Goal: Task Accomplishment & Management: Manage account settings

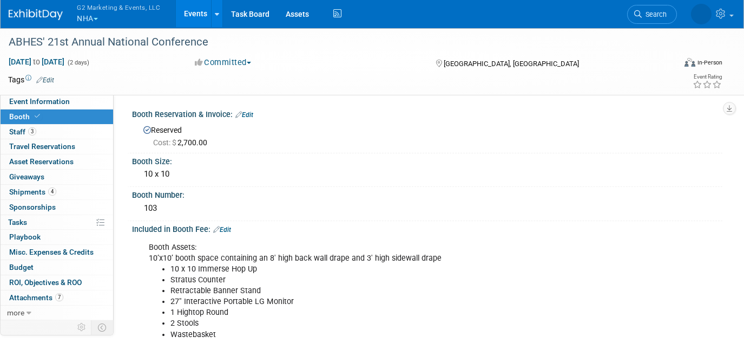
scroll to position [35, 0]
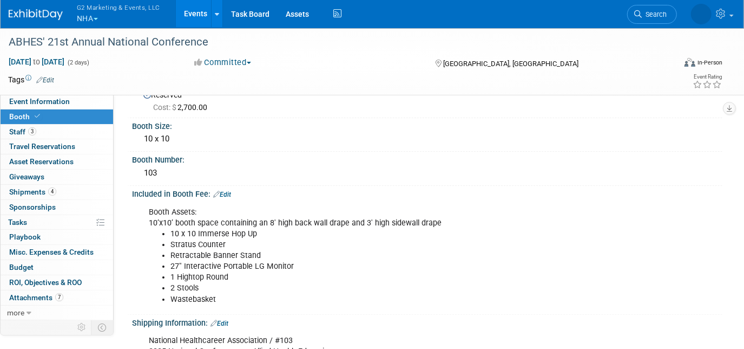
click at [26, 21] on div "G2 Marketing & Events, LLC NHA Explore: My Workspaces 13 Go to Workspace: ATI C…" at bounding box center [366, 14] width 714 height 28
click at [23, 10] on img at bounding box center [36, 14] width 54 height 11
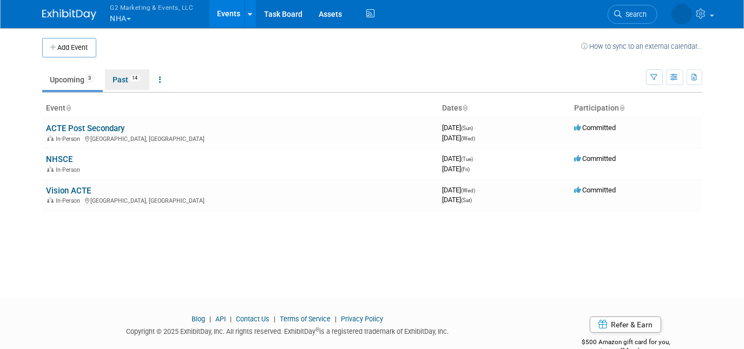
click at [123, 82] on link "Past 14" at bounding box center [127, 79] width 44 height 21
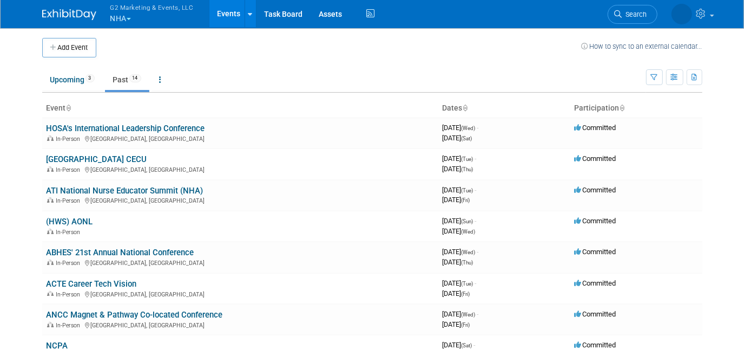
click at [72, 89] on li "Upcoming 3" at bounding box center [72, 80] width 61 height 23
click at [67, 77] on link "Upcoming 3" at bounding box center [72, 79] width 61 height 21
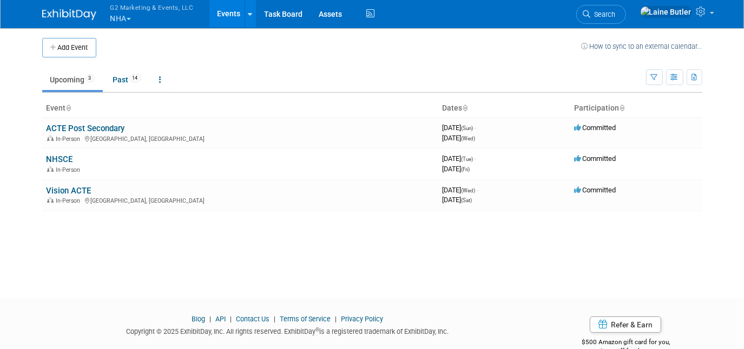
click at [60, 156] on link "NHSCE" at bounding box center [60, 159] width 27 height 10
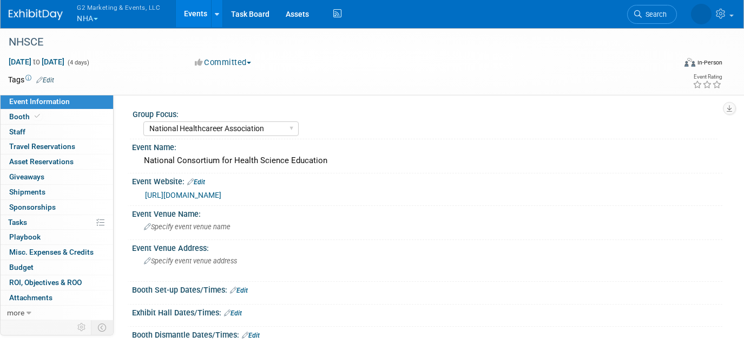
select select "National Healthcareer Association"
click at [23, 112] on span "Booth" at bounding box center [25, 116] width 33 height 9
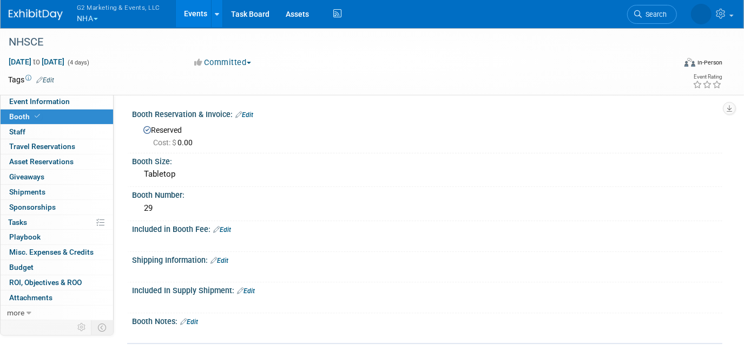
scroll to position [76, 0]
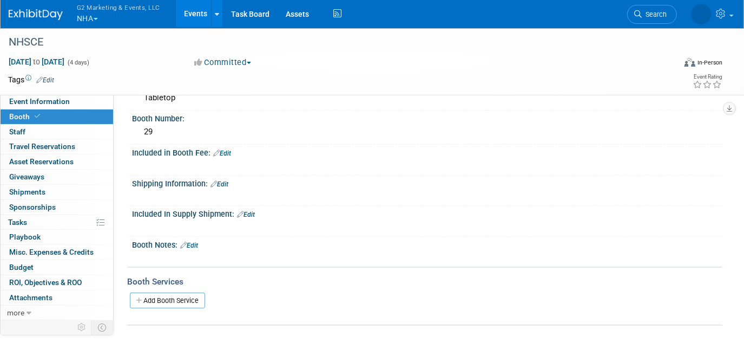
click at [225, 188] on div "X" at bounding box center [426, 190] width 577 height 5
click at [221, 180] on link "Edit" at bounding box center [220, 184] width 18 height 8
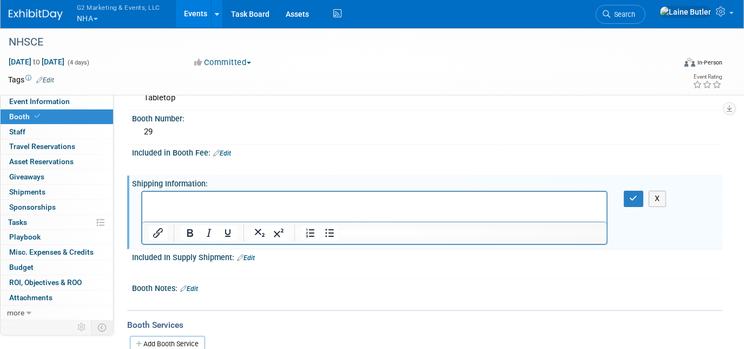
scroll to position [0, 0]
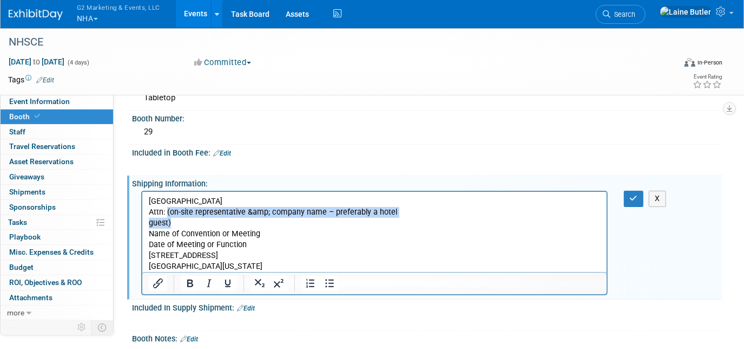
drag, startPoint x: 178, startPoint y: 224, endPoint x: 166, endPoint y: 212, distance: 16.5
click at [166, 212] on p "Hilton Cincinnati Netherland Plaza Hotel Attn: (on-site representative &amp; co…" at bounding box center [374, 234] width 452 height 76
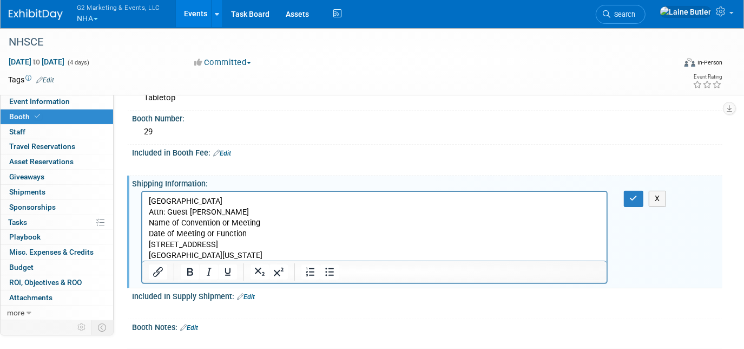
click at [95, 20] on button "G2 Marketing & Events, LLC NHA" at bounding box center [125, 14] width 98 height 28
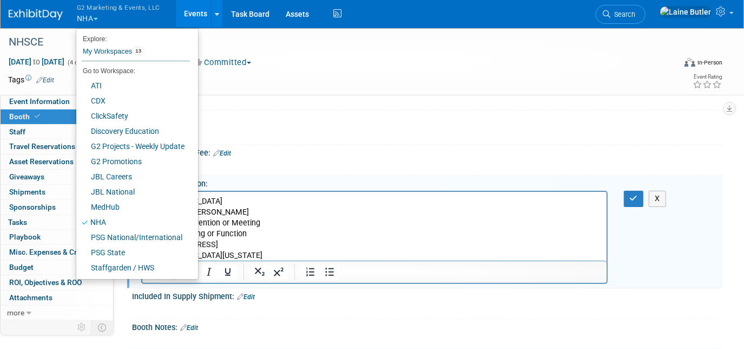
click at [520, 195] on html "Hilton Cincinnati Netherland Plaza Hotel Attn: Guest LIZ SAMAD Name of Conventi…" at bounding box center [374, 226] width 465 height 69
click at [633, 195] on icon "button" at bounding box center [634, 198] width 8 height 8
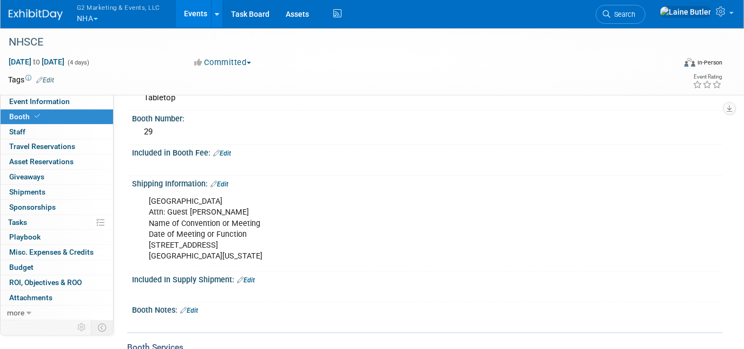
click at [225, 181] on link "Edit" at bounding box center [220, 184] width 18 height 8
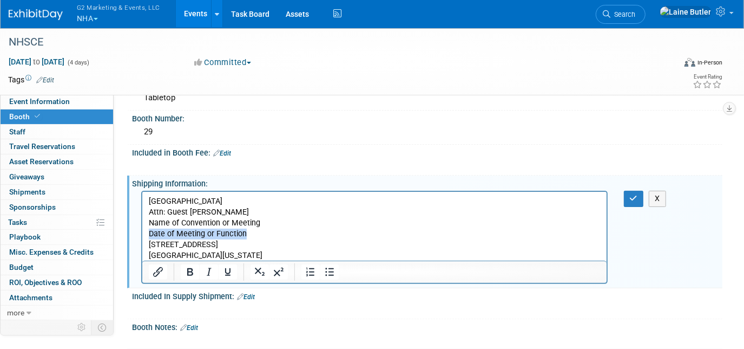
drag, startPoint x: 245, startPoint y: 234, endPoint x: 138, endPoint y: 239, distance: 107.3
click at [142, 239] on html "Hilton Cincinnati Netherland Plaza Hotel Attn: Guest LIZ SAMAD Name of Conventi…" at bounding box center [374, 226] width 465 height 69
click at [252, 227] on p "Hilton Cincinnati Netherland Plaza Hotel Attn: Guest LIZ SAMAD Name of Conventi…" at bounding box center [374, 228] width 452 height 65
drag, startPoint x: 245, startPoint y: 235, endPoint x: 142, endPoint y: 234, distance: 102.3
click at [142, 234] on html "Hilton Cincinnati Netherland Plaza Hotel Attn: Guest LIZ SAMAD Name of Conventi…" at bounding box center [374, 226] width 465 height 69
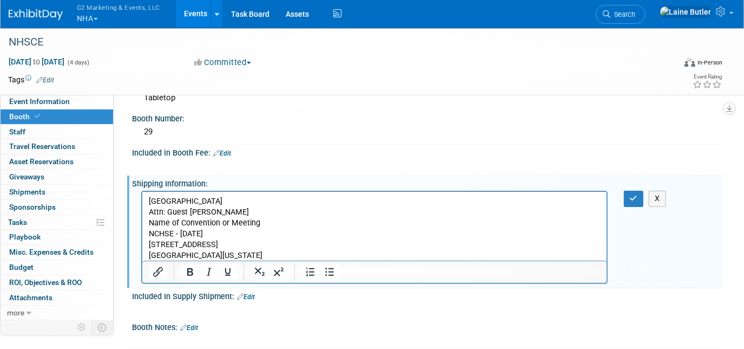
click at [636, 198] on icon "button" at bounding box center [634, 198] width 8 height 8
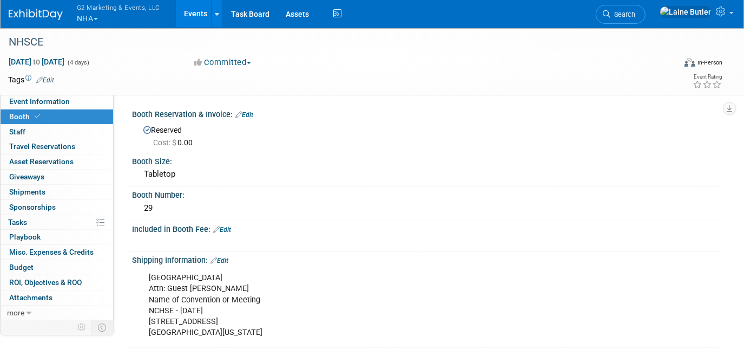
scroll to position [62, 0]
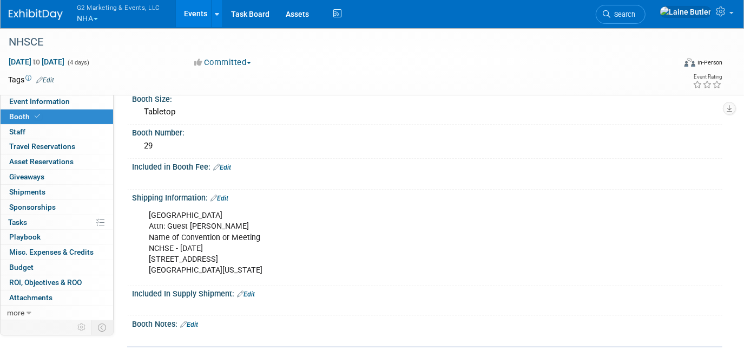
click at [229, 161] on div "Included in Booth Fee: Edit" at bounding box center [427, 166] width 591 height 14
click at [230, 164] on link "Edit" at bounding box center [222, 167] width 18 height 8
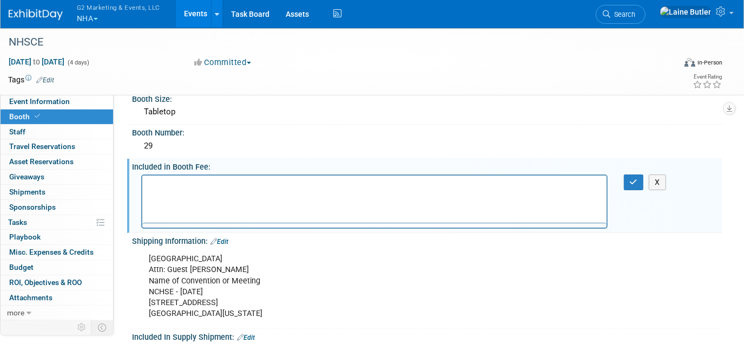
scroll to position [0, 0]
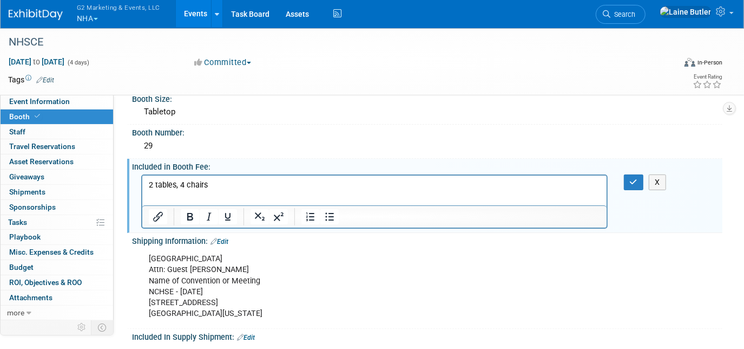
click at [634, 174] on button "button" at bounding box center [634, 182] width 20 height 16
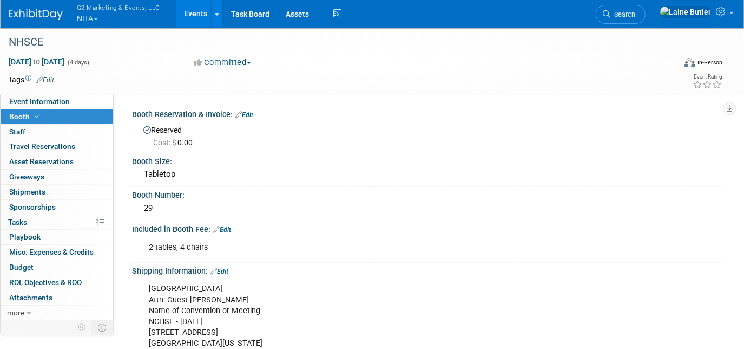
click at [40, 95] on link "Event Information" at bounding box center [57, 101] width 113 height 15
select select "National Healthcareer Association"
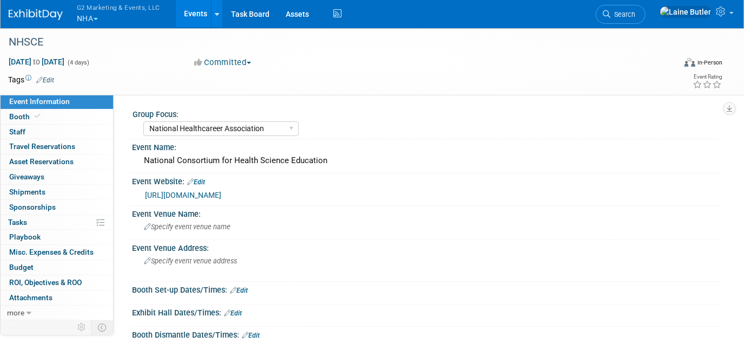
click at [82, 9] on span "G2 Marketing & Events, LLC" at bounding box center [118, 7] width 83 height 11
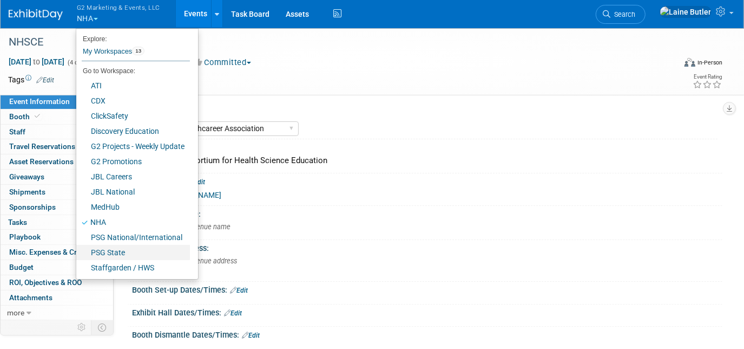
click at [141, 245] on link "PSG State" at bounding box center [133, 252] width 114 height 15
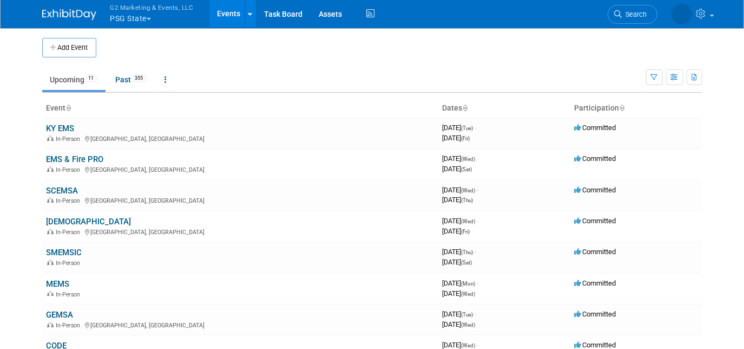
click at [61, 252] on link "SMEMSIC" at bounding box center [65, 252] width 36 height 10
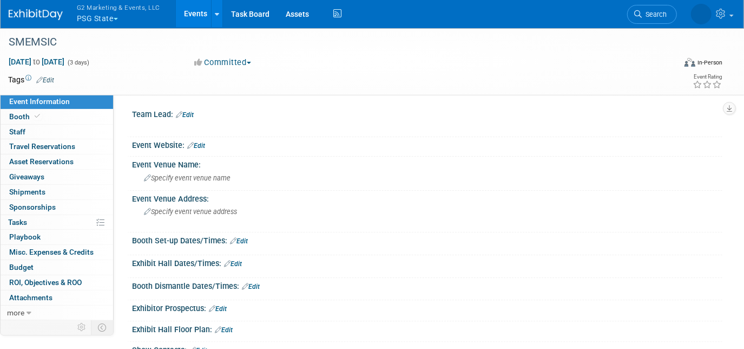
click at [11, 118] on span "Booth" at bounding box center [25, 116] width 33 height 9
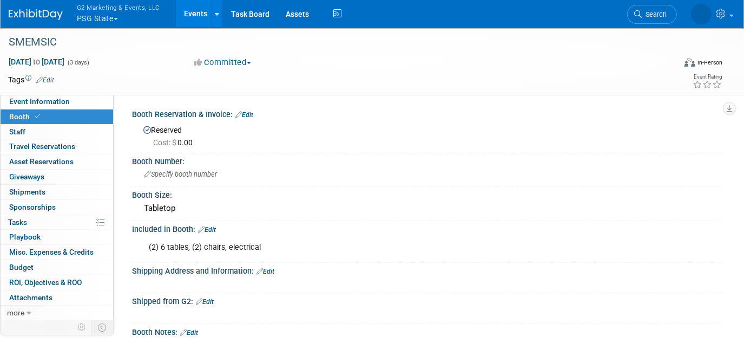
click at [27, 11] on img at bounding box center [36, 14] width 54 height 11
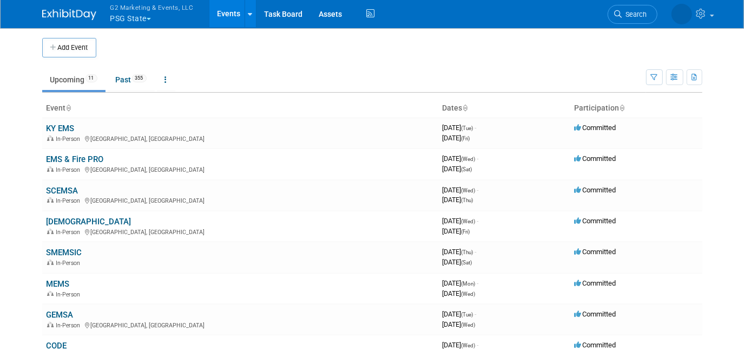
click at [618, 10] on icon at bounding box center [619, 14] width 8 height 8
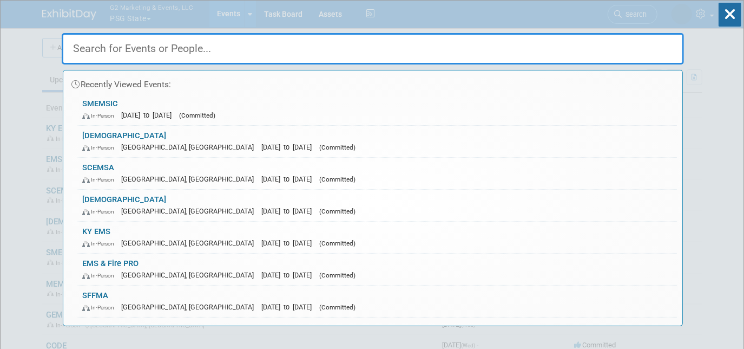
paste input "SMEMSIC"
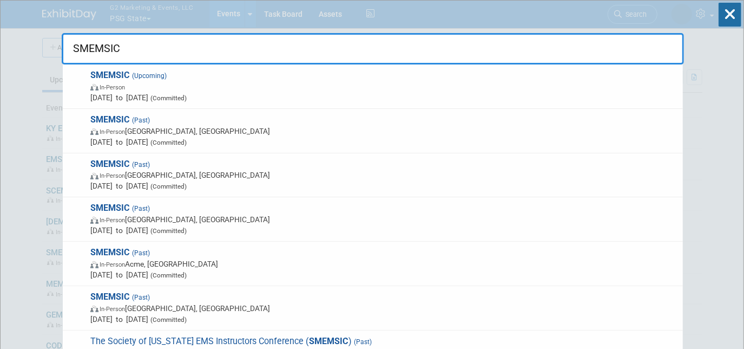
type input "SMEMSIC"
click at [311, 165] on span "SMEMSIC (Past) In-Person Williamsburg, MI Mar 8, 2024 to Mar 10, 2024 (Committe…" at bounding box center [382, 175] width 591 height 33
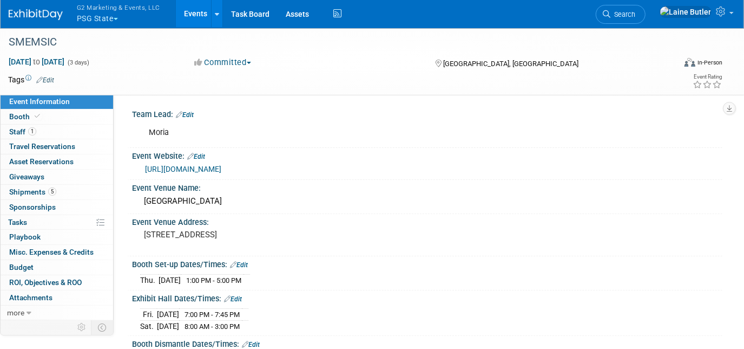
click at [57, 113] on link "Booth" at bounding box center [57, 116] width 113 height 15
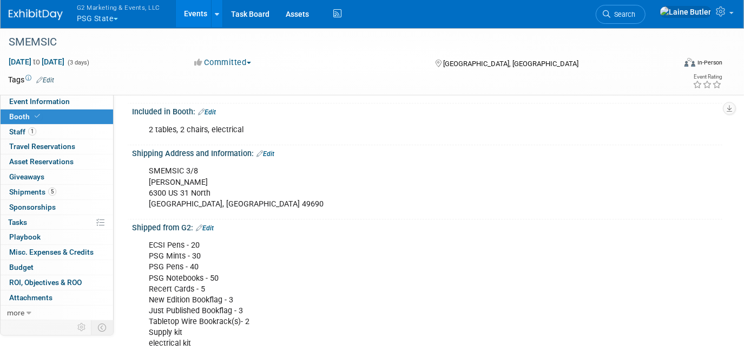
scroll to position [124, 0]
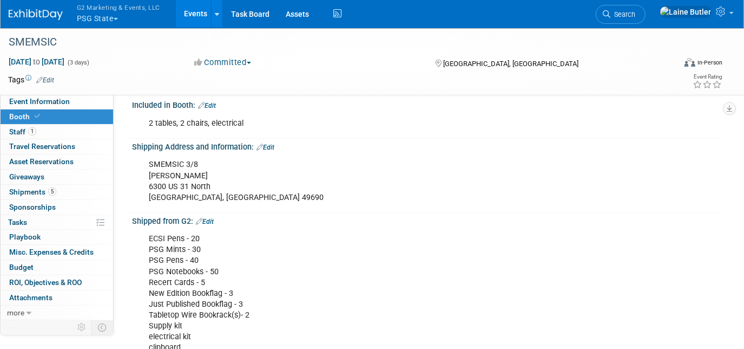
click at [66, 105] on span "Event Information" at bounding box center [39, 101] width 61 height 9
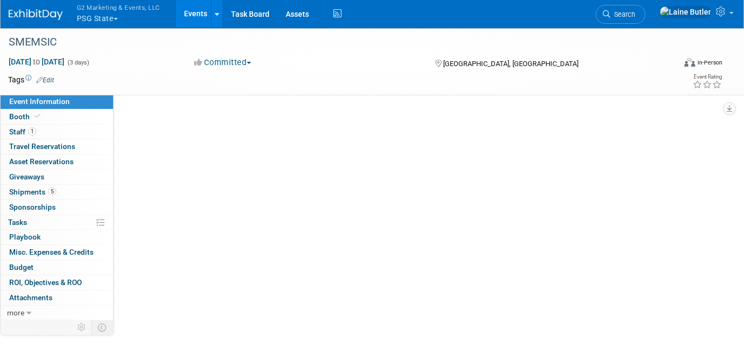
scroll to position [0, 0]
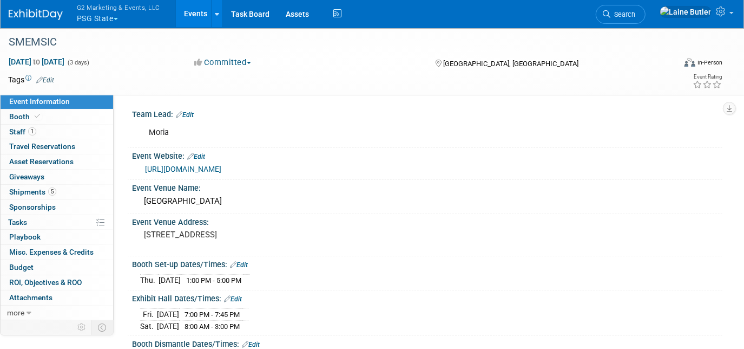
click at [636, 11] on span "Search" at bounding box center [623, 14] width 25 height 8
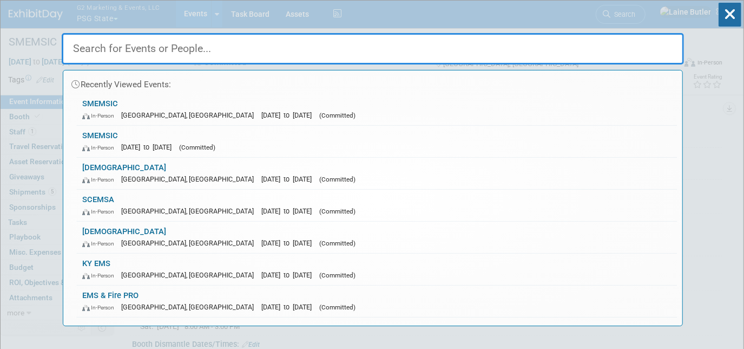
paste input "SMEMSIC"
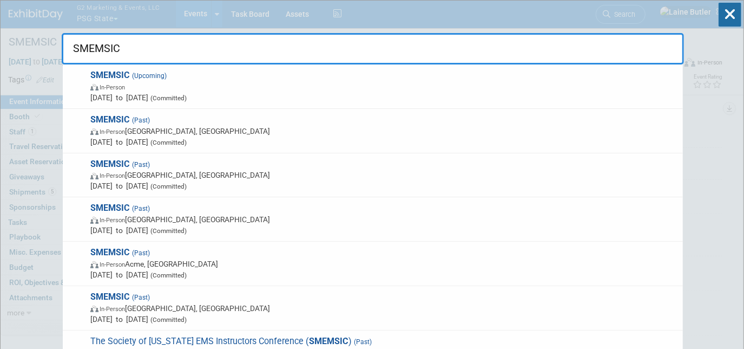
type input "SMEMSIC"
click at [240, 220] on span "In-Person Grand Rapids, MI" at bounding box center [383, 219] width 587 height 11
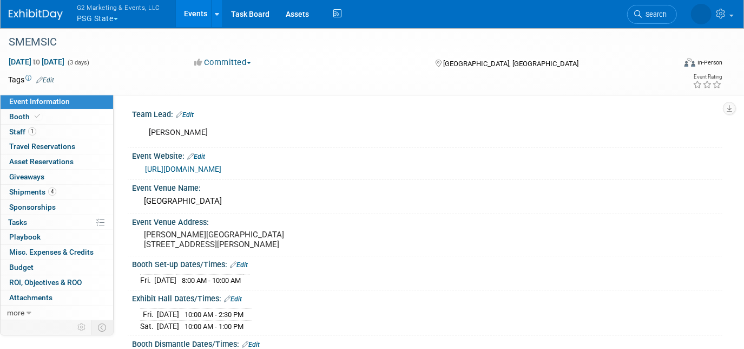
click at [81, 112] on link "Booth" at bounding box center [57, 116] width 113 height 15
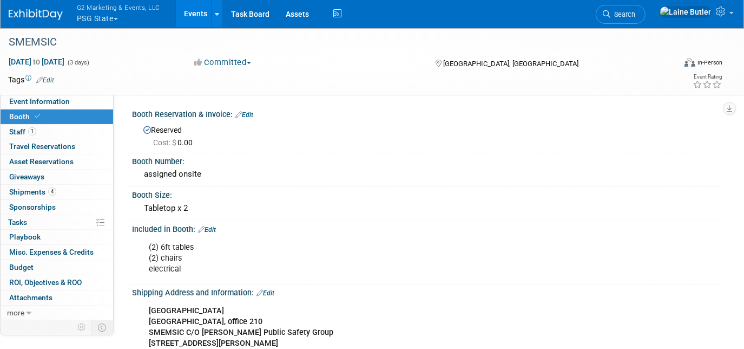
click at [21, 11] on img at bounding box center [36, 14] width 54 height 11
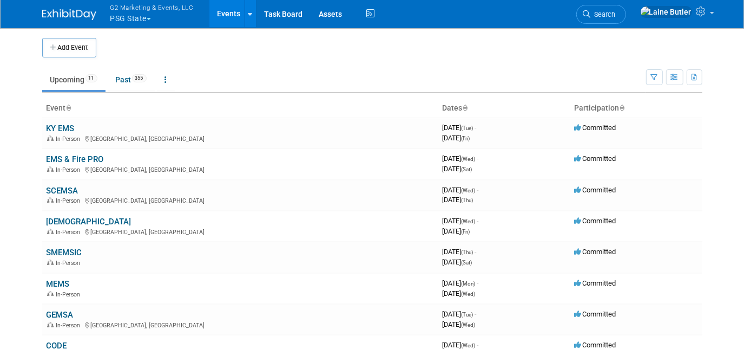
click at [65, 247] on link "SMEMSIC" at bounding box center [65, 252] width 36 height 10
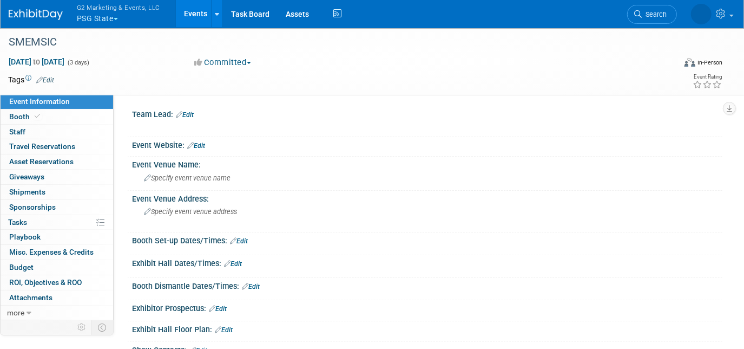
click at [18, 114] on span "Booth" at bounding box center [25, 116] width 33 height 9
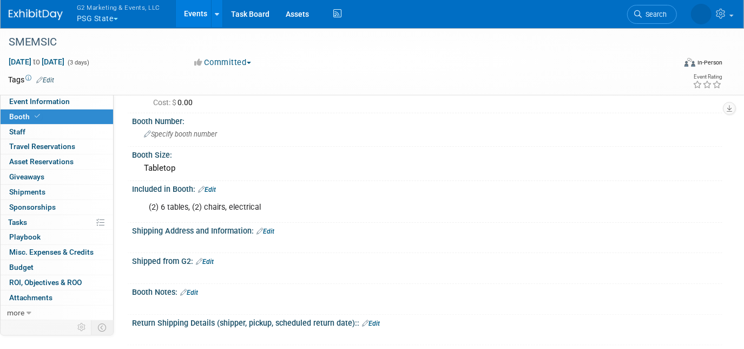
scroll to position [41, 0]
click at [267, 227] on link "Edit" at bounding box center [266, 231] width 18 height 8
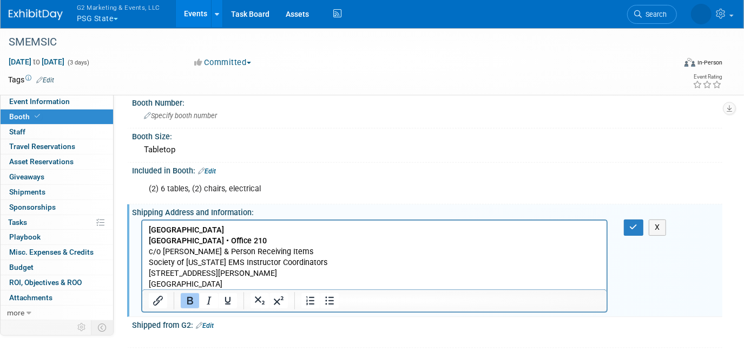
scroll to position [63, 0]
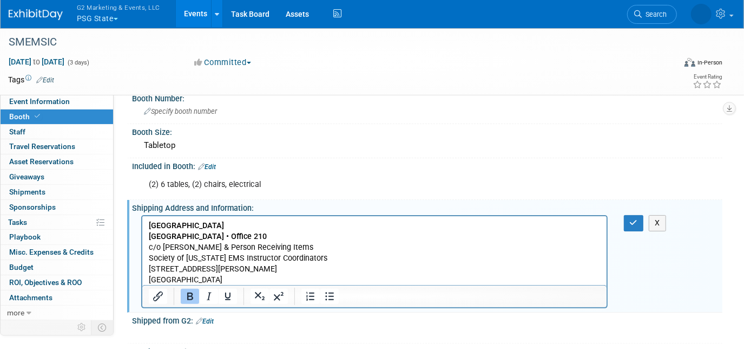
click at [255, 233] on p "Grand Valley State University Eberhard Center • Office 210 c/o Jennifer May & P…" at bounding box center [374, 252] width 452 height 65
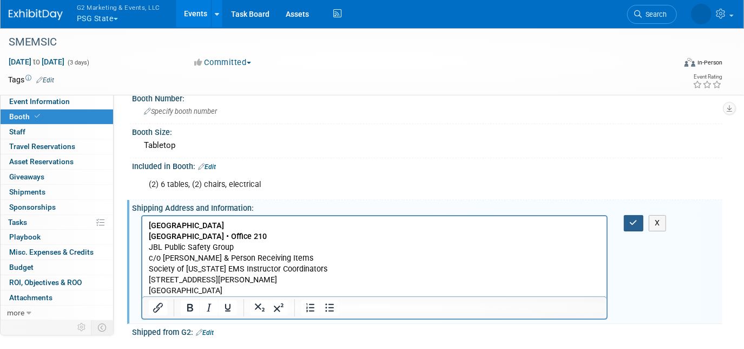
click at [639, 215] on button "button" at bounding box center [634, 223] width 20 height 16
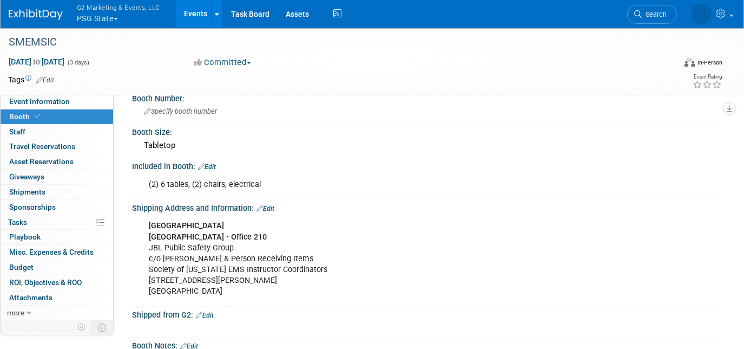
click at [106, 11] on span "G2 Marketing & Events, LLC" at bounding box center [118, 7] width 83 height 11
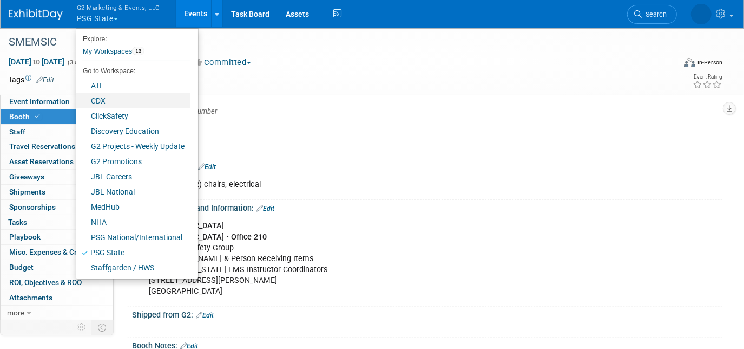
click at [120, 102] on link "CDX" at bounding box center [133, 100] width 114 height 15
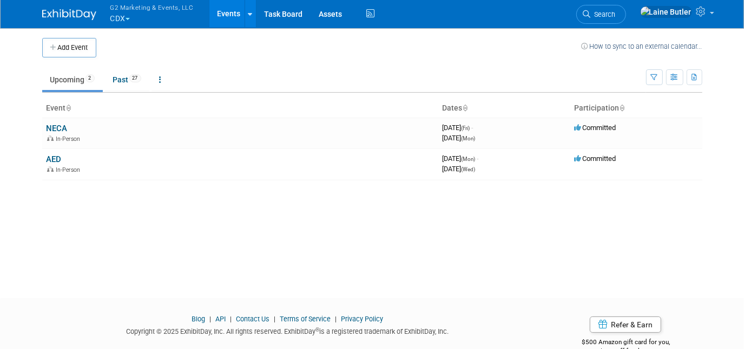
click at [54, 127] on link "NECA" at bounding box center [57, 128] width 21 height 10
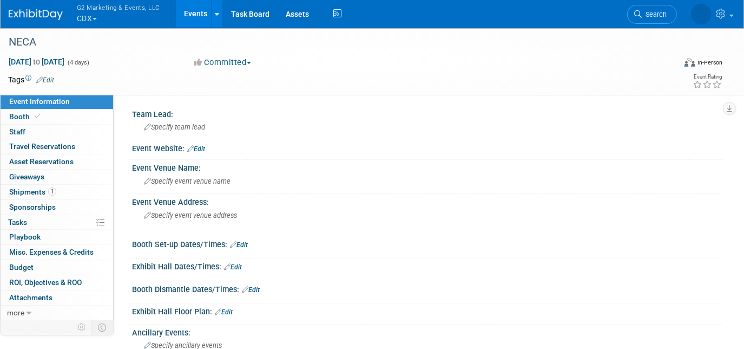
click at [166, 124] on span "Specify team lead" at bounding box center [174, 127] width 61 height 8
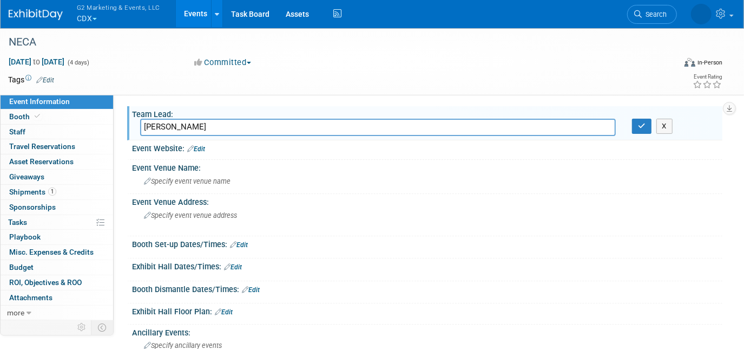
type input "[PERSON_NAME]"
click at [648, 130] on button "button" at bounding box center [641, 126] width 19 height 15
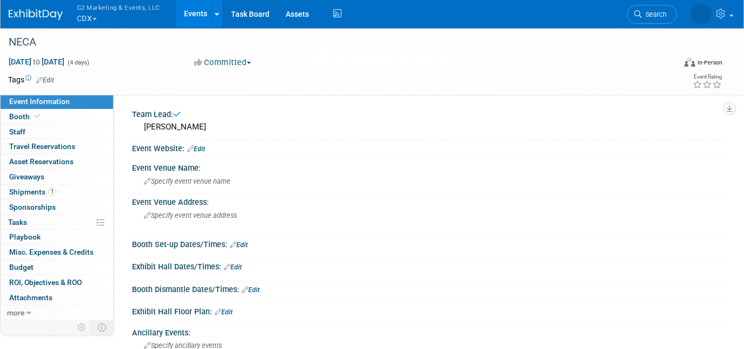
click at [202, 147] on link "Edit" at bounding box center [196, 149] width 18 height 8
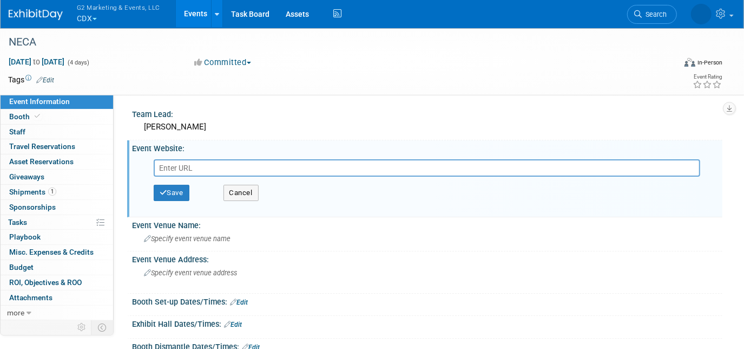
paste input "https://www.necanet.org/events/detail/2025/09/12/national/neca-2025-convention-…"
type input "https://www.necanet.org/events/detail/2025/09/12/national/neca-2025-convention-…"
click at [167, 186] on button "Save" at bounding box center [172, 193] width 36 height 16
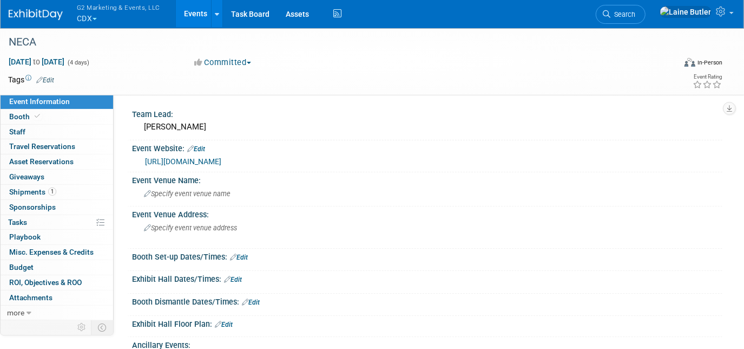
click at [259, 194] on div "Specify event venue name" at bounding box center [427, 193] width 574 height 17
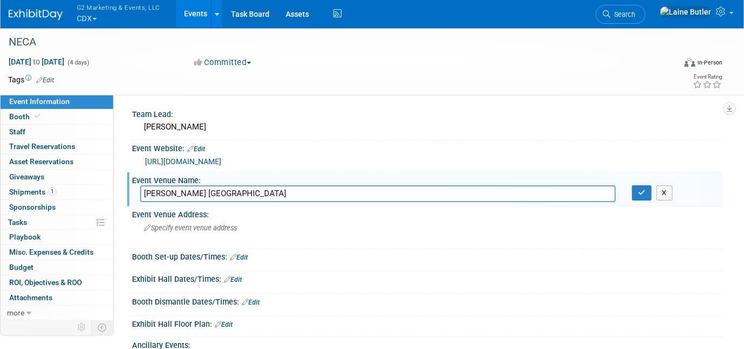
type input "McCormick Place West"
click at [635, 197] on button "button" at bounding box center [641, 192] width 19 height 15
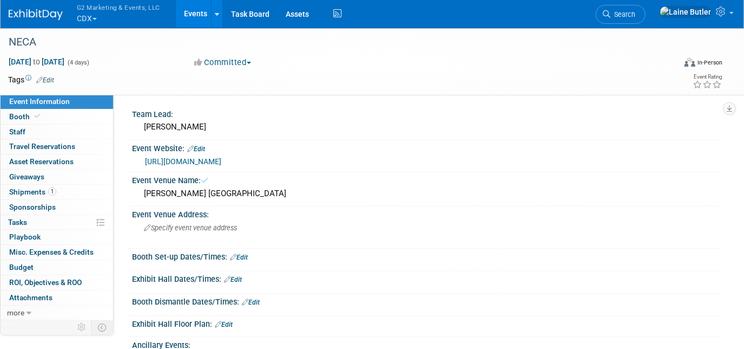
click at [227, 233] on div "Specify event venue address" at bounding box center [255, 231] width 230 height 25
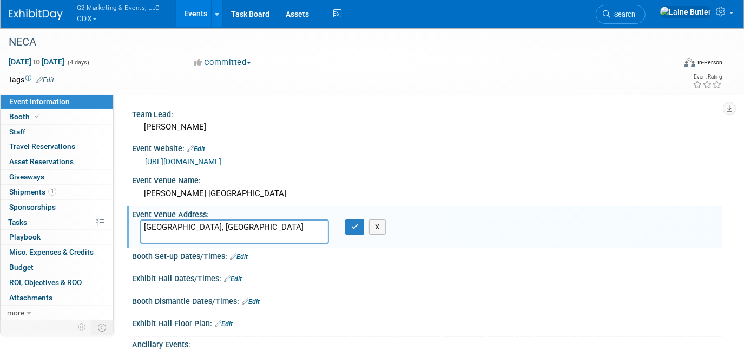
type textarea "Chicago, IL"
click at [356, 227] on icon "button" at bounding box center [355, 226] width 8 height 7
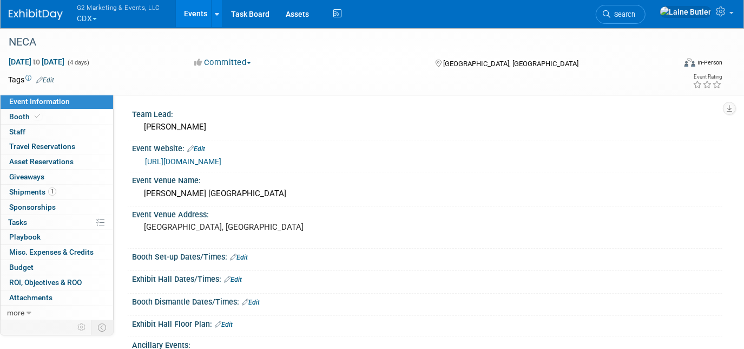
scroll to position [79, 0]
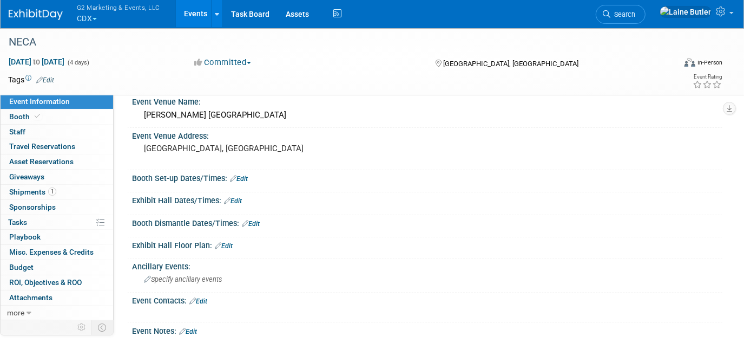
click at [237, 199] on link "Edit" at bounding box center [233, 201] width 18 height 8
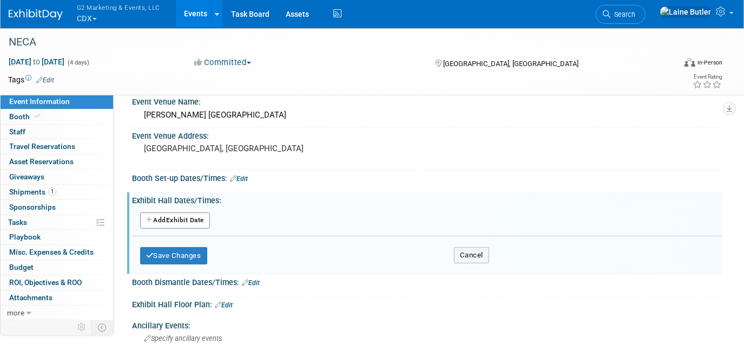
click at [189, 221] on button "Add Another Exhibit Date" at bounding box center [175, 220] width 70 height 16
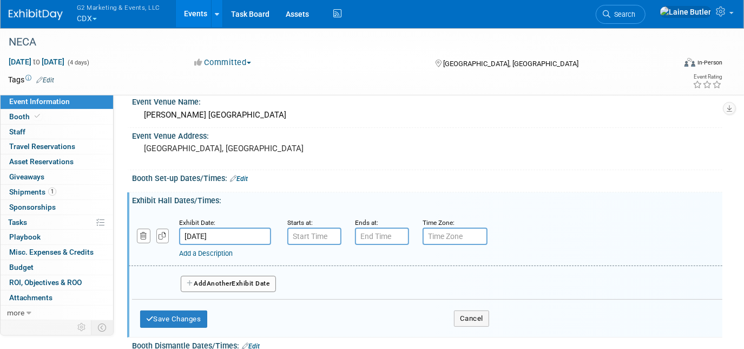
click at [243, 229] on input "Sep 12, 2025" at bounding box center [225, 235] width 92 height 17
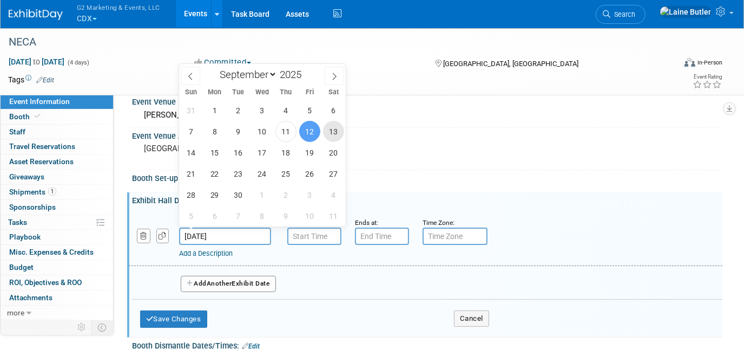
click at [332, 132] on span "13" at bounding box center [333, 131] width 21 height 21
type input "Sep 13, 2025"
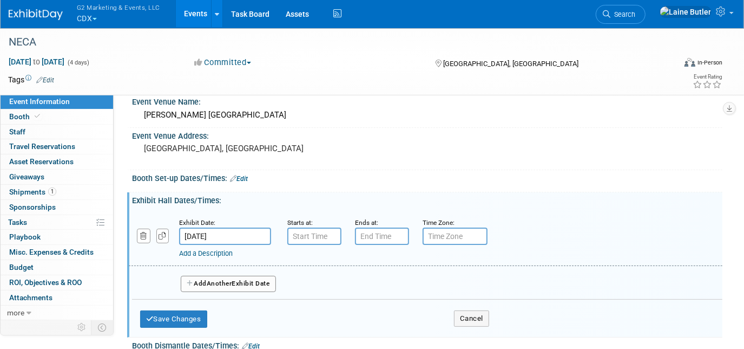
click at [309, 227] on input "text" at bounding box center [314, 235] width 54 height 17
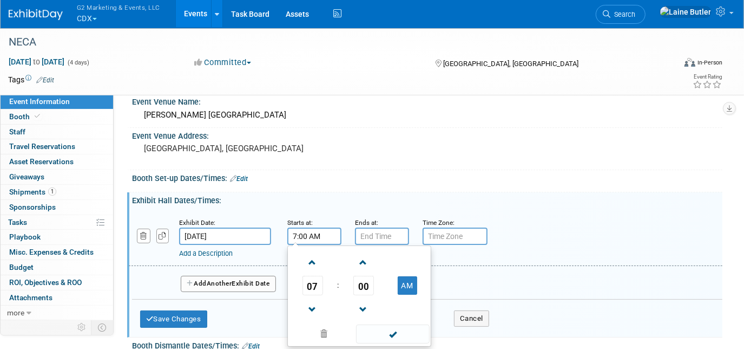
click at [313, 287] on span "07" at bounding box center [313, 285] width 21 height 19
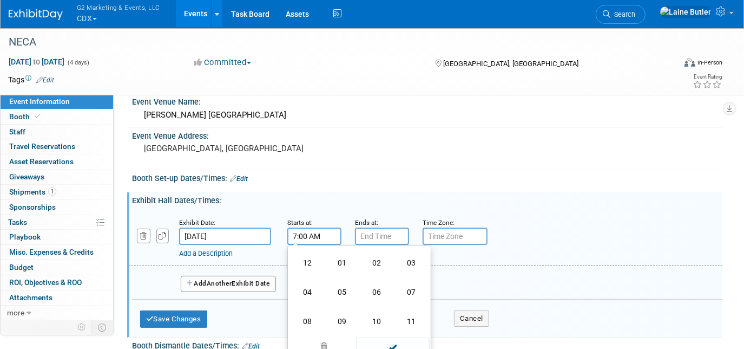
click at [415, 315] on td "11" at bounding box center [411, 320] width 35 height 29
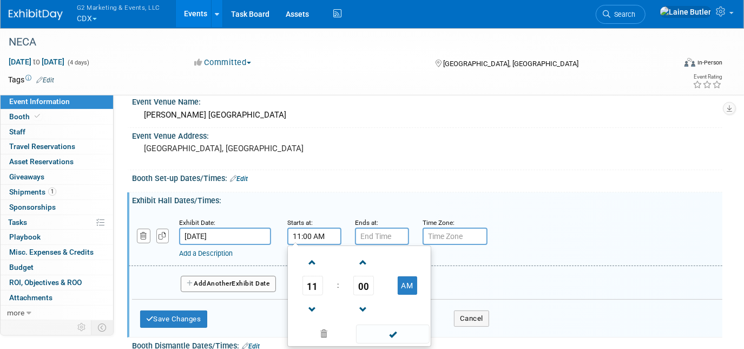
click at [322, 237] on input "11:00 AM" at bounding box center [314, 235] width 54 height 17
click at [361, 280] on span "00" at bounding box center [364, 285] width 21 height 19
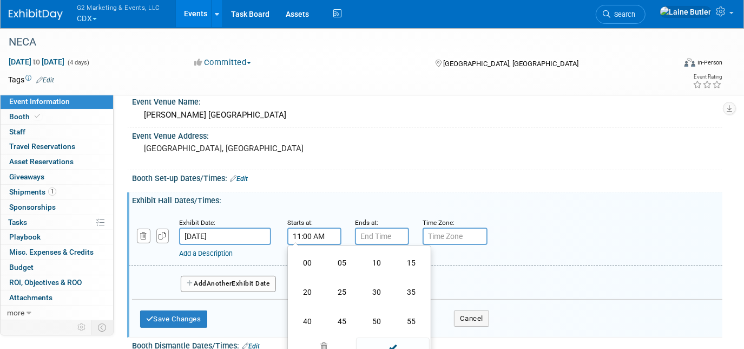
click at [370, 290] on td "30" at bounding box center [376, 291] width 35 height 29
type input "11:30 AM"
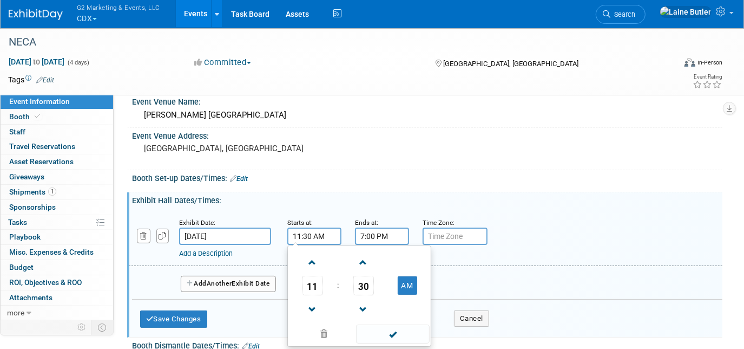
click at [377, 241] on input "7:00 PM" at bounding box center [382, 235] width 54 height 17
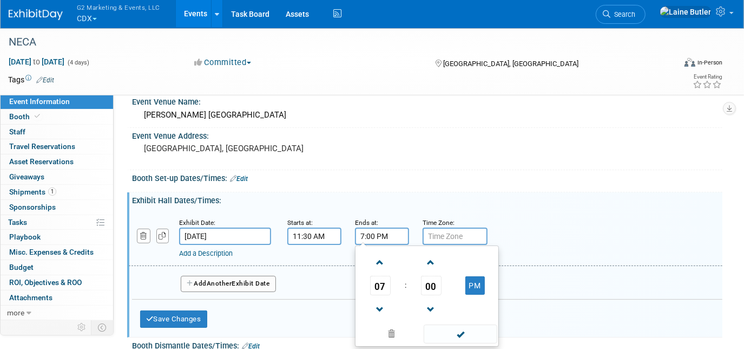
click at [381, 278] on span "07" at bounding box center [380, 285] width 21 height 19
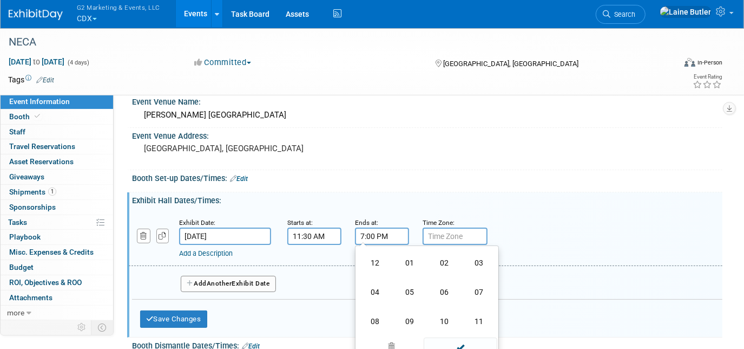
click at [403, 289] on td "05" at bounding box center [410, 291] width 35 height 29
type input "5:00 PM"
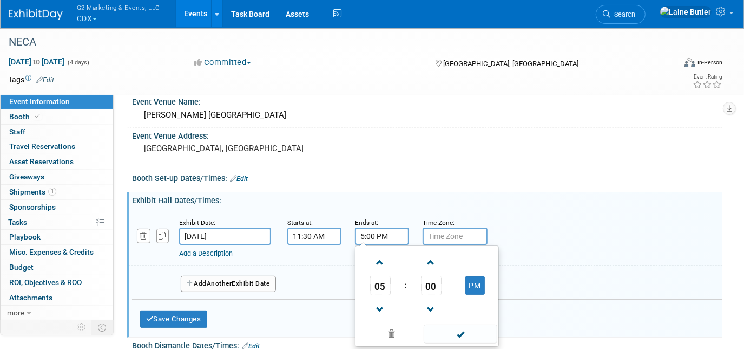
click at [447, 329] on span at bounding box center [460, 333] width 73 height 19
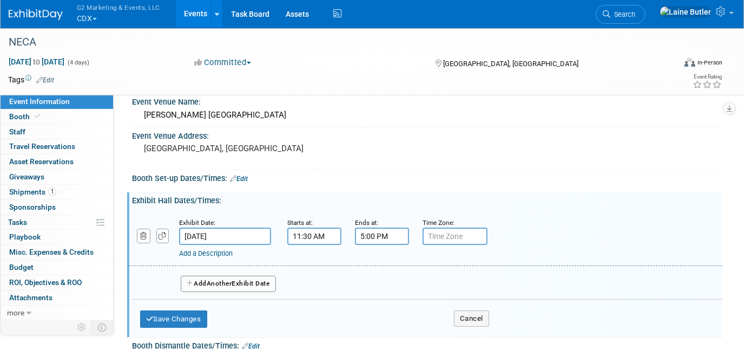
click at [246, 276] on button "Add Another Exhibit Date" at bounding box center [228, 284] width 95 height 16
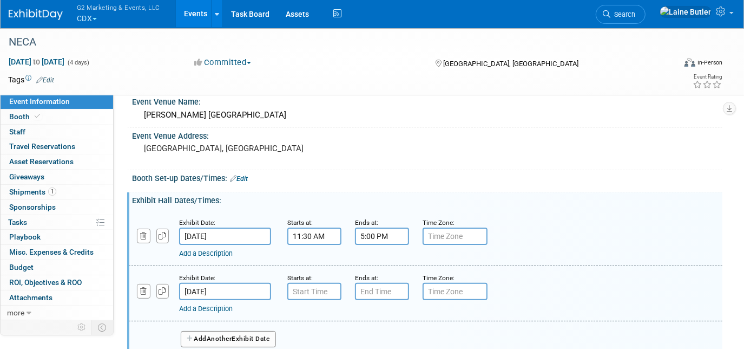
scroll to position [138, 0]
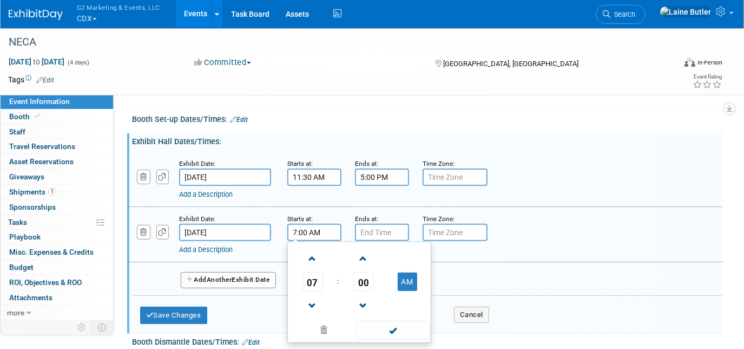
click at [295, 234] on div "7:00 AM 07 : 00 AM 12 01 02 03 04 05 06 07 08 09 10 11 00 05 10 15 20 25 30 35 …" at bounding box center [314, 232] width 54 height 17
click at [315, 280] on span "07" at bounding box center [313, 281] width 21 height 19
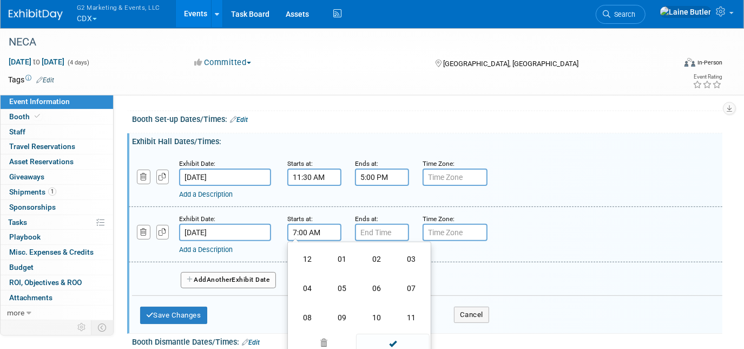
click at [414, 309] on td "11" at bounding box center [411, 317] width 35 height 29
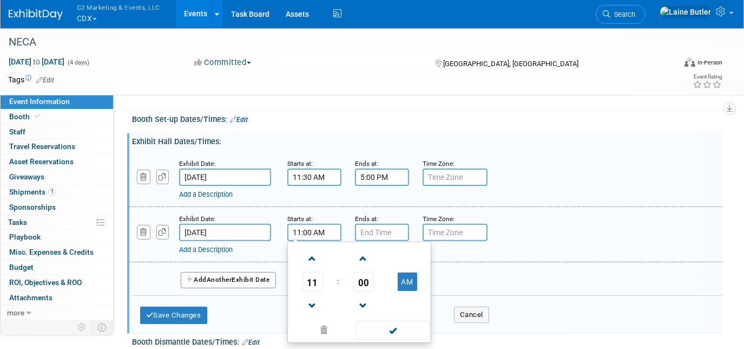
click at [371, 278] on span "00" at bounding box center [364, 281] width 21 height 19
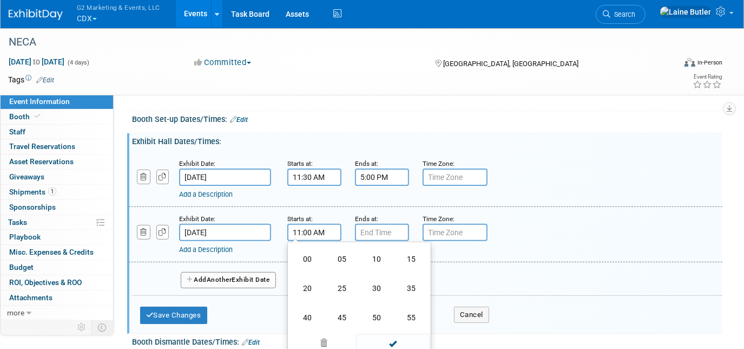
click at [380, 286] on td "30" at bounding box center [376, 287] width 35 height 29
type input "11:30 AM"
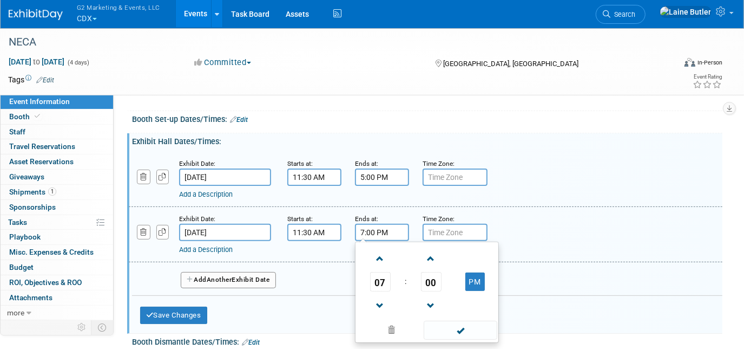
click at [368, 229] on input "7:00 PM" at bounding box center [382, 232] width 54 height 17
click at [378, 277] on span "07" at bounding box center [380, 281] width 21 height 19
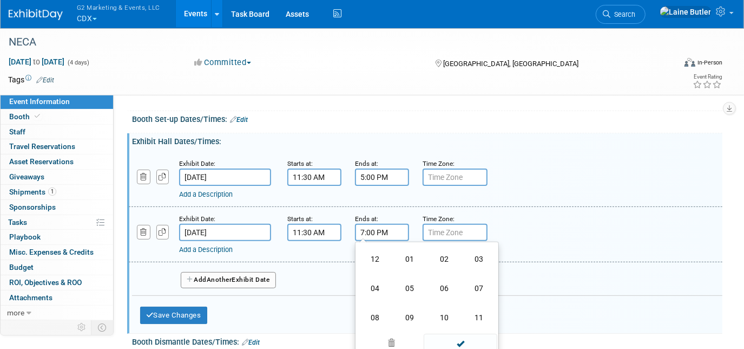
click at [380, 280] on td "04" at bounding box center [375, 287] width 35 height 29
type input "4:00 PM"
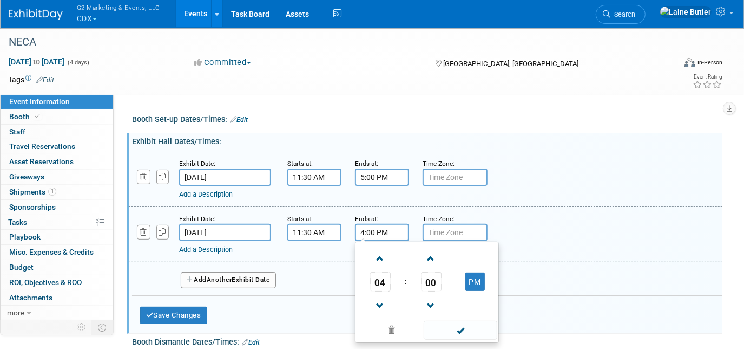
click at [446, 328] on span at bounding box center [460, 330] width 73 height 19
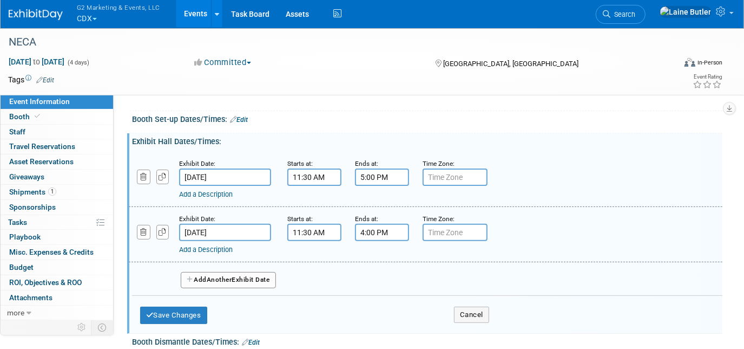
click at [208, 282] on button "Add Another Exhibit Date" at bounding box center [228, 280] width 95 height 16
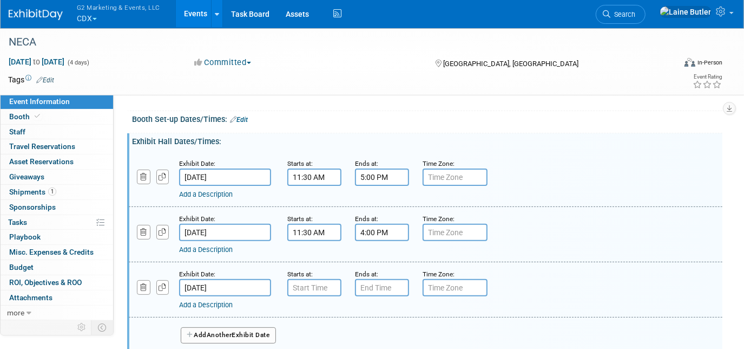
scroll to position [144, 0]
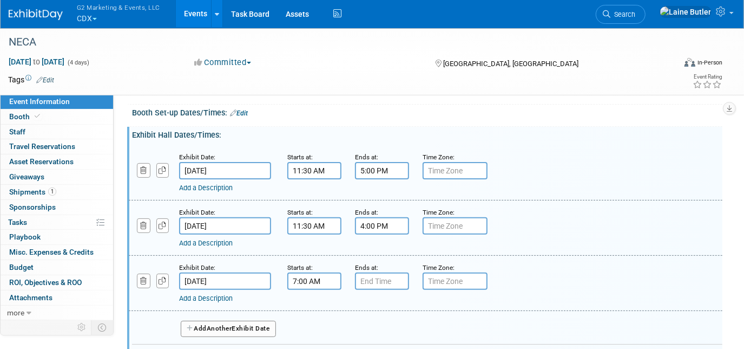
click at [313, 274] on input "7:00 AM" at bounding box center [314, 280] width 54 height 17
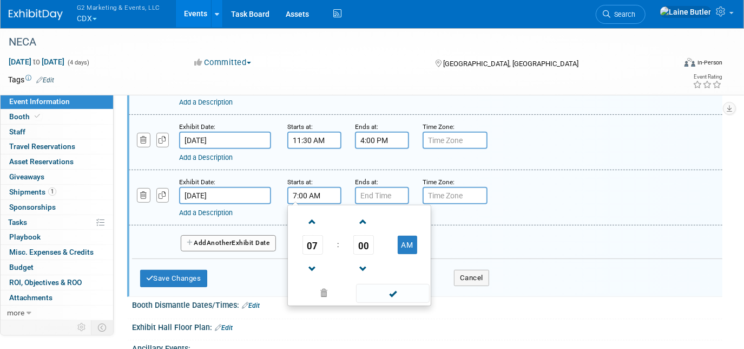
click at [312, 226] on span at bounding box center [312, 221] width 19 height 19
click at [311, 248] on span "08" at bounding box center [313, 244] width 21 height 19
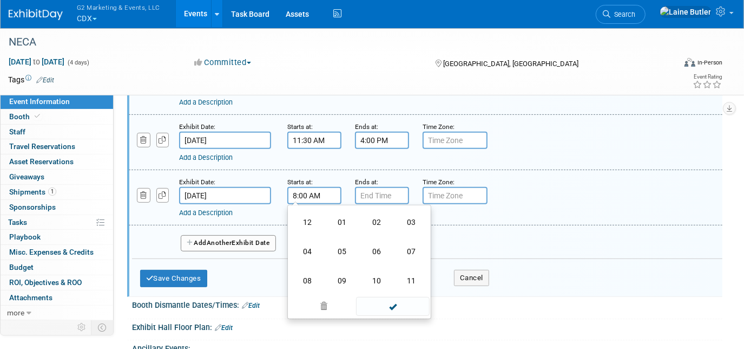
click at [349, 277] on td "09" at bounding box center [342, 280] width 35 height 29
type input "9:00 AM"
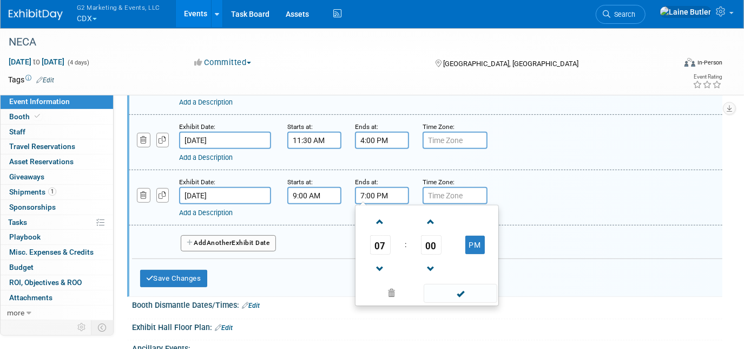
click at [384, 187] on input "7:00 PM" at bounding box center [382, 195] width 54 height 17
click at [375, 237] on span "07" at bounding box center [380, 244] width 21 height 19
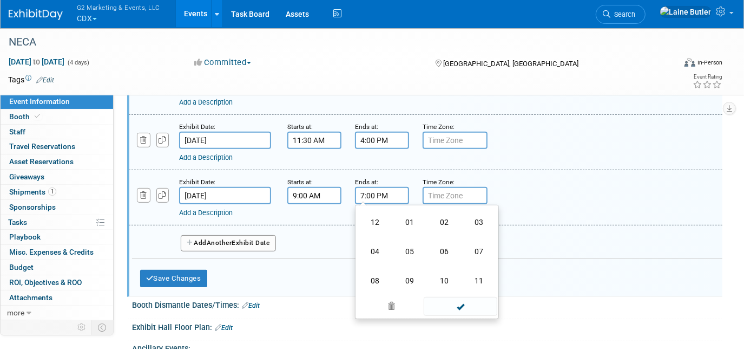
click at [408, 217] on td "01" at bounding box center [410, 221] width 35 height 29
type input "1:00 PM"
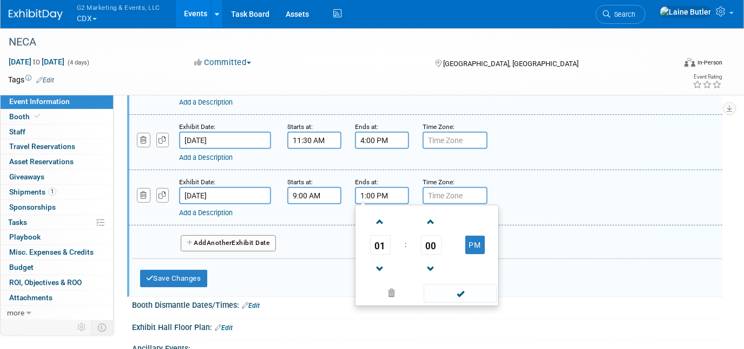
click at [468, 291] on span at bounding box center [460, 293] width 73 height 19
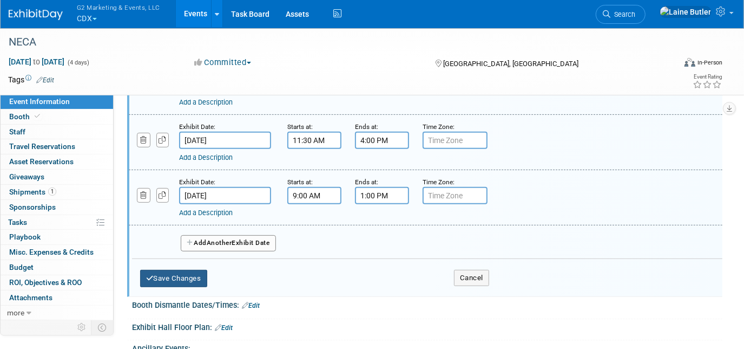
click at [202, 273] on button "Save Changes" at bounding box center [173, 278] width 67 height 17
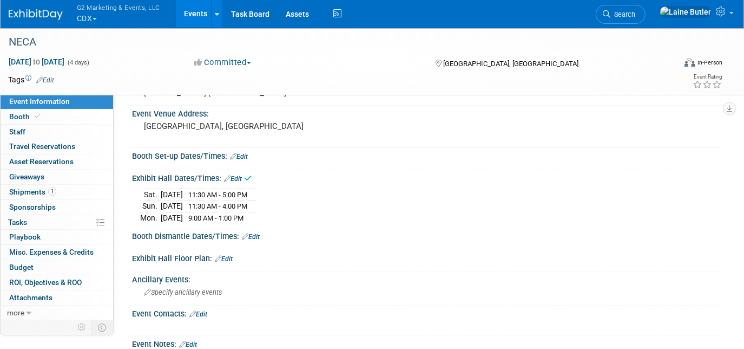
scroll to position [100, 0]
click at [252, 234] on link "Edit" at bounding box center [251, 238] width 18 height 8
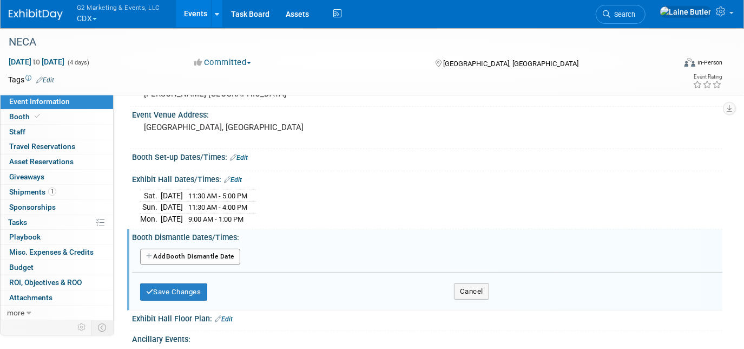
click at [193, 260] on button "Add Another Booth Dismantle Date" at bounding box center [190, 256] width 100 height 16
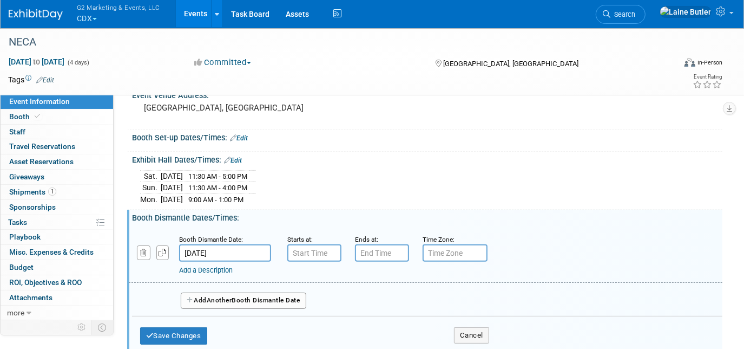
scroll to position [152, 0]
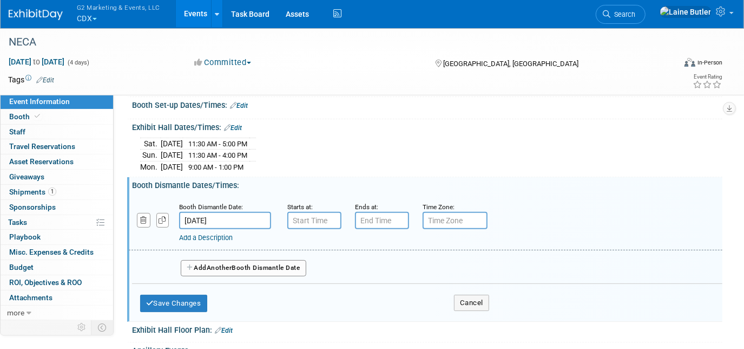
click at [316, 221] on input "text" at bounding box center [314, 220] width 54 height 17
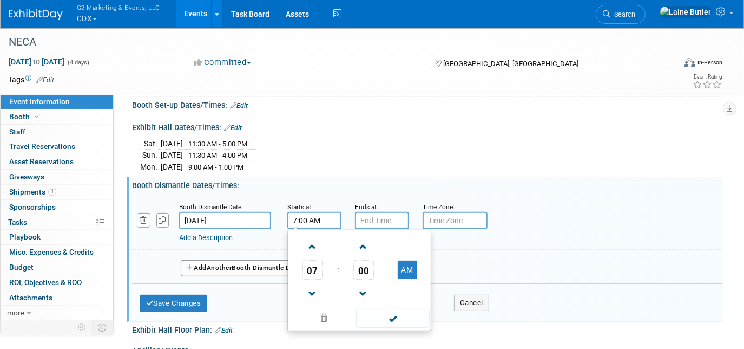
click at [312, 260] on span "07" at bounding box center [313, 269] width 21 height 19
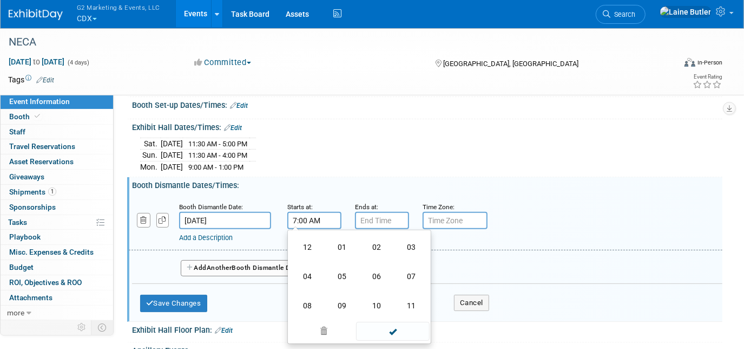
click at [342, 244] on td "01" at bounding box center [342, 246] width 35 height 29
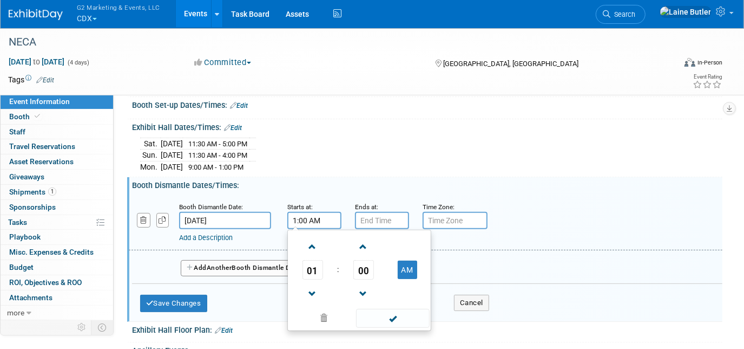
click at [409, 273] on button "AM" at bounding box center [407, 269] width 19 height 18
type input "1:00 PM"
click at [382, 217] on input "text" at bounding box center [382, 220] width 54 height 17
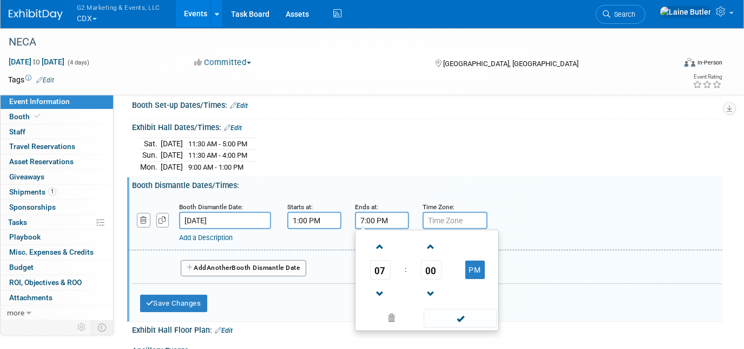
click at [378, 272] on span "07" at bounding box center [380, 269] width 21 height 19
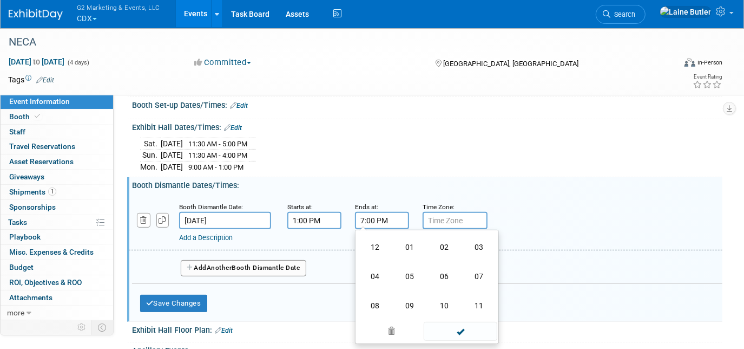
click at [377, 303] on td "08" at bounding box center [375, 305] width 35 height 29
type input "8:00 PM"
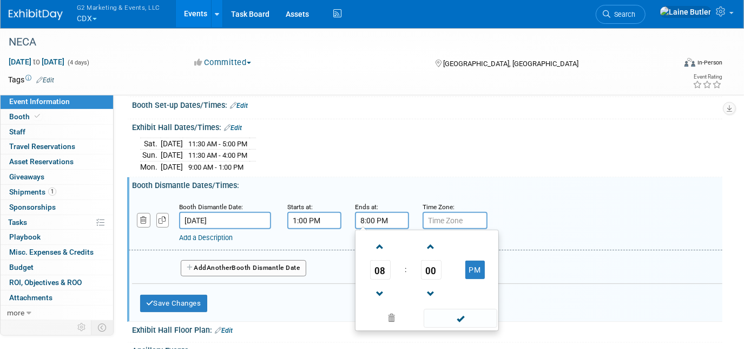
click at [456, 316] on span at bounding box center [460, 318] width 73 height 19
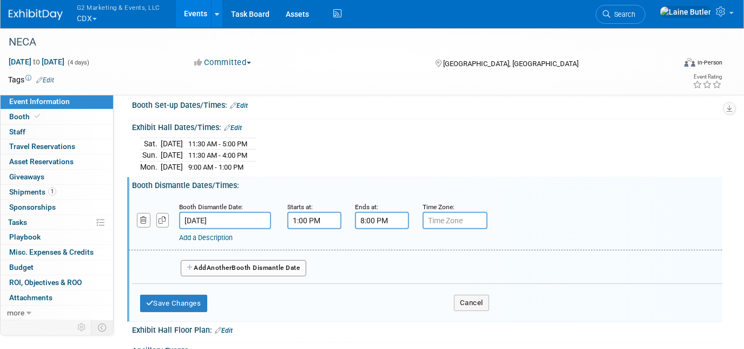
click at [270, 266] on button "Add Another Booth Dismantle Date" at bounding box center [244, 268] width 126 height 16
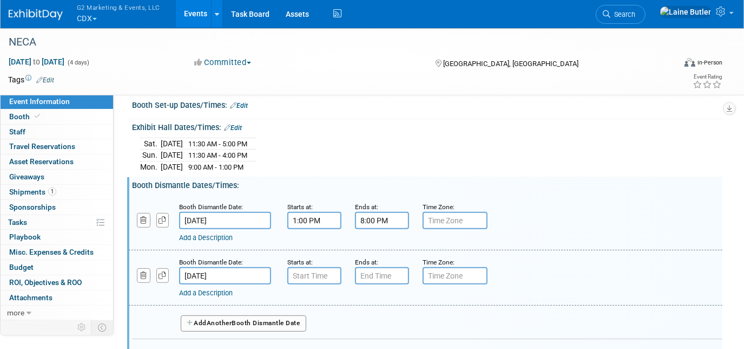
click at [331, 274] on input "text" at bounding box center [314, 275] width 54 height 17
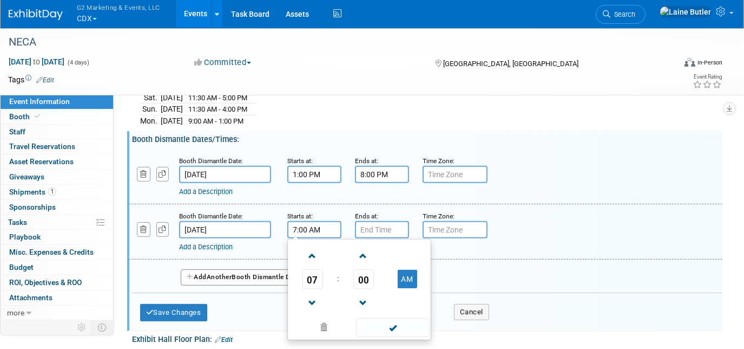
click at [311, 273] on span "07" at bounding box center [313, 278] width 21 height 19
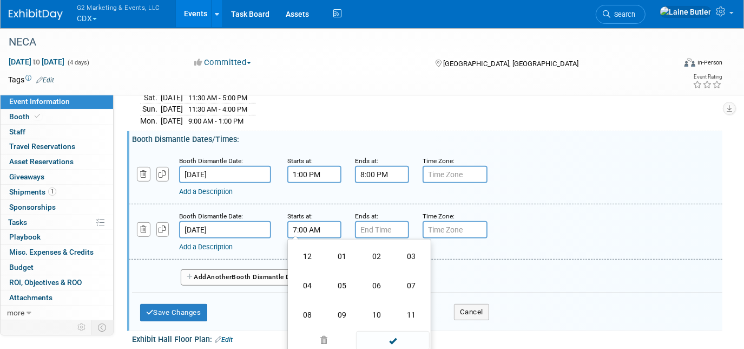
click at [315, 308] on td "08" at bounding box center [307, 314] width 35 height 29
type input "8:00 AM"
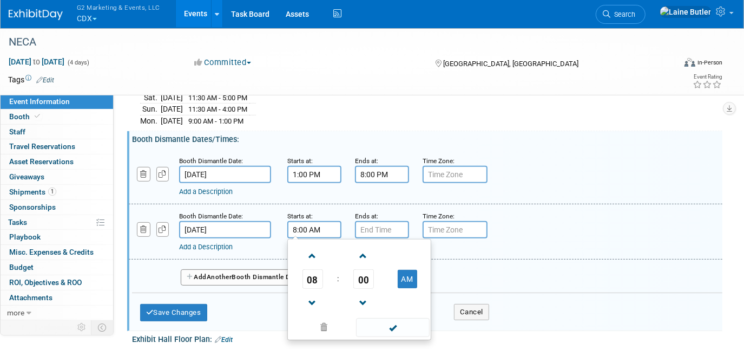
click at [374, 228] on input "text" at bounding box center [382, 229] width 54 height 17
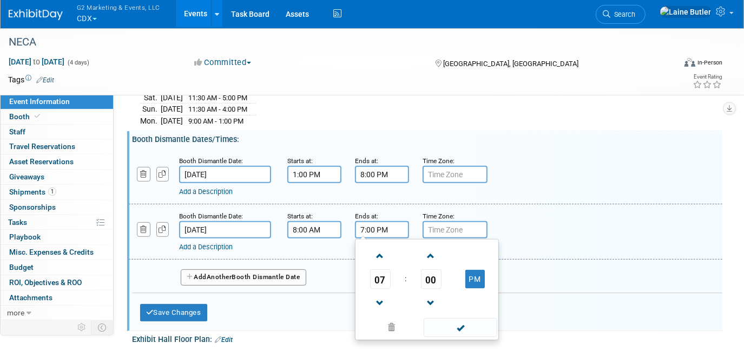
click at [380, 256] on span at bounding box center [380, 255] width 19 height 19
click at [380, 271] on span "08" at bounding box center [380, 278] width 21 height 19
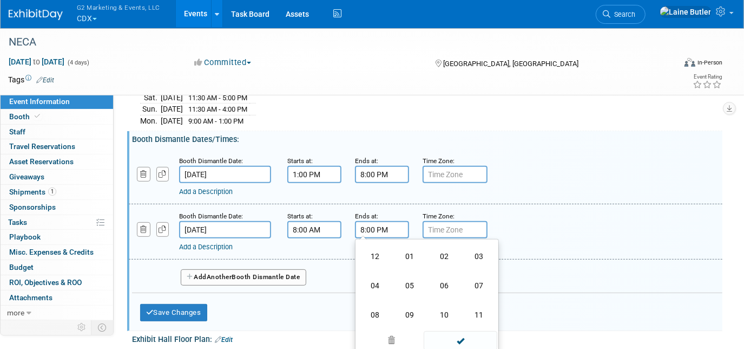
click at [377, 248] on td "12" at bounding box center [375, 255] width 35 height 29
type input "12:00 PM"
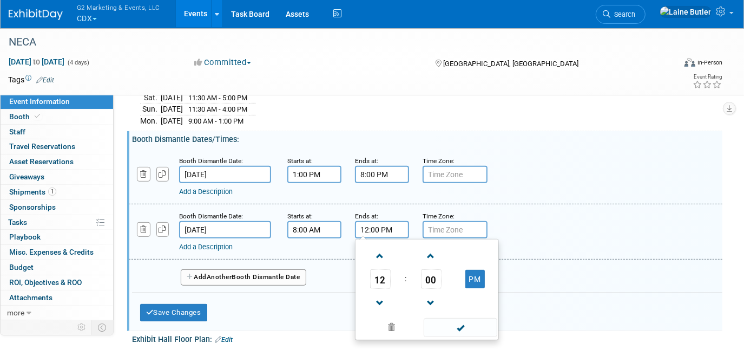
click at [477, 323] on span at bounding box center [460, 327] width 73 height 19
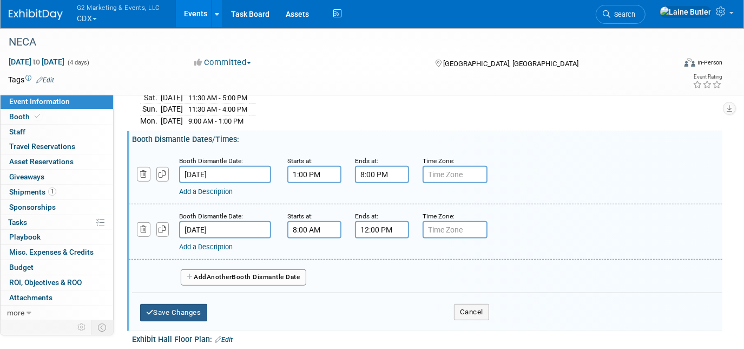
click at [179, 309] on button "Save Changes" at bounding box center [173, 312] width 67 height 17
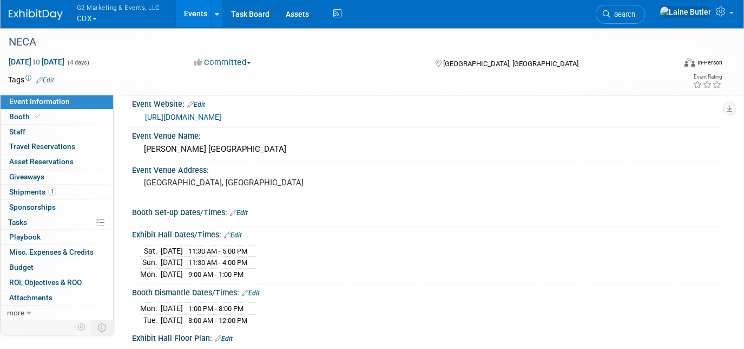
scroll to position [44, 0]
click at [245, 212] on link "Edit" at bounding box center [239, 213] width 18 height 8
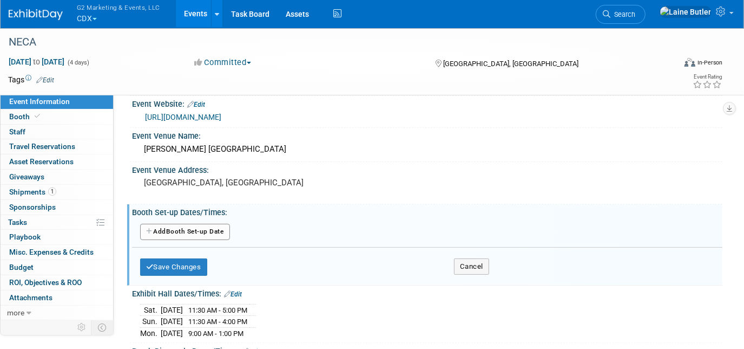
click at [181, 237] on button "Add Another Booth Set-up Date" at bounding box center [185, 232] width 90 height 16
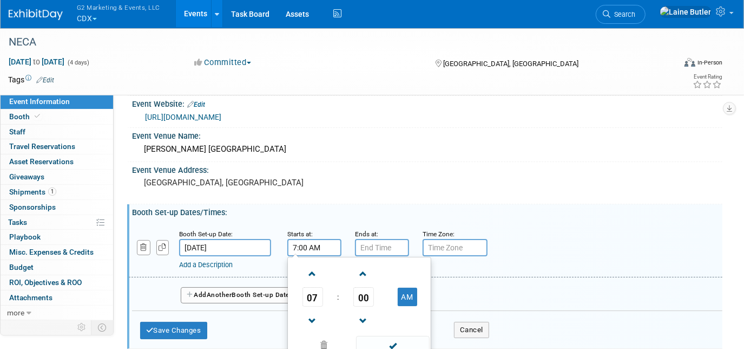
click at [296, 250] on input "7:00 AM" at bounding box center [314, 247] width 54 height 17
click at [316, 293] on span "07" at bounding box center [313, 296] width 21 height 19
click at [315, 328] on td "08" at bounding box center [307, 332] width 35 height 29
type input "8:00 AM"
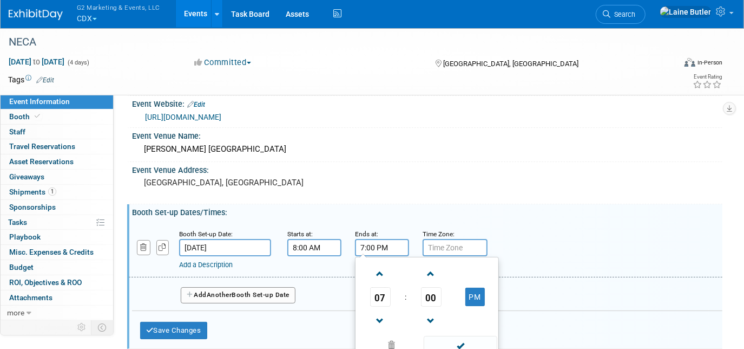
click at [382, 245] on input "7:00 PM" at bounding box center [382, 247] width 54 height 17
click at [390, 297] on td "07" at bounding box center [380, 296] width 45 height 19
click at [380, 291] on span "07" at bounding box center [380, 296] width 21 height 19
click at [410, 296] on td "05" at bounding box center [410, 303] width 35 height 29
type input "5:00 PM"
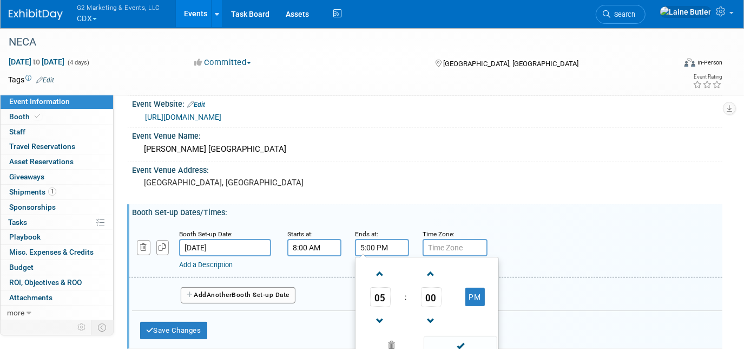
scroll to position [87, 0]
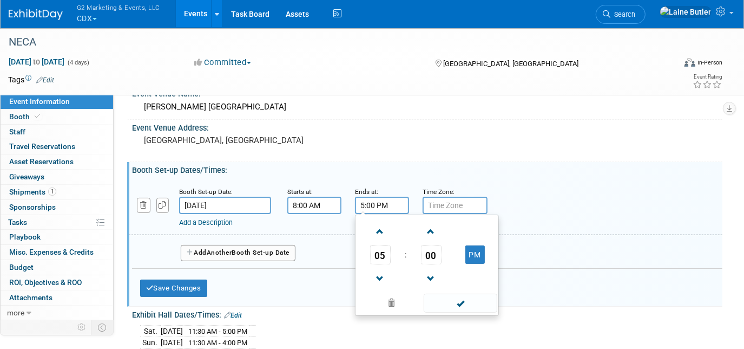
click at [455, 296] on span at bounding box center [460, 302] width 73 height 19
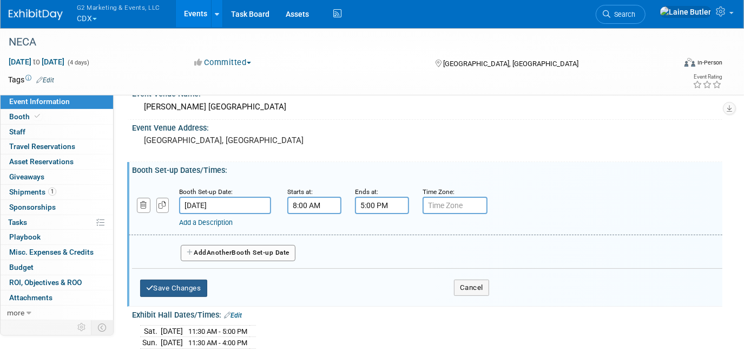
click at [155, 288] on button "Save Changes" at bounding box center [173, 287] width 67 height 17
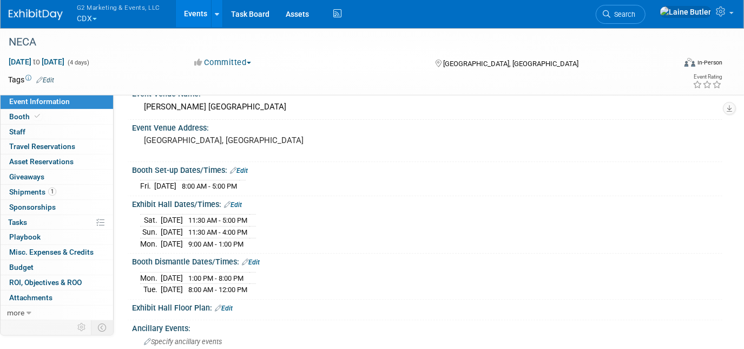
click at [244, 169] on link "Edit" at bounding box center [239, 171] width 18 height 8
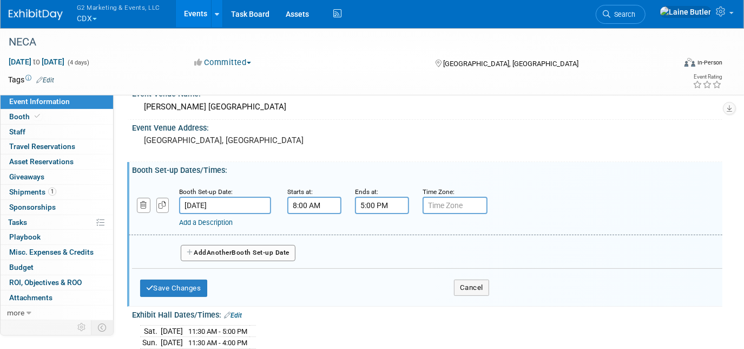
click at [232, 248] on span "Another" at bounding box center [219, 252] width 25 height 8
select select "8"
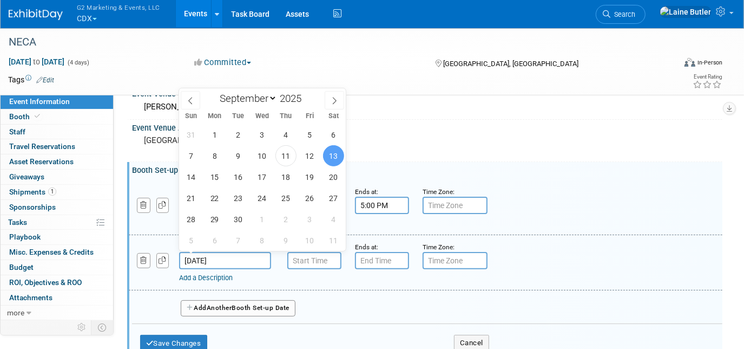
click at [243, 261] on input "Sep 13, 2025" at bounding box center [225, 260] width 92 height 17
click at [284, 157] on span "11" at bounding box center [286, 155] width 21 height 21
type input "Sep 11, 2025"
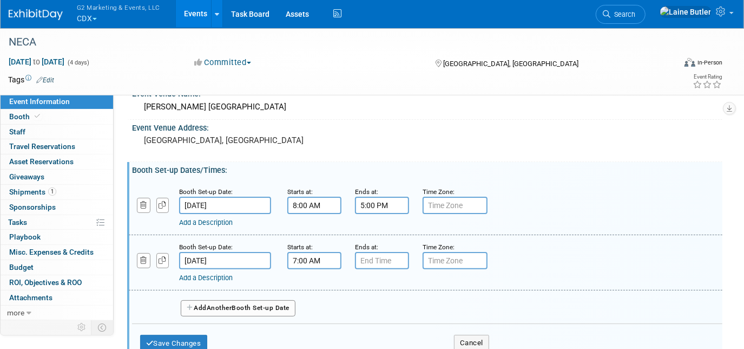
click at [322, 254] on input "7:00 AM" at bounding box center [314, 260] width 54 height 17
click at [316, 303] on span "07" at bounding box center [313, 309] width 21 height 19
click at [303, 335] on td "08" at bounding box center [307, 345] width 35 height 29
type input "8:00 AM"
click at [390, 259] on input "7:00 PM" at bounding box center [382, 260] width 54 height 17
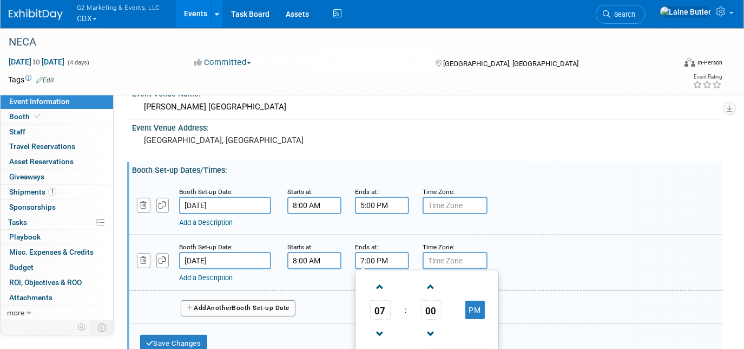
click at [382, 308] on span "07" at bounding box center [380, 309] width 21 height 19
click at [414, 312] on td "05" at bounding box center [410, 316] width 35 height 29
type input "5:00 PM"
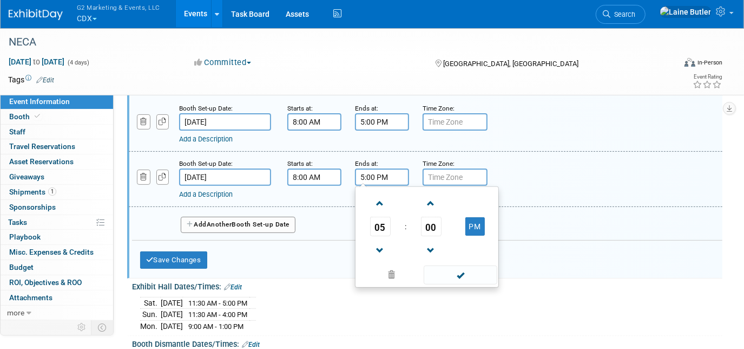
scroll to position [171, 0]
click at [460, 269] on span at bounding box center [460, 274] width 73 height 19
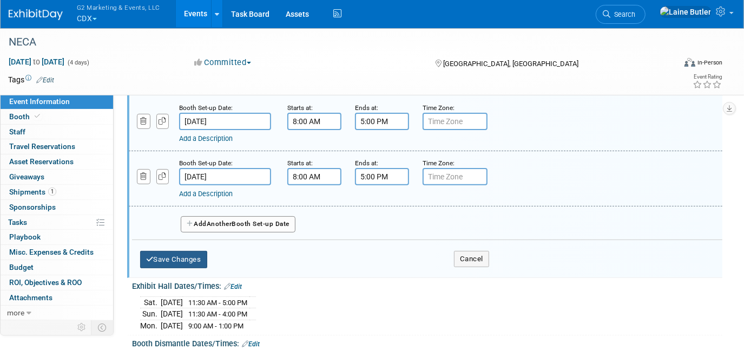
click at [153, 253] on button "Save Changes" at bounding box center [173, 259] width 67 height 17
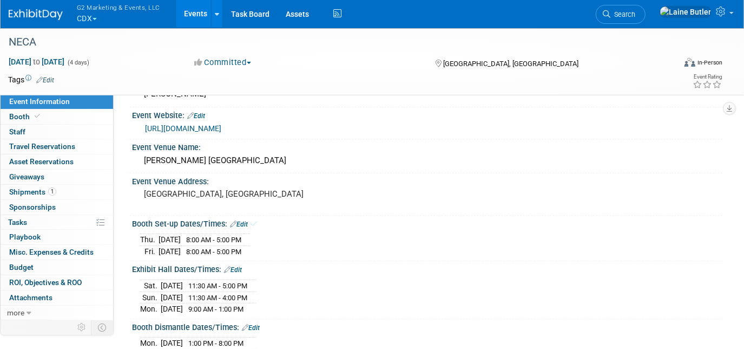
scroll to position [0, 0]
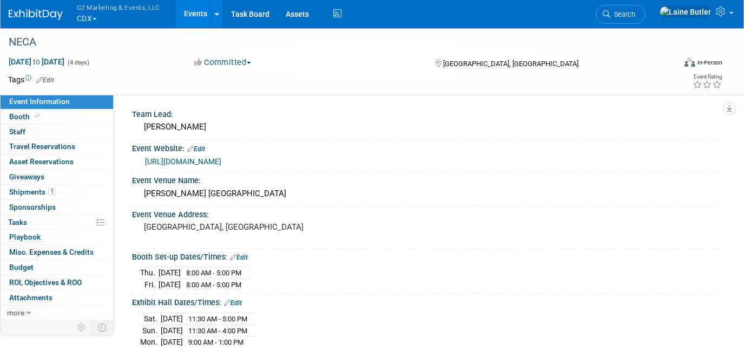
click at [75, 115] on link "Booth" at bounding box center [57, 116] width 113 height 15
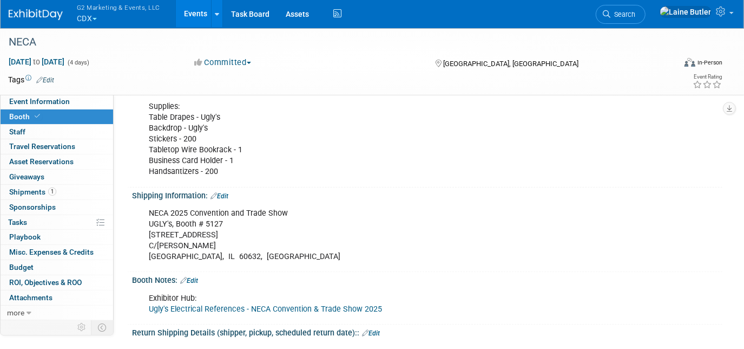
scroll to position [127, 0]
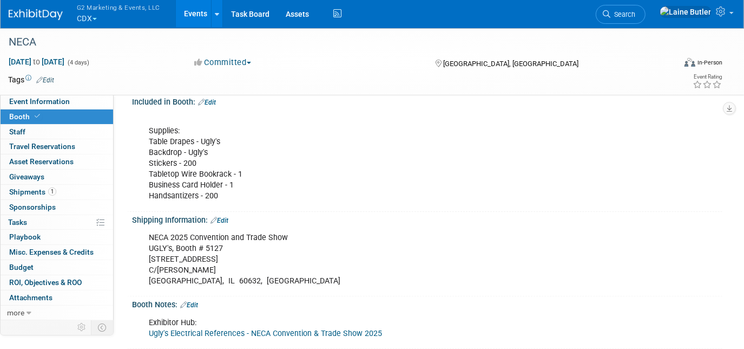
click at [211, 103] on link "Edit" at bounding box center [207, 103] width 18 height 8
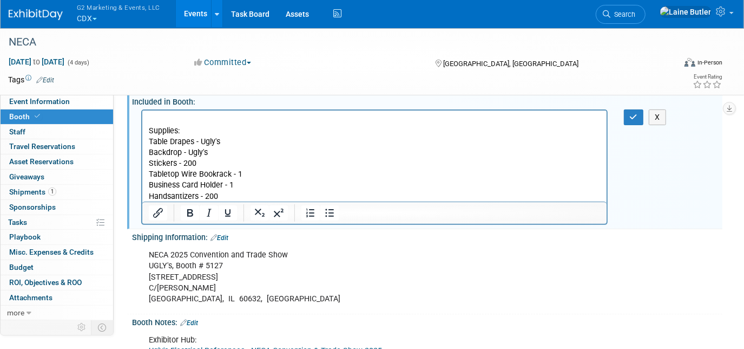
scroll to position [0, 0]
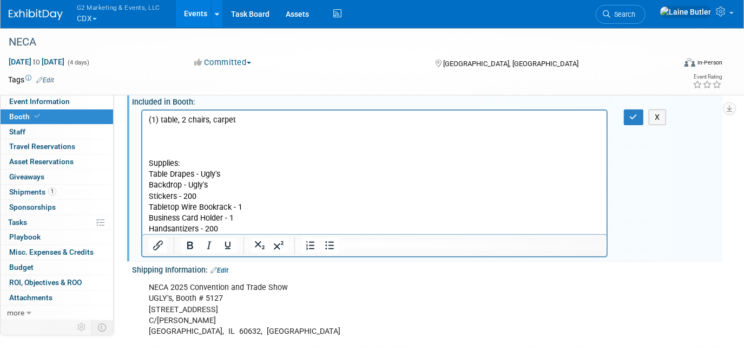
click at [154, 152] on p "Supplies: Table Drapes - Ugly's Backdrop - Ugly's Stickers - 200 Tabletop Wire …" at bounding box center [374, 190] width 452 height 87
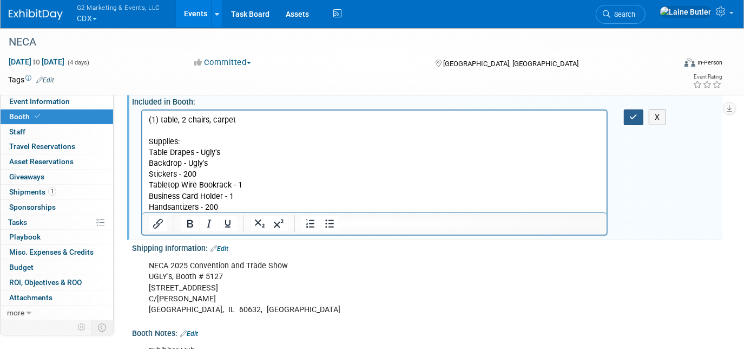
click at [639, 121] on button "button" at bounding box center [634, 117] width 20 height 16
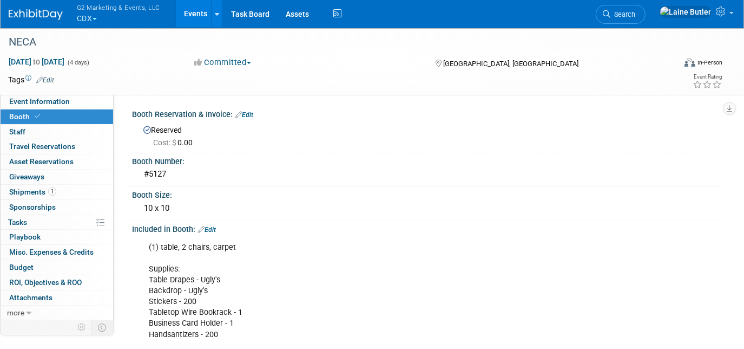
click at [27, 132] on link "0 Staff 0" at bounding box center [57, 132] width 113 height 15
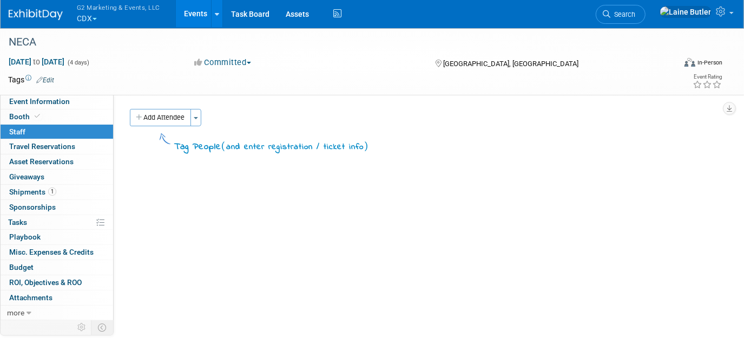
click at [178, 124] on button "Add Attendee" at bounding box center [160, 117] width 61 height 17
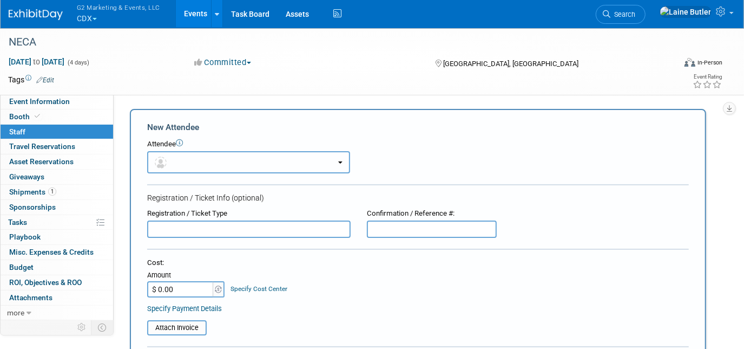
click at [169, 166] on button "button" at bounding box center [248, 162] width 203 height 22
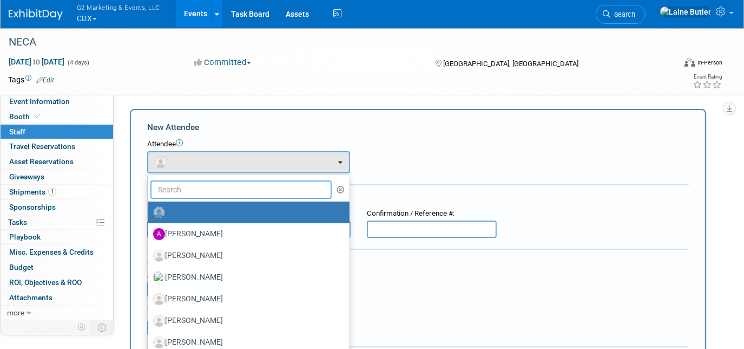
click at [174, 185] on input "text" at bounding box center [241, 189] width 181 height 18
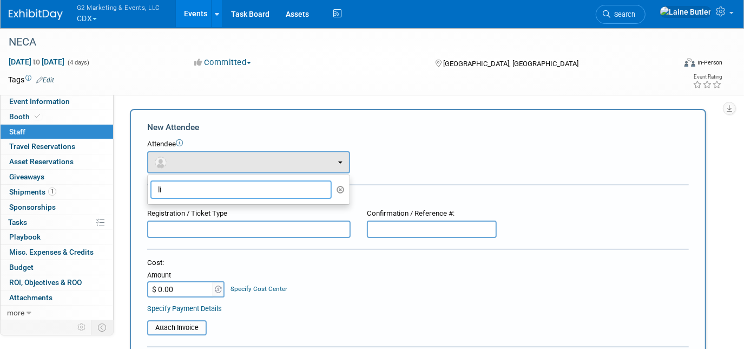
type input "l"
type input "whit"
click at [533, 178] on form "New Attendee Attendee <img src="https://www.exhibitday.com/Images/Unassigned-Us…" at bounding box center [418, 319] width 542 height 397
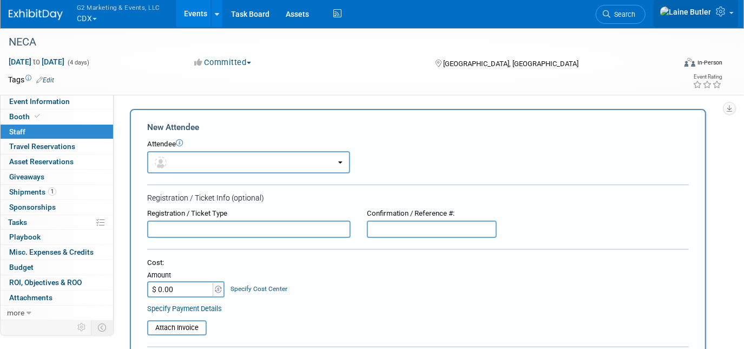
click at [730, 9] on link at bounding box center [696, 13] width 84 height 27
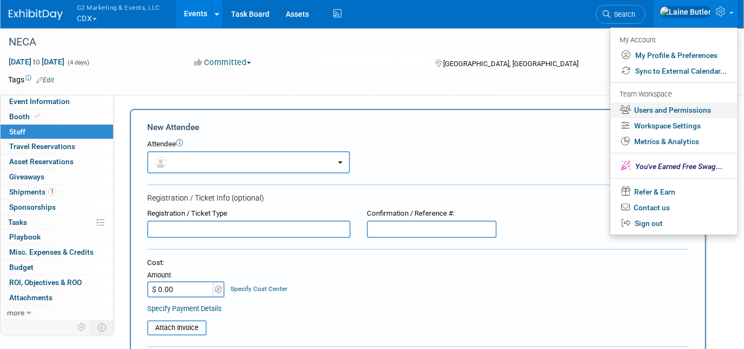
click at [673, 114] on link "Users and Permissions" at bounding box center [674, 110] width 127 height 16
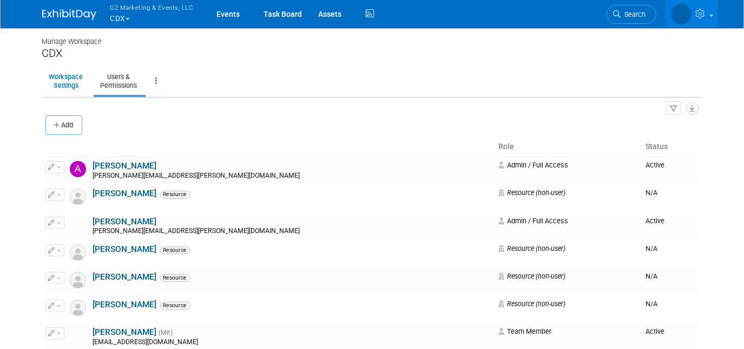
click at [66, 122] on button "Add" at bounding box center [63, 124] width 37 height 19
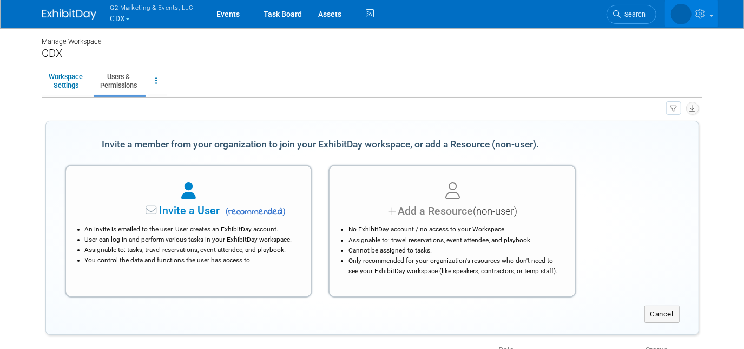
click at [394, 185] on div at bounding box center [452, 191] width 219 height 24
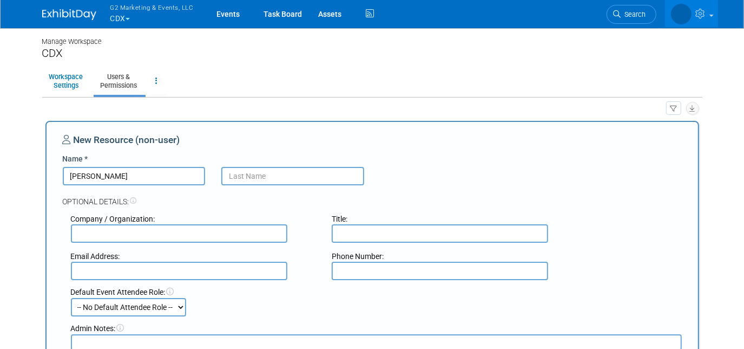
type input "Lindsay"
type input "White"
type input "Lwhite@jblearning.com"
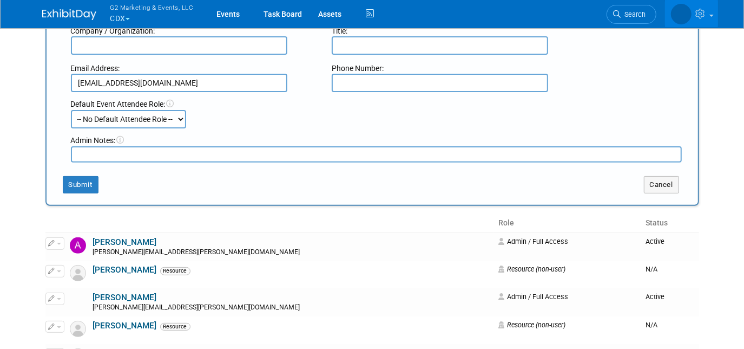
scroll to position [190, 0]
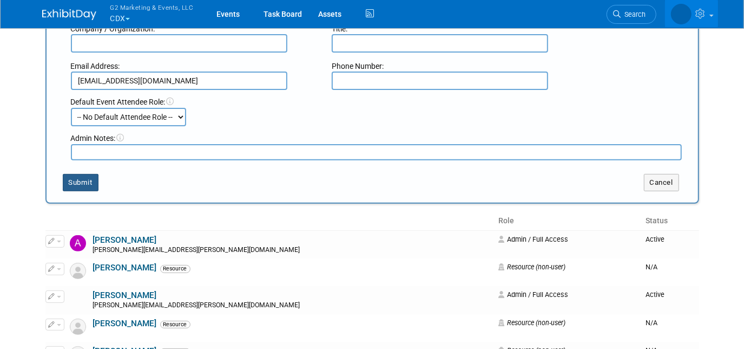
click at [78, 180] on button "Submit" at bounding box center [81, 182] width 36 height 17
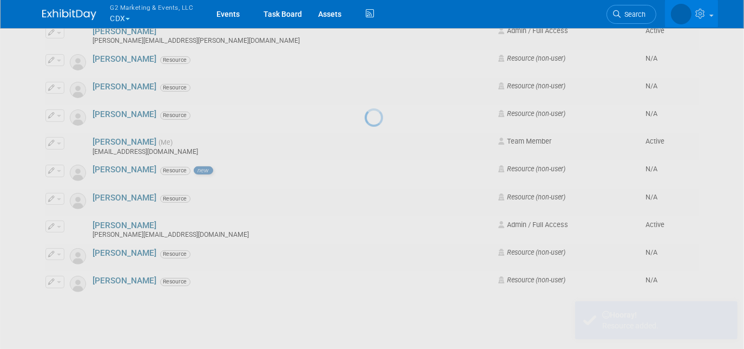
scroll to position [0, 0]
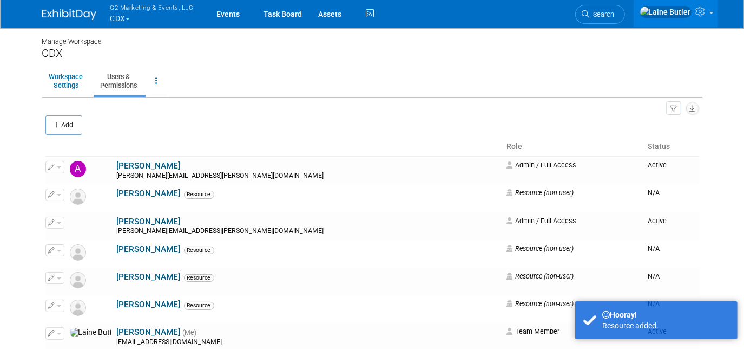
click at [54, 126] on icon "button" at bounding box center [58, 125] width 8 height 7
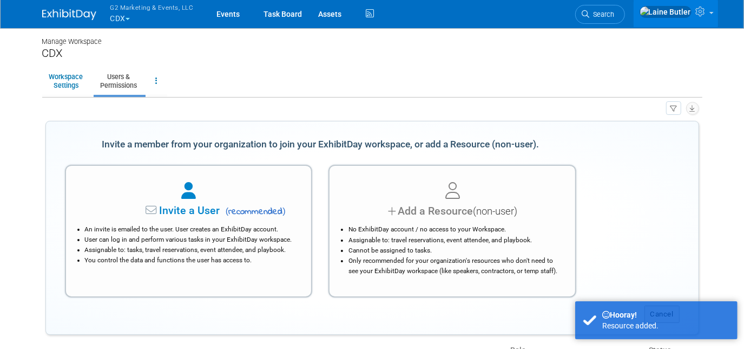
click at [375, 190] on div at bounding box center [452, 191] width 219 height 24
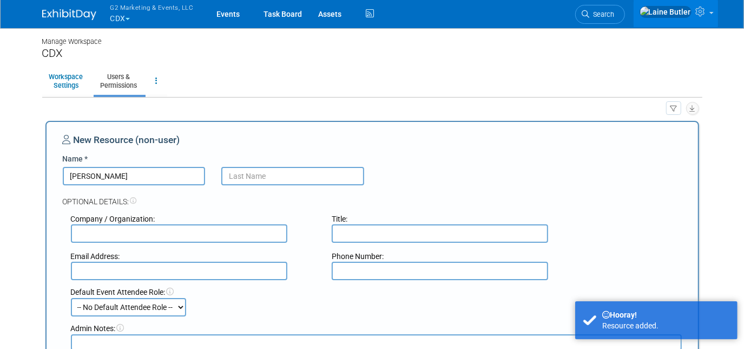
type input "Stacy"
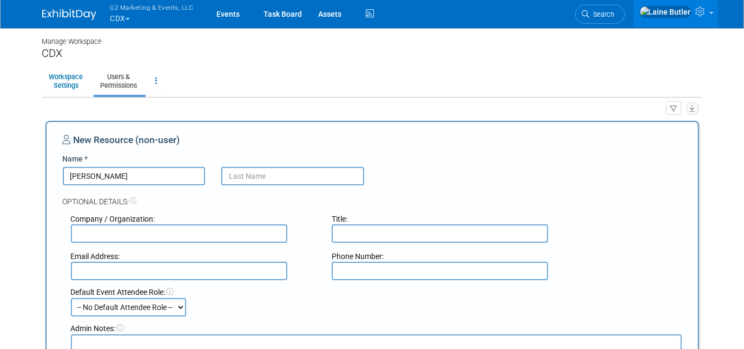
click at [285, 176] on input "text" at bounding box center [292, 176] width 143 height 18
type input "Thies"
type input "sthies@jblearning.com"
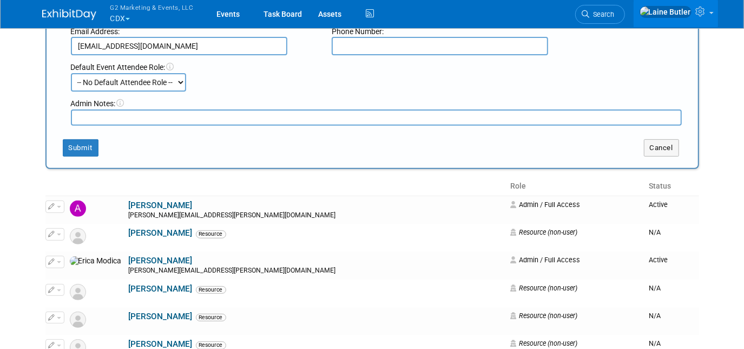
scroll to position [226, 0]
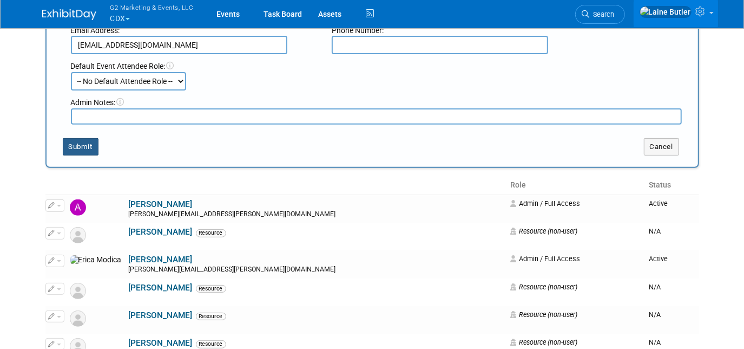
click at [82, 140] on button "Submit" at bounding box center [81, 146] width 36 height 17
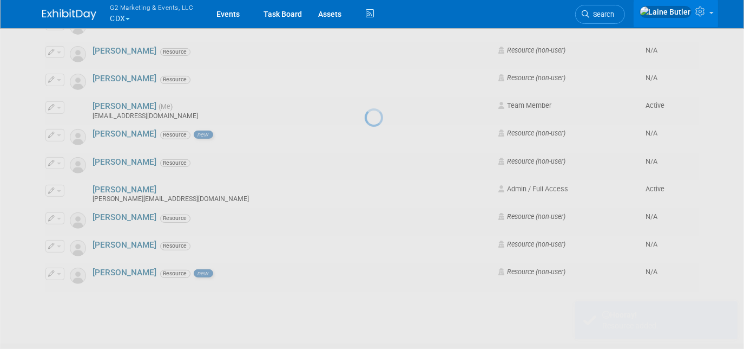
scroll to position [0, 0]
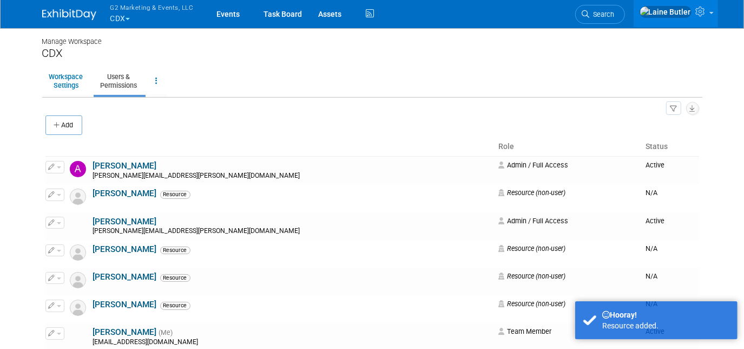
click at [71, 16] on img at bounding box center [69, 14] width 54 height 11
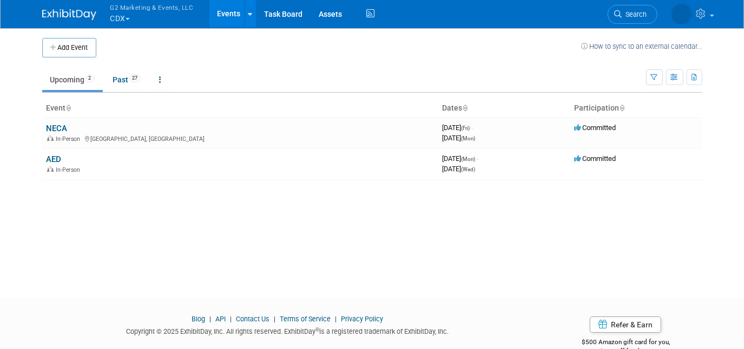
click at [57, 127] on link "NECA" at bounding box center [57, 128] width 21 height 10
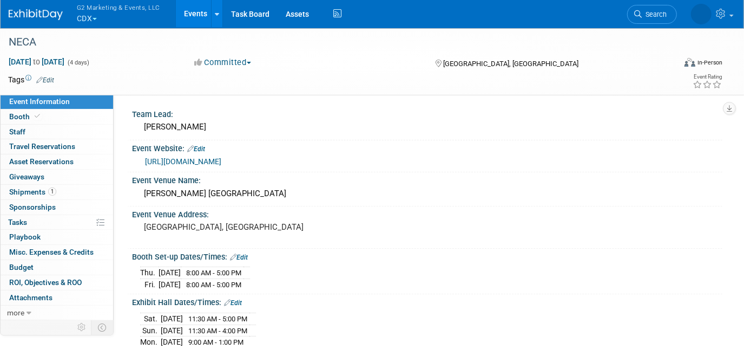
click at [22, 113] on span "Booth" at bounding box center [25, 116] width 33 height 9
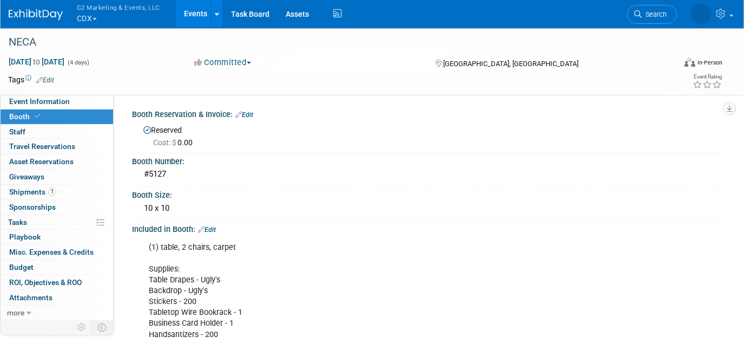
scroll to position [227, 0]
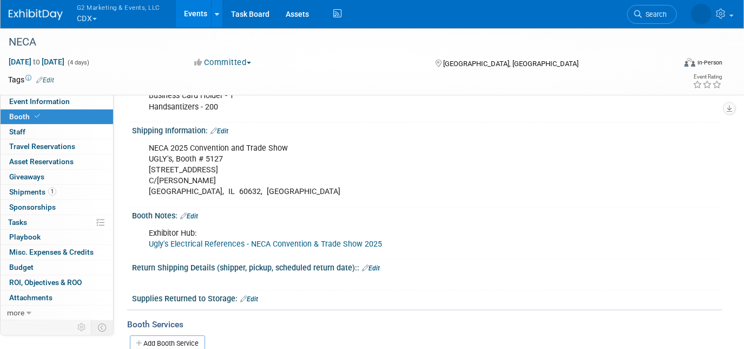
click at [27, 132] on link "0 Staff 0" at bounding box center [57, 132] width 113 height 15
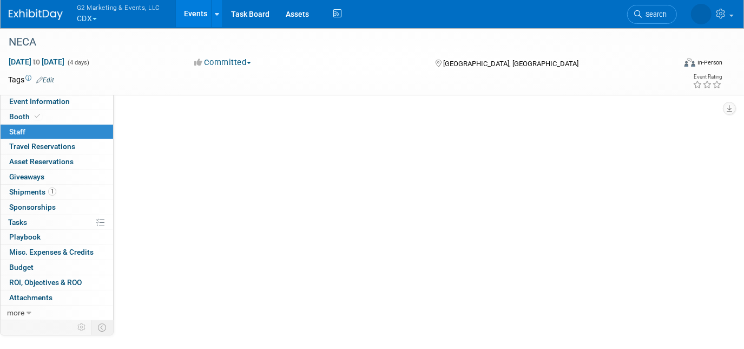
scroll to position [0, 0]
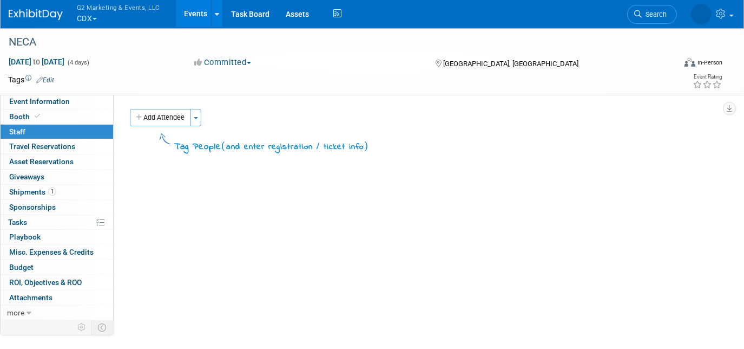
click at [152, 113] on button "Add Attendee" at bounding box center [160, 117] width 61 height 17
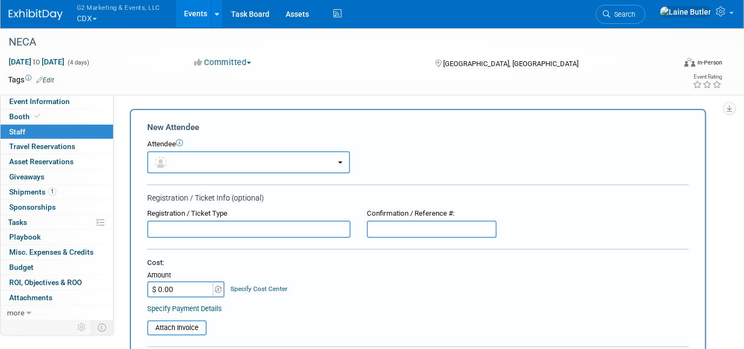
click at [205, 163] on button "button" at bounding box center [248, 162] width 203 height 22
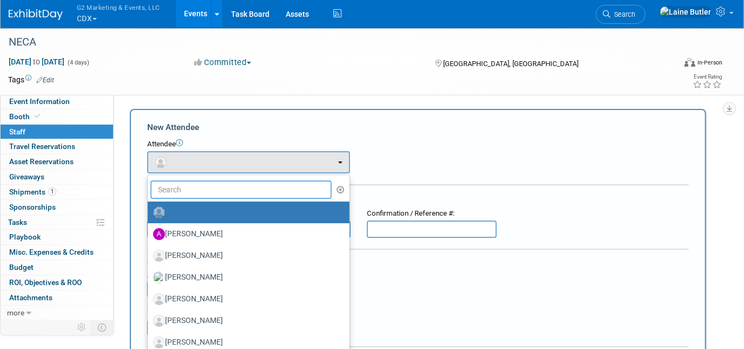
click at [202, 189] on input "text" at bounding box center [241, 189] width 181 height 18
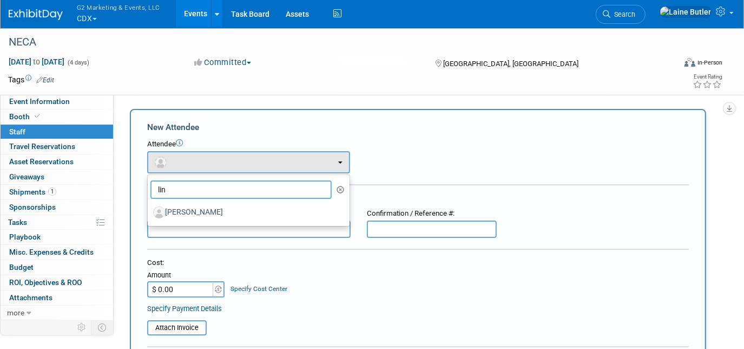
type input "lin"
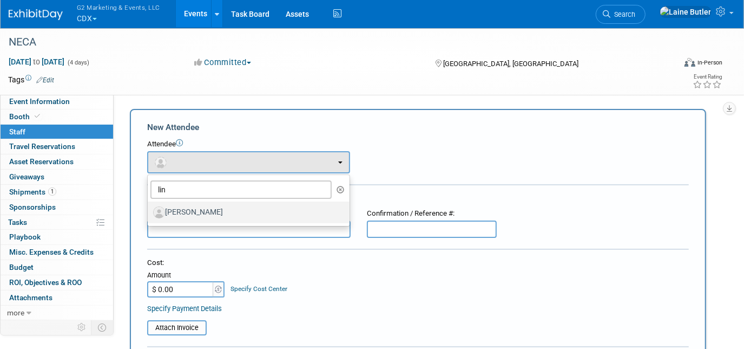
click at [193, 219] on label "[PERSON_NAME]" at bounding box center [246, 212] width 186 height 17
click at [149, 214] on input "[PERSON_NAME]" at bounding box center [145, 210] width 7 height 7
select select "bf3db73a-ca1f-4e2b-920c-84abf528df7f"
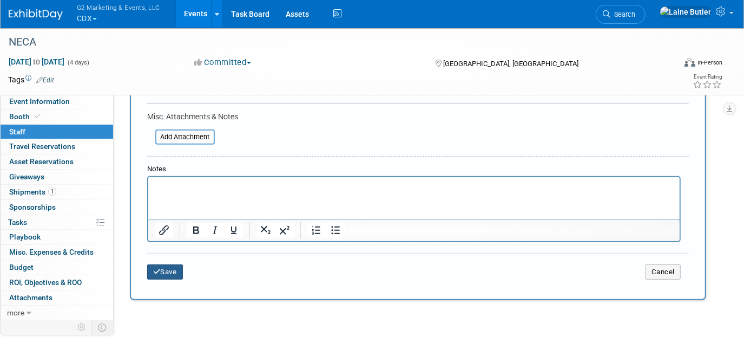
click at [174, 264] on button "Save" at bounding box center [165, 271] width 36 height 15
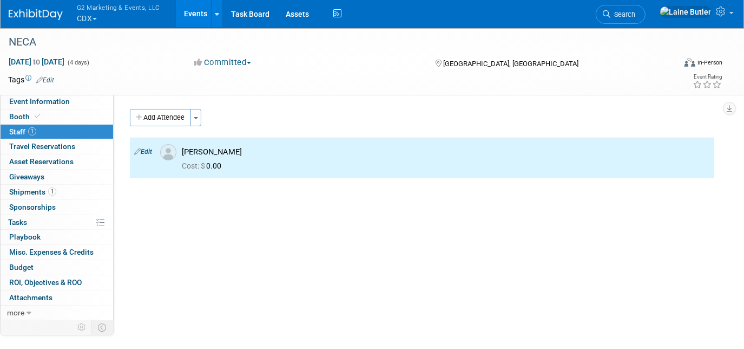
click at [161, 122] on button "Add Attendee" at bounding box center [160, 117] width 61 height 17
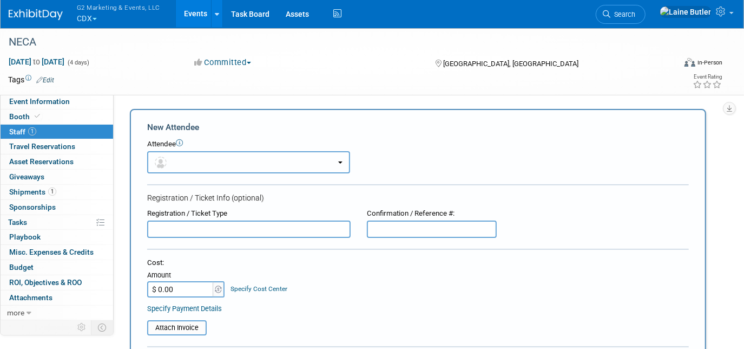
click at [162, 167] on img "button" at bounding box center [161, 162] width 12 height 12
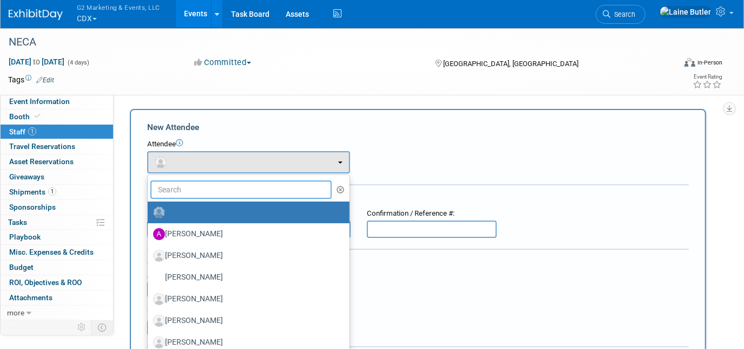
click at [189, 192] on input "text" at bounding box center [241, 189] width 181 height 18
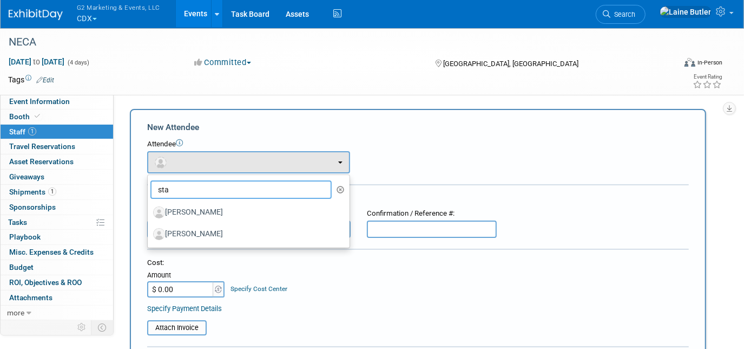
type input "sta"
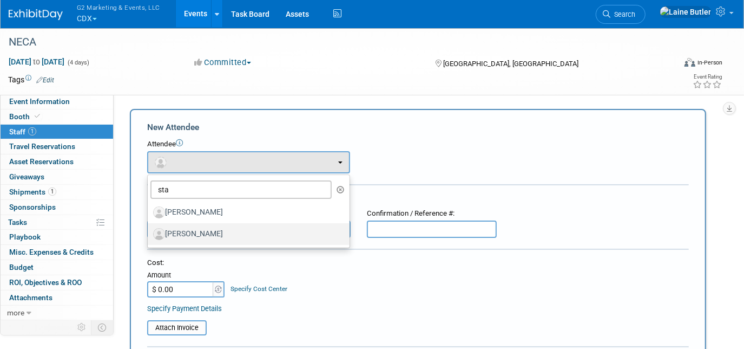
click at [193, 232] on label "Stacy Thies" at bounding box center [246, 233] width 186 height 17
click at [149, 232] on input "Stacy Thies" at bounding box center [145, 232] width 7 height 7
select select "fe465d2f-c357-4deb-8977-f26b940c8f50"
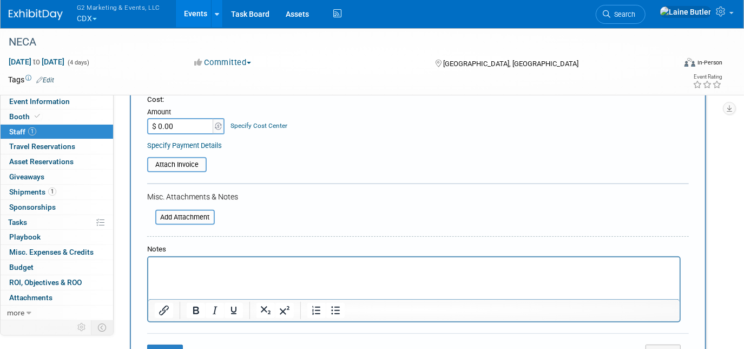
scroll to position [226, 0]
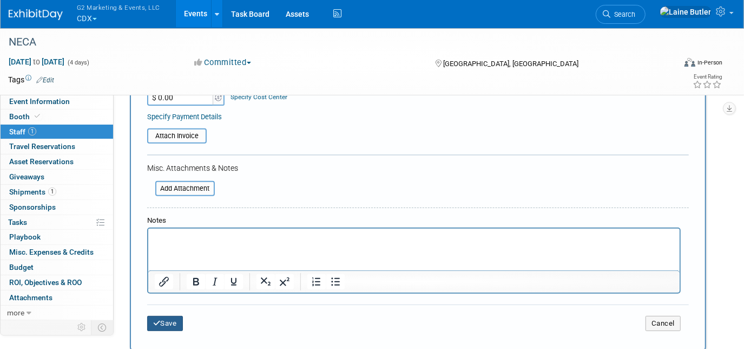
click at [160, 322] on button "Save" at bounding box center [165, 323] width 36 height 15
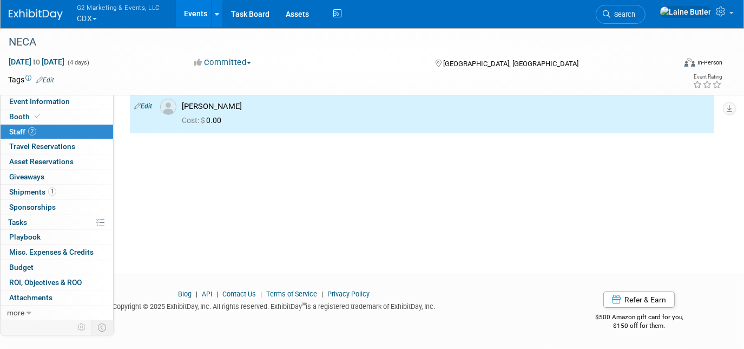
scroll to position [0, 0]
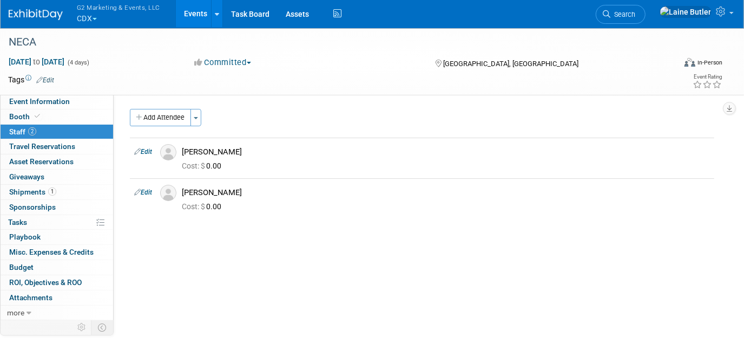
click at [22, 194] on span "Shipments 1" at bounding box center [32, 191] width 47 height 9
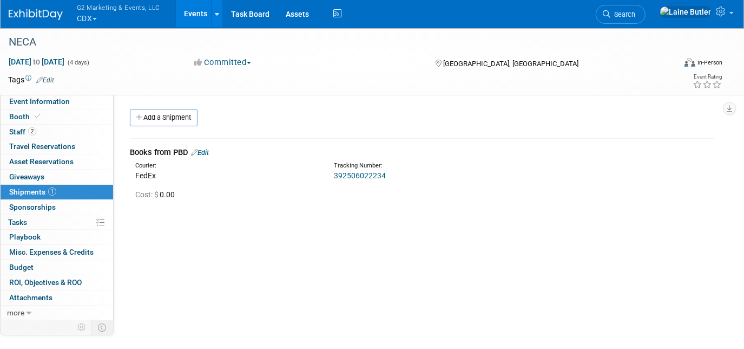
click at [163, 116] on link "Add a Shipment" at bounding box center [164, 117] width 68 height 17
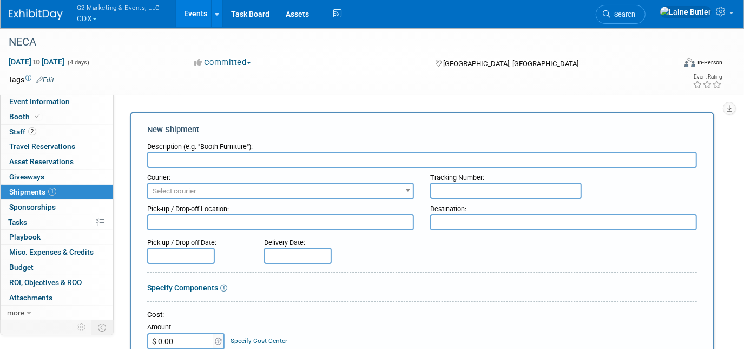
click at [177, 160] on input "text" at bounding box center [422, 160] width 550 height 16
type input "Supplies from g2"
click at [191, 190] on span "Select courier" at bounding box center [175, 191] width 44 height 8
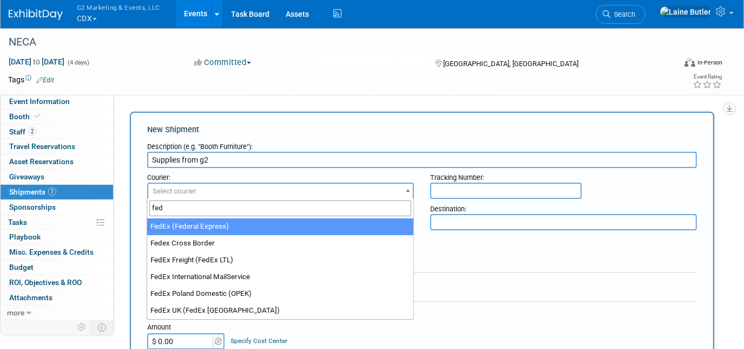
type input "fed"
select select "206"
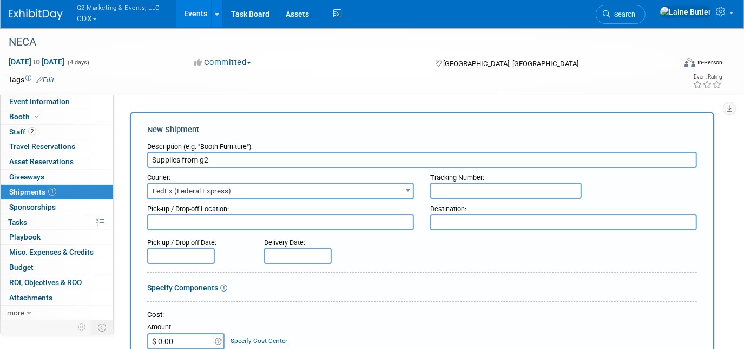
click at [476, 191] on input "text" at bounding box center [506, 190] width 152 height 16
paste input "8837 8726 4635"
click at [454, 189] on input "8837 8726 4635" at bounding box center [506, 190] width 152 height 16
click at [472, 188] on input "88378726 4635" at bounding box center [506, 190] width 152 height 16
type input "883787264635"
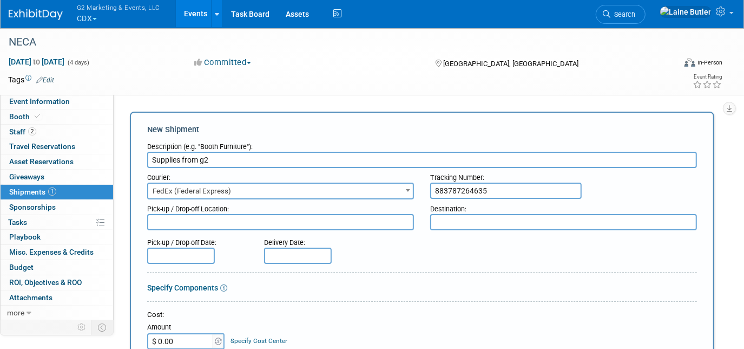
click at [452, 219] on textarea at bounding box center [563, 222] width 267 height 16
paste textarea ""NECA 2025 Convention and Trade Show UGLY's, Booth # 5127 2500 W 35th St C/O Fr…"
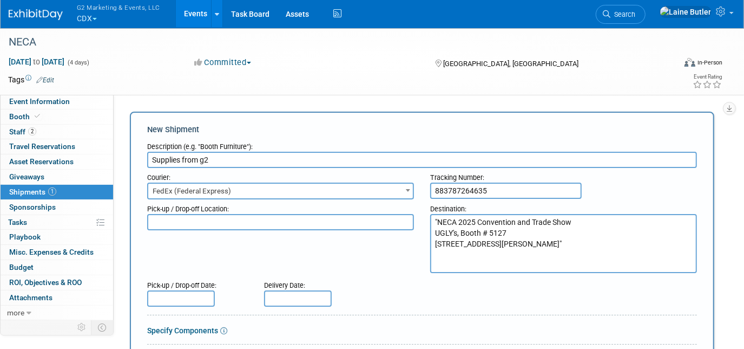
scroll to position [10, 0]
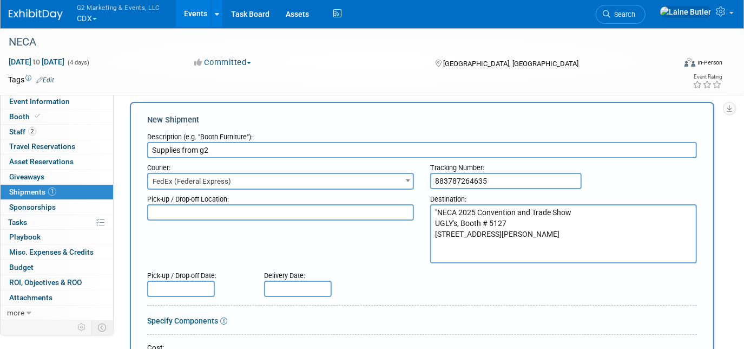
click at [436, 210] on textarea ""NECA 2025 Convention and Trade Show UGLY's, Booth # 5127 2500 W 35th St C/O Fr…" at bounding box center [563, 233] width 267 height 59
drag, startPoint x: 524, startPoint y: 253, endPoint x: 430, endPoint y: 206, distance: 105.1
click at [430, 206] on div "Destination: NECA 2025 Convention and Trade Show UGLY's, Booth # 5127 2500 W 35…" at bounding box center [563, 226] width 283 height 74
type textarea "NECA 2025 Convention and Trade Show UGLY's, Booth # 5127 2500 W 35th St C/O Fre…"
click at [349, 250] on div "Pick-up / Drop-off Location: Destination: NECA 2025 Convention and Trade Show U…" at bounding box center [422, 226] width 566 height 74
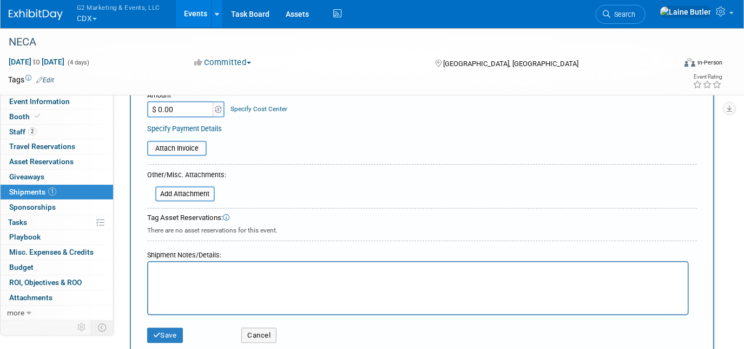
scroll to position [278, 0]
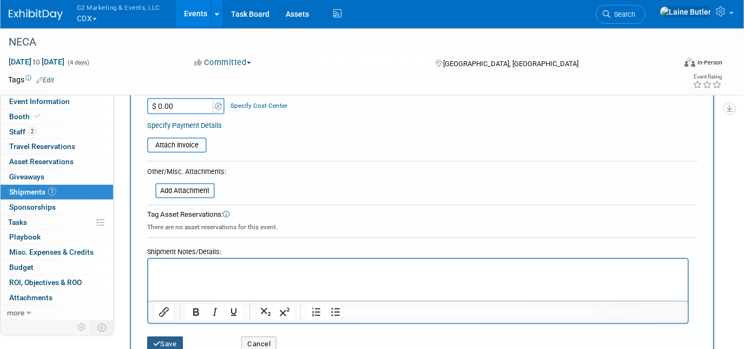
click at [157, 342] on icon "submit" at bounding box center [157, 343] width 8 height 7
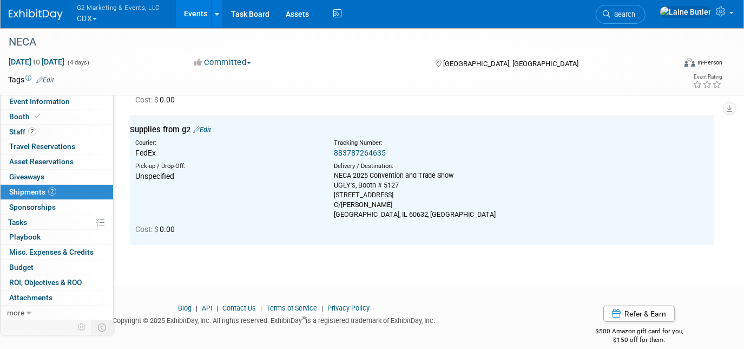
scroll to position [0, 0]
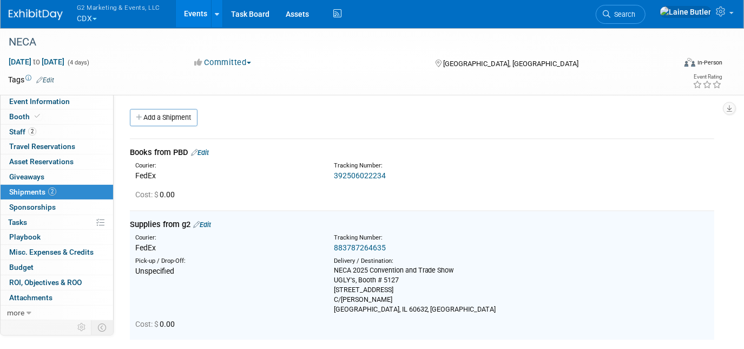
click at [209, 152] on link "Edit" at bounding box center [200, 152] width 18 height 8
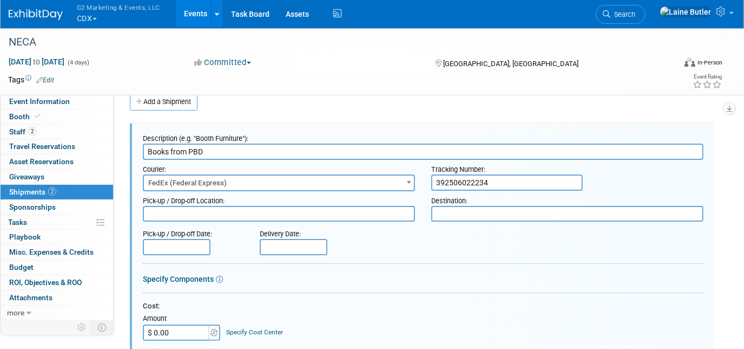
click at [481, 214] on textarea at bounding box center [567, 214] width 272 height 16
paste textarea "NECA 2025 Convention and Trade Show UGLY's, Booth # 5127 2500 W 35th St C/O Fre…"
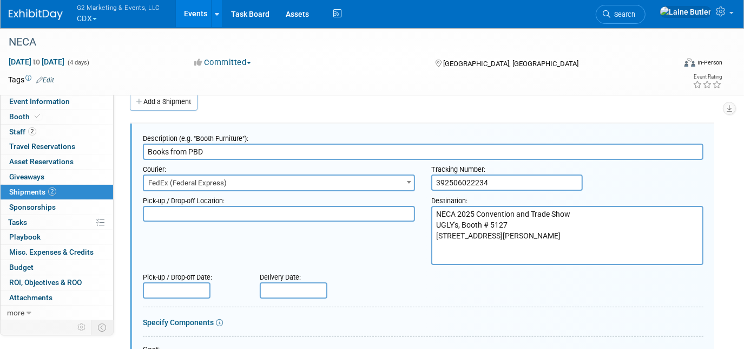
scroll to position [279, 0]
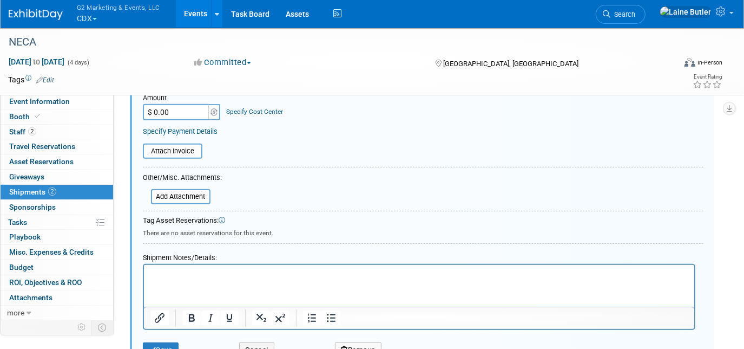
type textarea "NECA 2025 Convention and Trade Show UGLY's, Booth # 5127 2500 W 35th St C/O Fre…"
click at [152, 346] on icon "submit" at bounding box center [153, 349] width 8 height 7
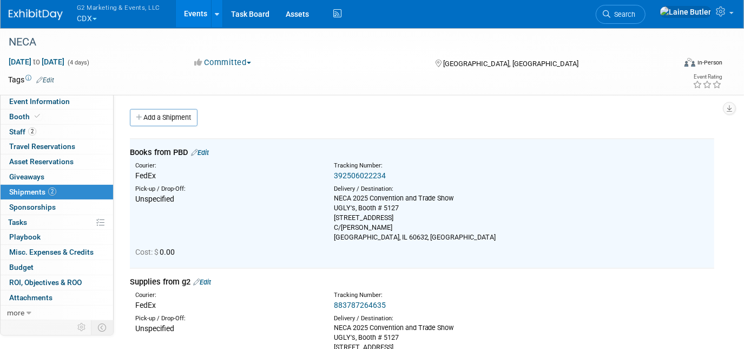
scroll to position [64, 0]
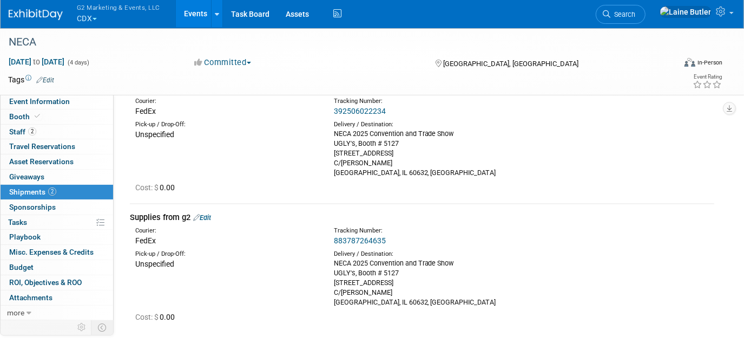
click at [18, 108] on link "Event Information" at bounding box center [57, 101] width 113 height 15
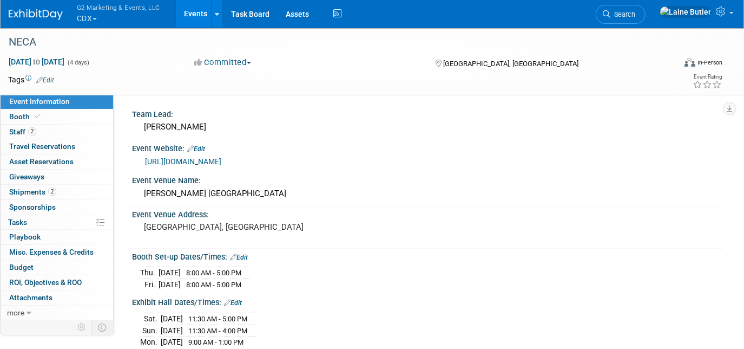
click at [72, 121] on link "Booth" at bounding box center [57, 116] width 113 height 15
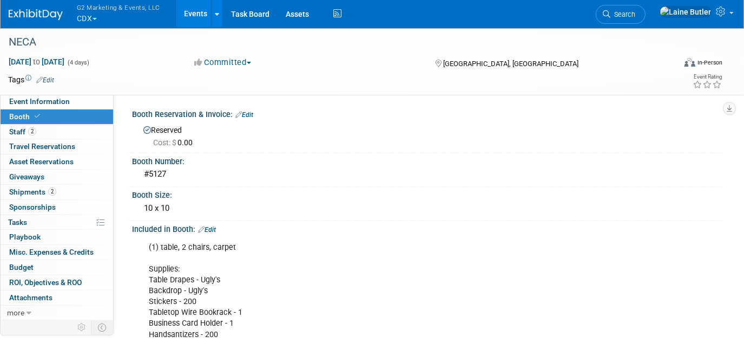
click at [72, 193] on link "2 Shipments 2" at bounding box center [57, 192] width 113 height 15
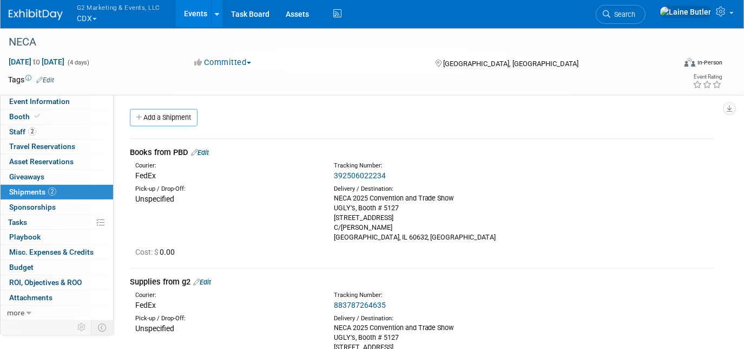
click at [158, 118] on link "Add a Shipment" at bounding box center [164, 117] width 68 height 17
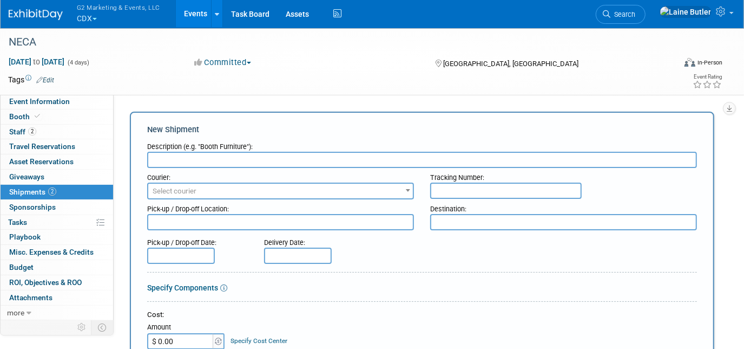
click at [465, 185] on input "text" at bounding box center [506, 190] width 152 height 16
paste input "1ZWK73670315514430"
type input "1ZWK73670315514430"
click at [371, 184] on span "Select courier" at bounding box center [280, 191] width 265 height 15
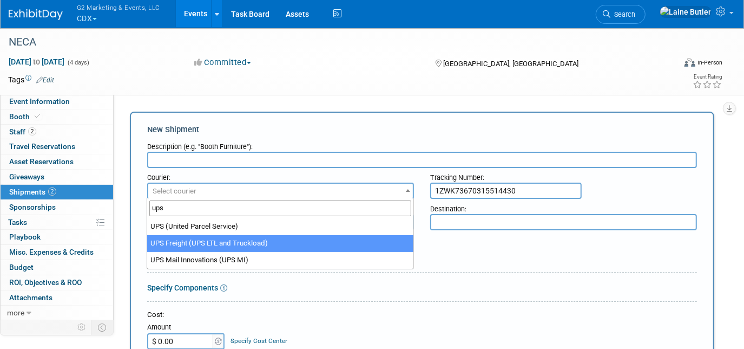
type input "ups"
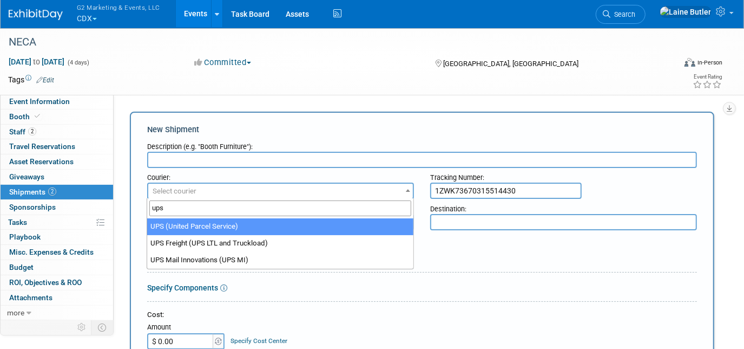
select select "508"
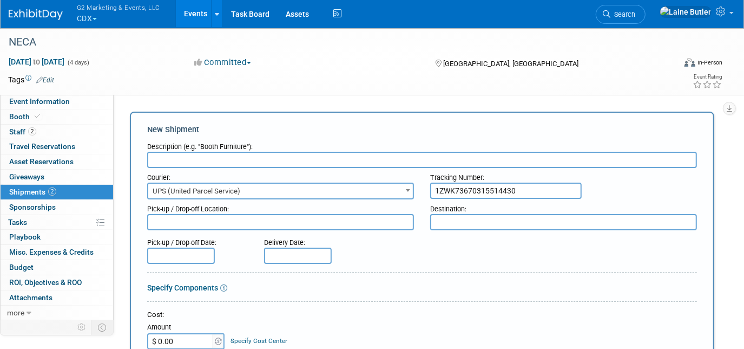
click at [291, 160] on input "text" at bounding box center [422, 160] width 550 height 16
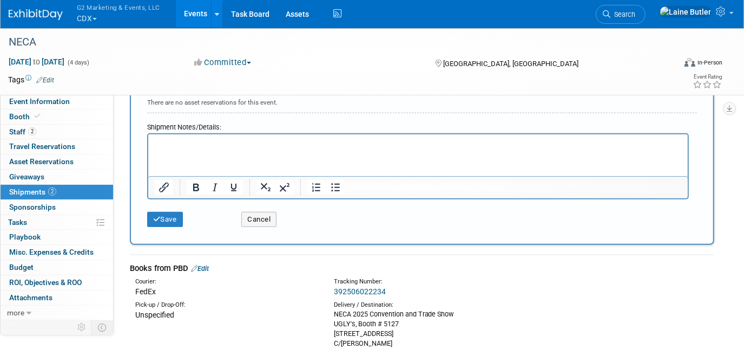
scroll to position [382, 0]
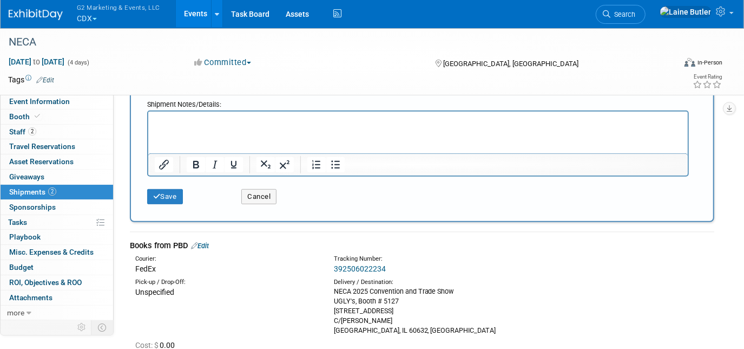
type input "Printing"
drag, startPoint x: 411, startPoint y: 327, endPoint x: 330, endPoint y: 286, distance: 90.3
click at [330, 286] on div "Delivery / Destination: NECA 2025 Convention and Trade Show UGLY's, Booth # 512…" at bounding box center [425, 306] width 199 height 57
copy div "NECA 2025 Convention and Trade Show UGLY's, Booth # 5127 2500 W 35th St C/O Fre…"
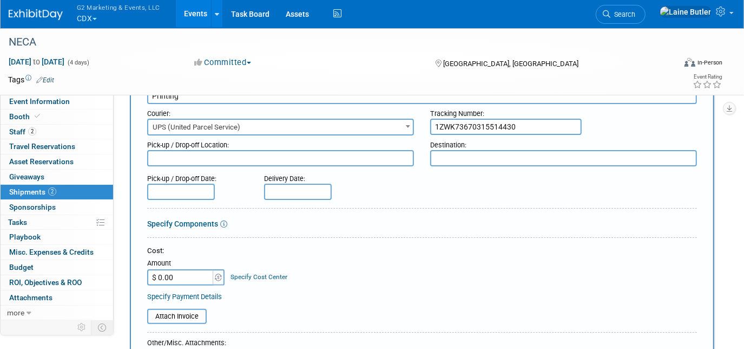
scroll to position [64, 0]
drag, startPoint x: 330, startPoint y: 286, endPoint x: 456, endPoint y: 158, distance: 179.6
click at [456, 158] on textarea at bounding box center [563, 157] width 267 height 16
paste textarea "NECA 2025 Convention and Trade Show UGLY's, Booth # 5127 2500 W 35th St C/O Fre…"
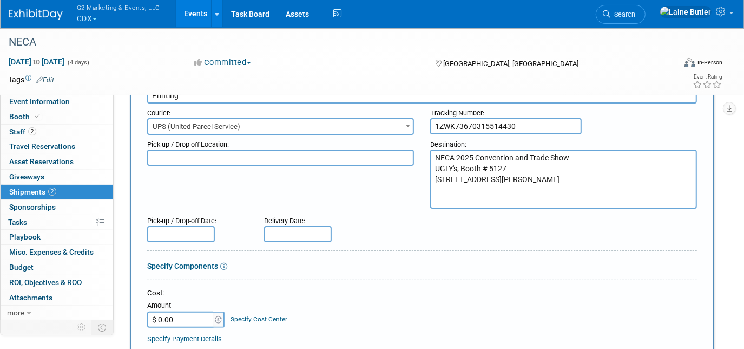
type textarea "NECA 2025 Convention and Trade Show UGLY's, Booth # 5127 2500 W 35th St C/O Fre…"
click at [296, 230] on input "text" at bounding box center [298, 234] width 68 height 16
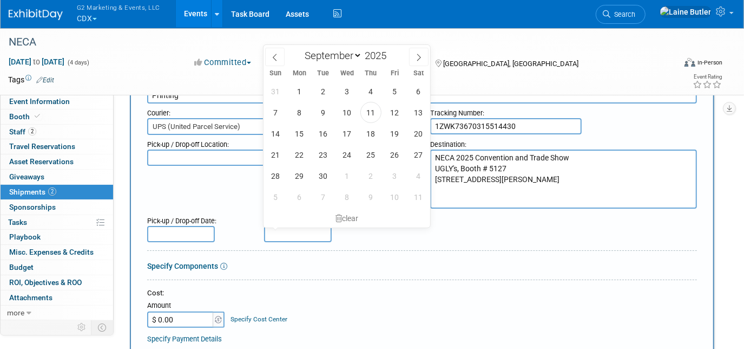
click at [272, 58] on icon at bounding box center [275, 58] width 8 height 8
select select "7"
click at [345, 174] on span "27" at bounding box center [347, 175] width 21 height 21
type input "Aug 27, 2025"
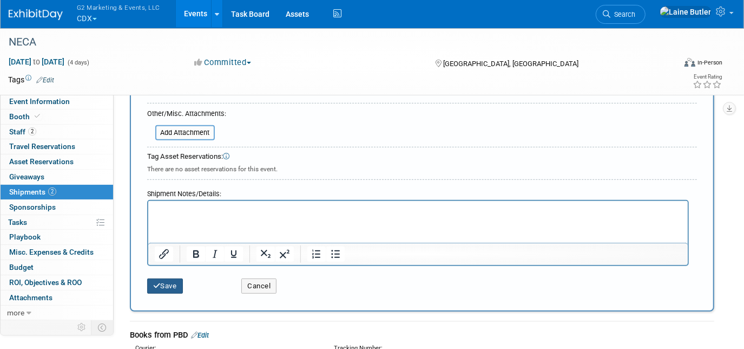
click at [171, 289] on button "Save" at bounding box center [165, 285] width 36 height 15
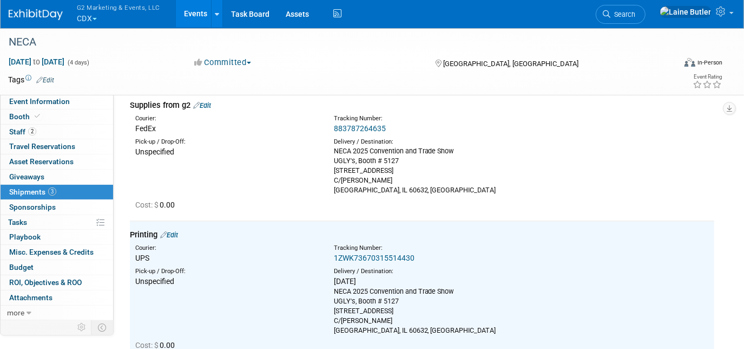
scroll to position [175, 0]
click at [346, 127] on link "883787264635" at bounding box center [360, 129] width 52 height 9
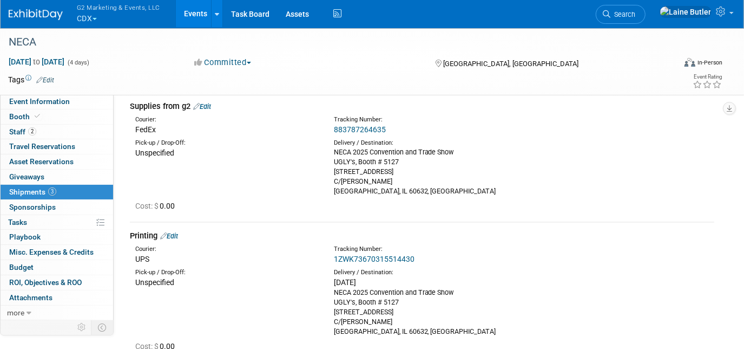
scroll to position [69, 0]
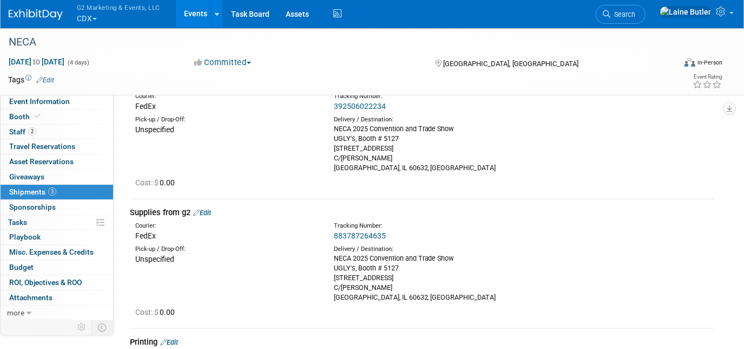
click at [205, 209] on link "Edit" at bounding box center [202, 212] width 18 height 8
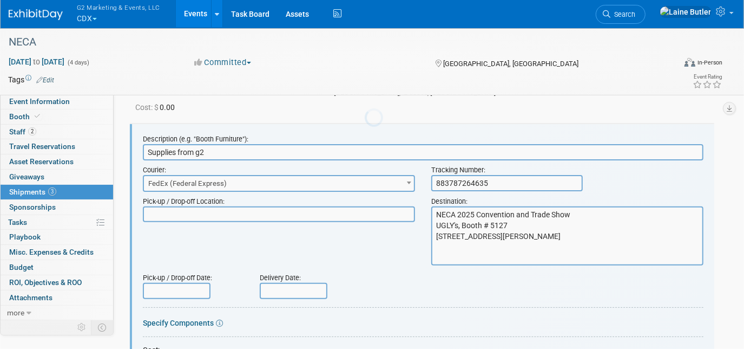
scroll to position [0, 0]
click at [294, 285] on input "text" at bounding box center [294, 291] width 68 height 16
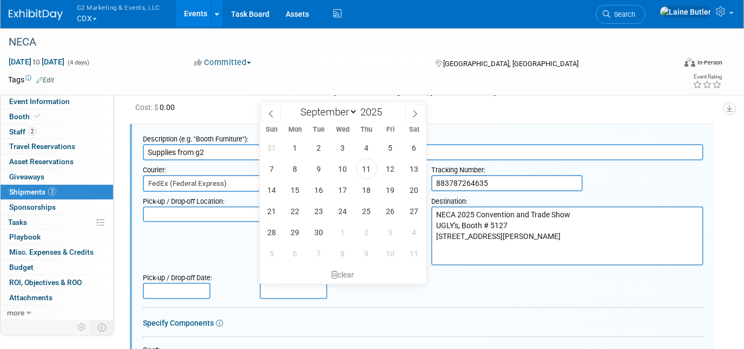
click at [269, 110] on icon at bounding box center [271, 114] width 8 height 8
select select "7"
click at [339, 238] on span "27" at bounding box center [342, 231] width 21 height 21
type input "Aug 27, 2025"
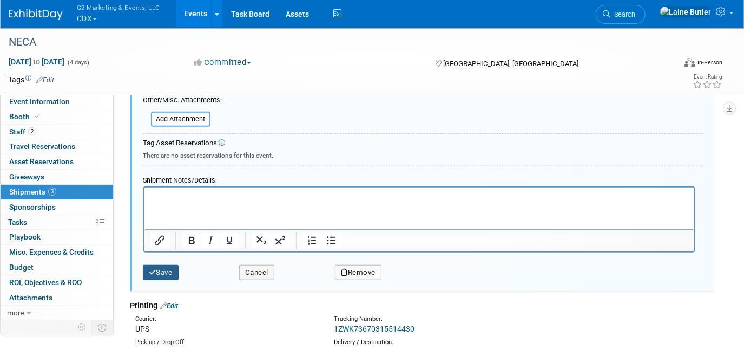
click at [169, 269] on button "Save" at bounding box center [161, 272] width 36 height 15
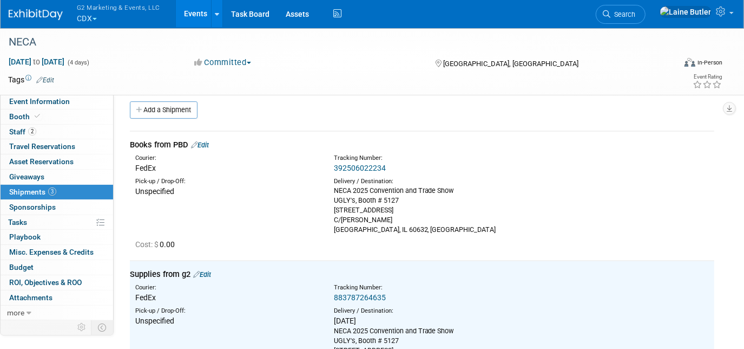
scroll to position [7, 0]
click at [205, 140] on div "Books from PBD Edit" at bounding box center [422, 145] width 585 height 11
click at [208, 143] on link "Edit" at bounding box center [200, 145] width 18 height 8
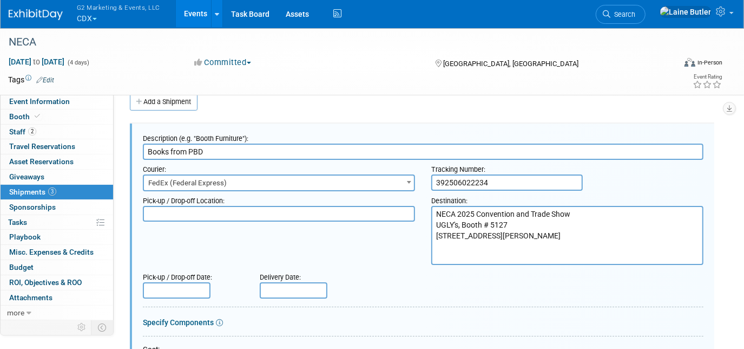
scroll to position [0, 0]
click at [295, 288] on input "text" at bounding box center [294, 290] width 68 height 16
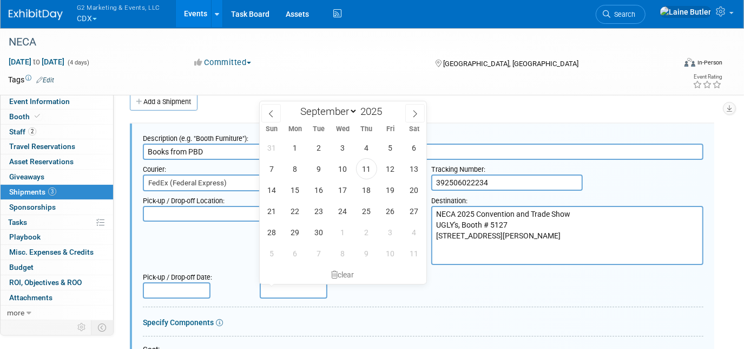
click at [261, 114] on span at bounding box center [270, 113] width 19 height 18
select select "7"
click at [341, 228] on span "27" at bounding box center [342, 231] width 21 height 21
type input "Aug 27, 2025"
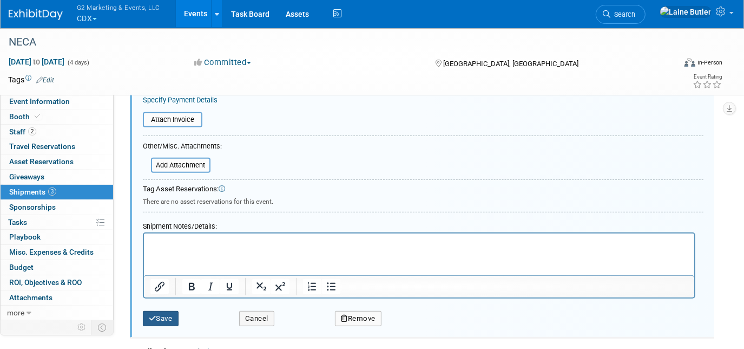
click at [172, 317] on button "Save" at bounding box center [161, 318] width 36 height 15
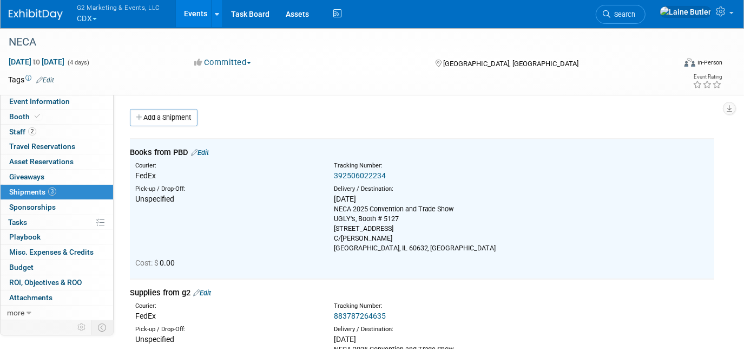
click at [140, 117] on icon at bounding box center [140, 117] width 8 height 7
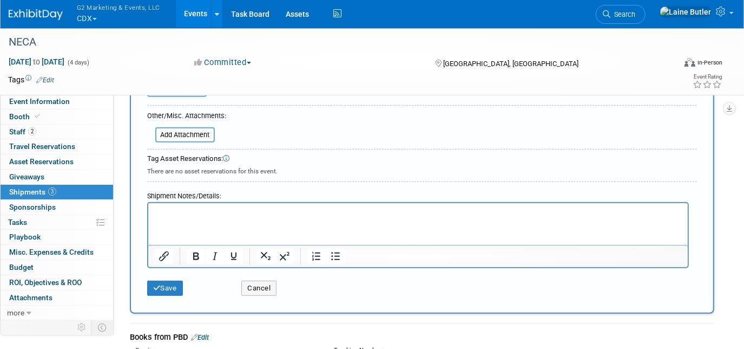
type input "Outbound Through Freeman"
click at [172, 280] on button "Save" at bounding box center [165, 287] width 36 height 15
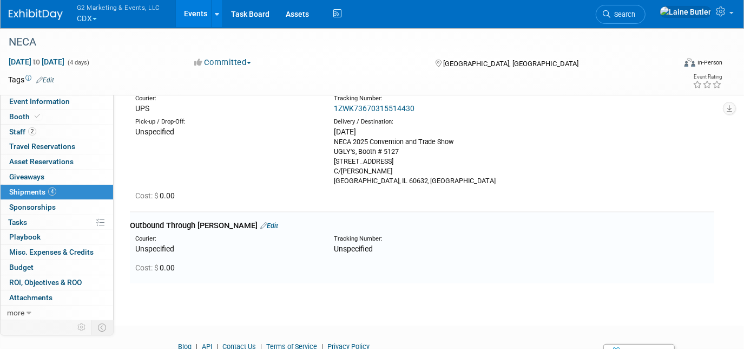
scroll to position [398, 0]
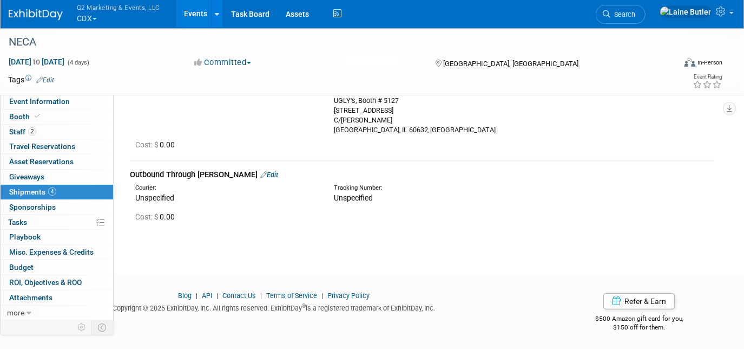
click at [84, 29] on div at bounding box center [337, 31] width 665 height 9
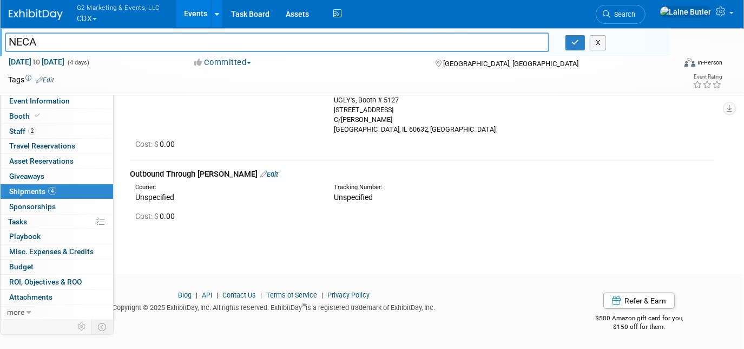
click at [82, 25] on button "G2 Marketing & Events, LLC CDX" at bounding box center [125, 14] width 98 height 28
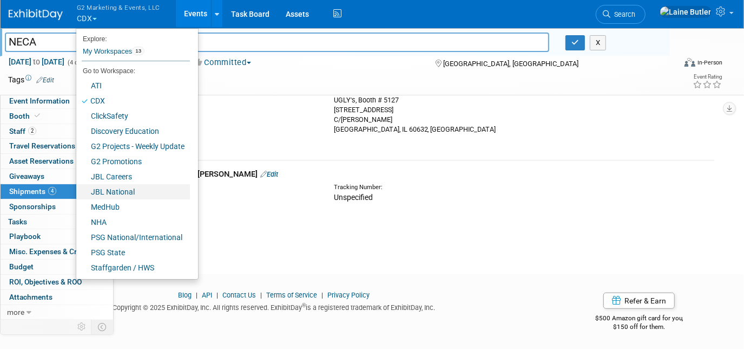
click at [120, 187] on link "JBL National" at bounding box center [133, 191] width 114 height 15
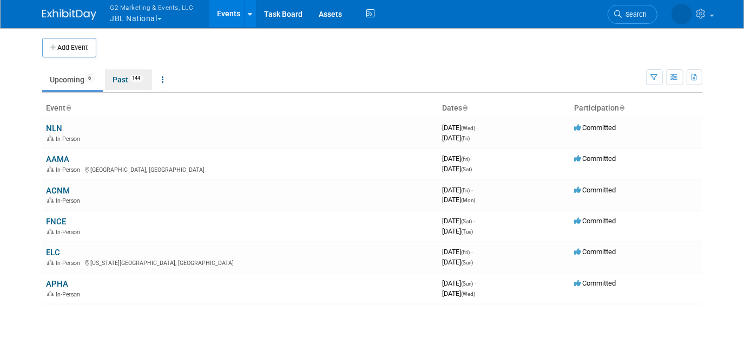
click at [133, 87] on link "Past 144" at bounding box center [128, 79] width 47 height 21
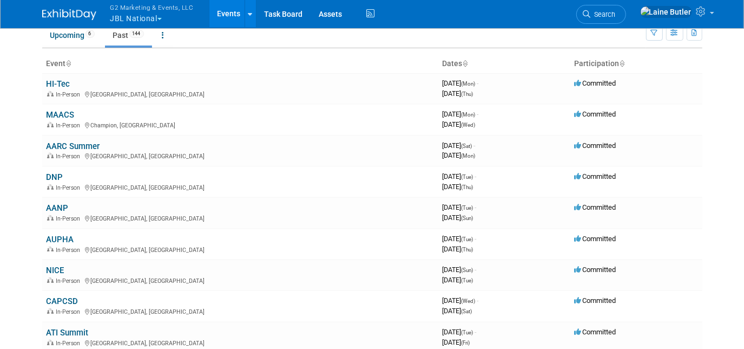
scroll to position [66, 0]
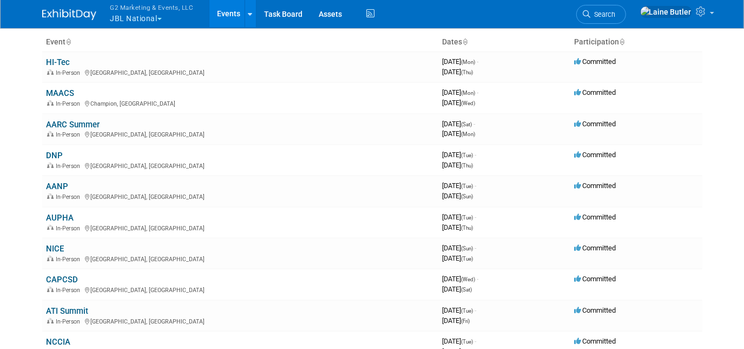
click at [51, 187] on link "AANP" at bounding box center [58, 186] width 22 height 10
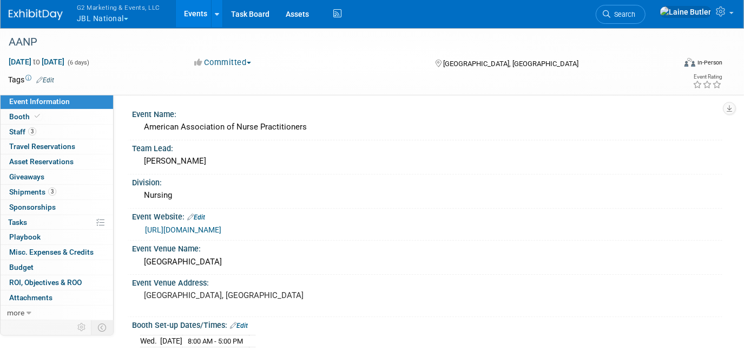
click at [28, 189] on span "Shipments 3" at bounding box center [32, 191] width 47 height 9
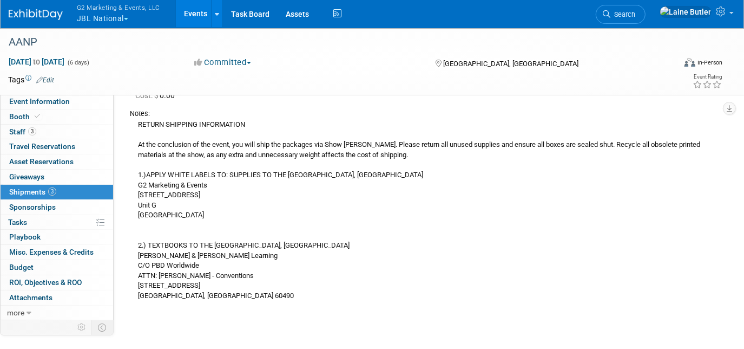
scroll to position [437, 0]
drag, startPoint x: 137, startPoint y: 123, endPoint x: 212, endPoint y: 299, distance: 191.4
click at [212, 299] on div "RETURN SHIPPING INFORMATION At the conclusion of the event, you will ship the p…" at bounding box center [422, 211] width 585 height 182
copy div "RETURN SHIPPING INFORMATION At the conclusion of the event, you will ship the p…"
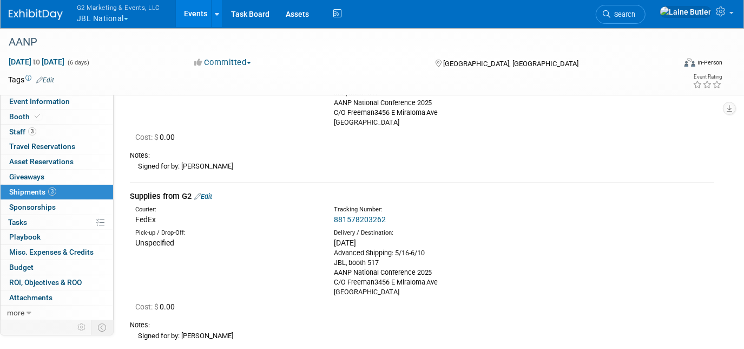
scroll to position [0, 0]
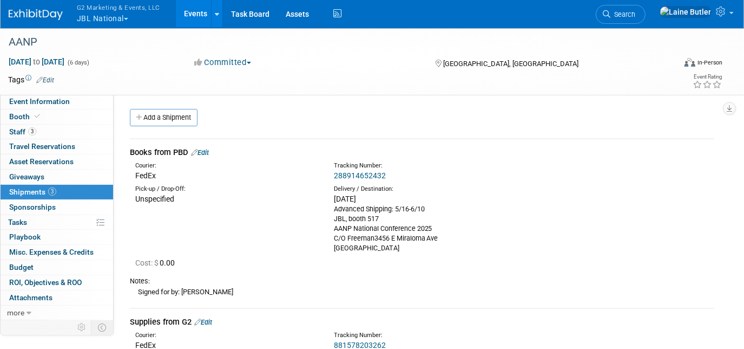
click at [100, 11] on span "G2 Marketing & Events, LLC" at bounding box center [118, 7] width 83 height 11
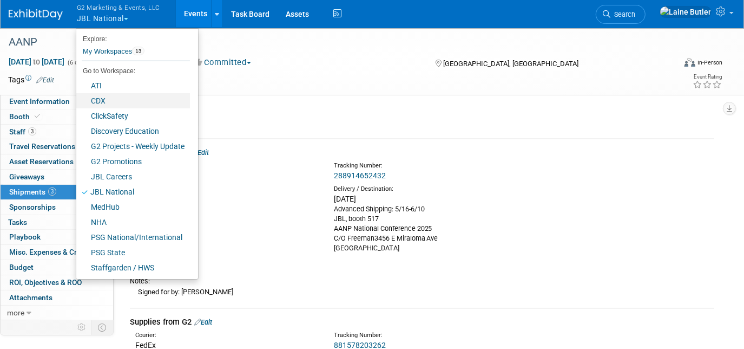
click at [117, 105] on link "CDX" at bounding box center [133, 100] width 114 height 15
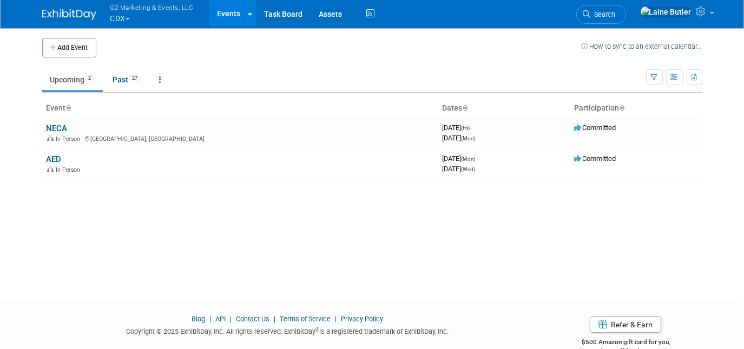
click at [55, 130] on link "NECA" at bounding box center [57, 128] width 21 height 10
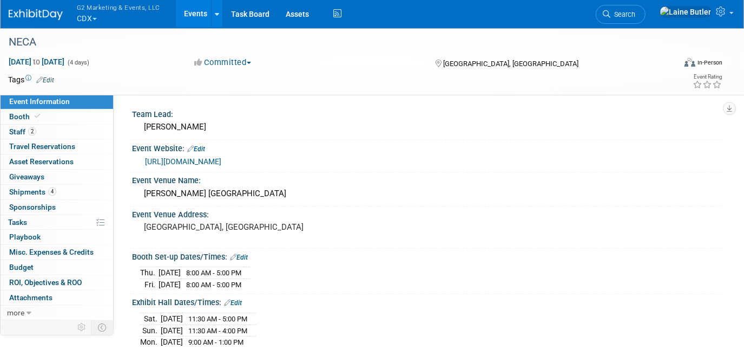
click at [30, 192] on span "Shipments 4" at bounding box center [32, 191] width 47 height 9
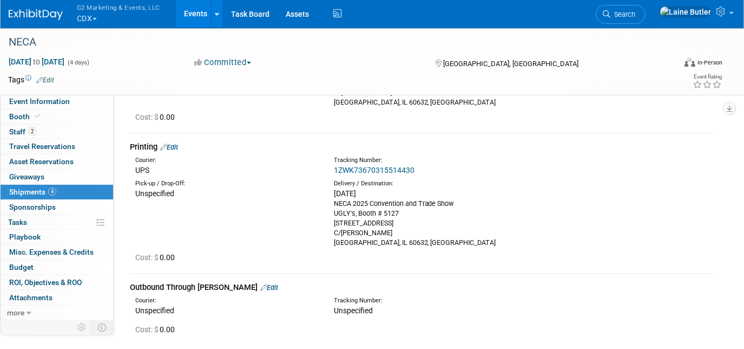
scroll to position [293, 0]
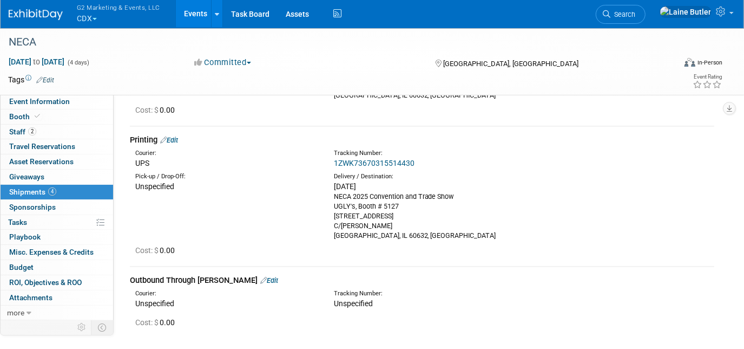
click at [260, 279] on link "Edit" at bounding box center [269, 280] width 18 height 8
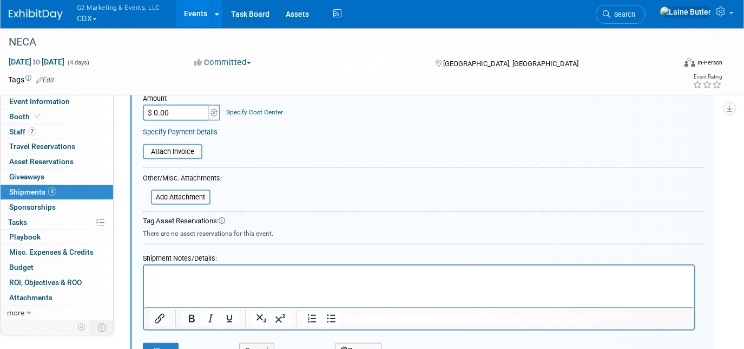
scroll to position [658, 0]
click at [163, 274] on p "Rich Text Area. Press ALT-0 for help." at bounding box center [419, 272] width 538 height 11
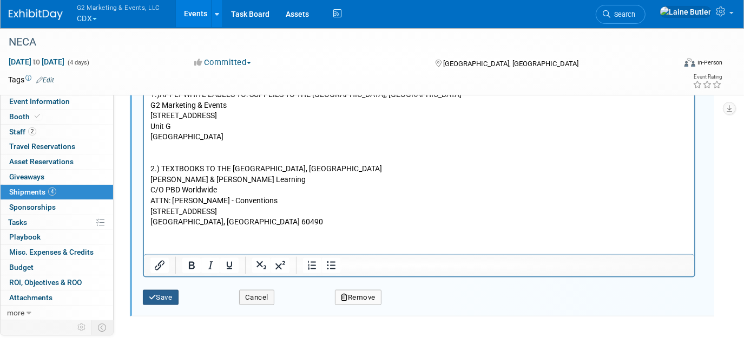
click at [157, 290] on button "Save" at bounding box center [161, 297] width 36 height 15
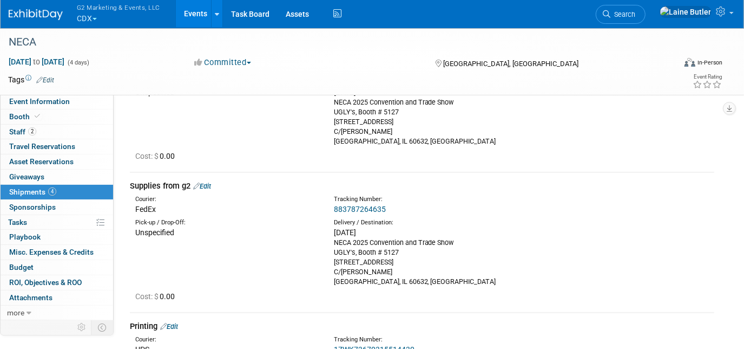
scroll to position [66, 0]
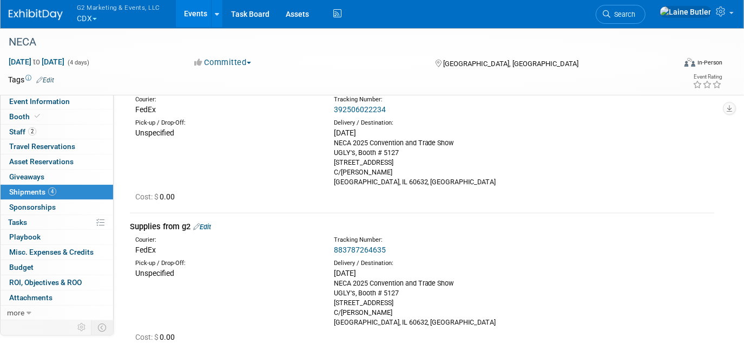
click at [27, 312] on icon at bounding box center [29, 313] width 5 height 8
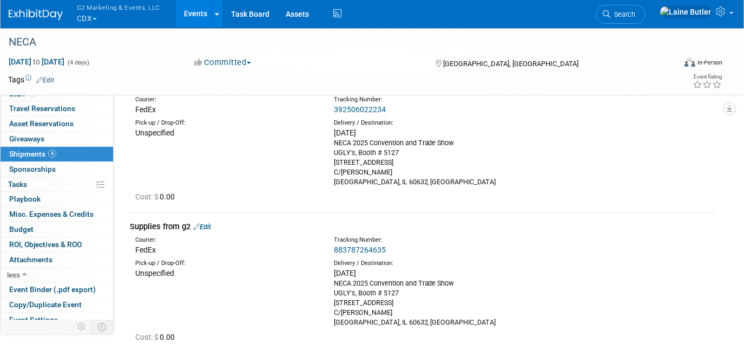
scroll to position [73, 0]
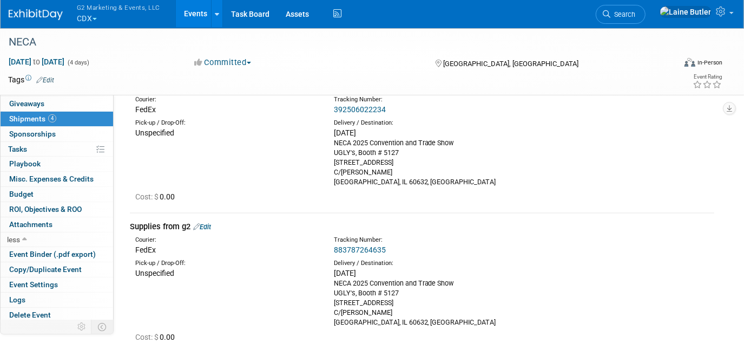
click at [62, 250] on span "Event Binder (.pdf export)" at bounding box center [52, 254] width 87 height 9
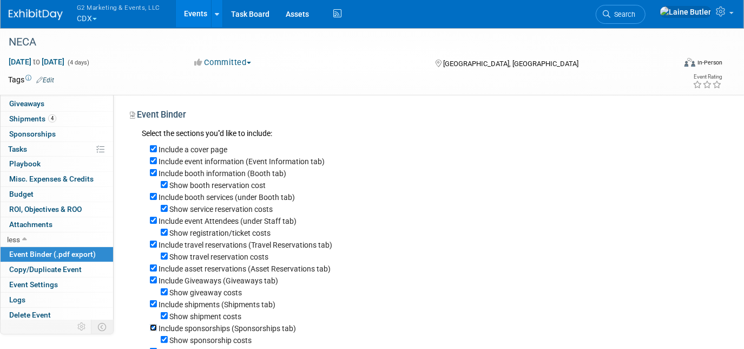
click at [152, 330] on input "Include sponsorships (Sponsorships tab)" at bounding box center [153, 327] width 7 height 7
checkbox input "false"
click at [165, 318] on input "Show shipment costs" at bounding box center [164, 315] width 7 height 7
checkbox input "false"
click at [165, 295] on input "Show giveaway costs" at bounding box center [164, 291] width 7 height 7
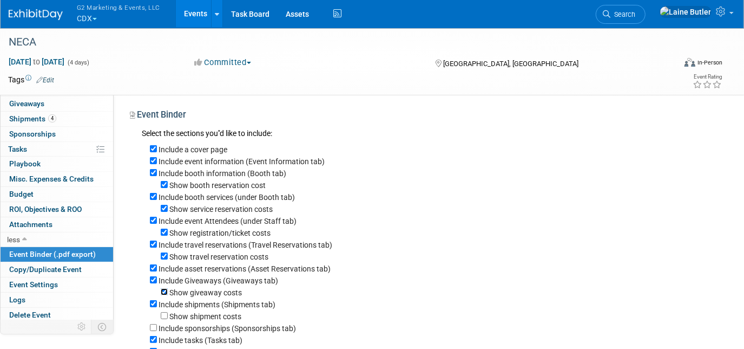
checkbox input "false"
click at [152, 282] on input "Include Giveaways (Giveaways tab)" at bounding box center [153, 279] width 7 height 7
checkbox input "false"
click at [151, 271] on input "Include asset reservations (Asset Reservations tab)" at bounding box center [153, 267] width 7 height 7
checkbox input "false"
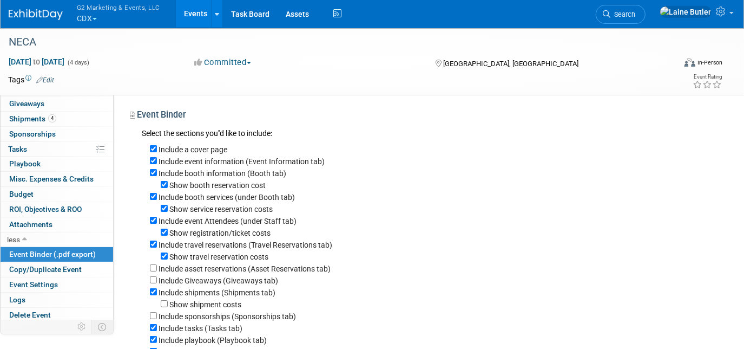
click at [163, 261] on div "Show travel reservation costs" at bounding box center [432, 256] width 565 height 12
click at [163, 259] on input "Show travel reservation costs" at bounding box center [164, 255] width 7 height 7
checkbox input "false"
click at [163, 234] on input "Show registration/ticket costs" at bounding box center [164, 231] width 7 height 7
checkbox input "false"
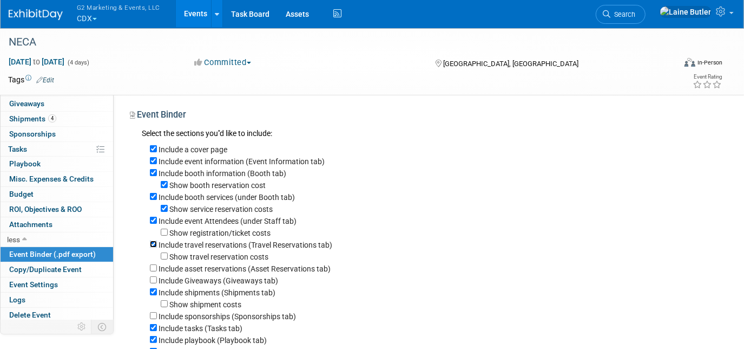
click at [153, 247] on input "Include travel reservations (Travel Reservations tab)" at bounding box center [153, 243] width 7 height 7
checkbox input "false"
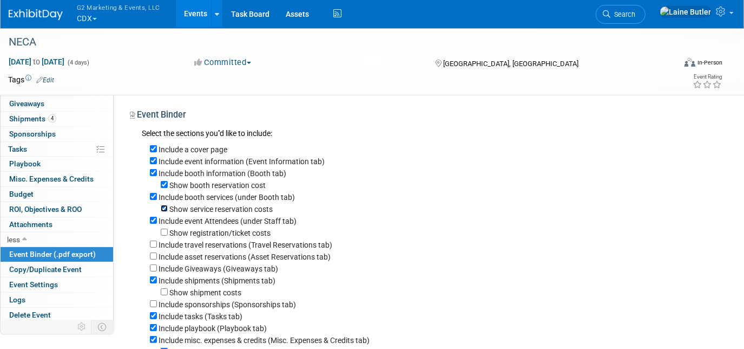
click at [163, 205] on input "Show service reservation costs" at bounding box center [164, 208] width 7 height 7
checkbox input "false"
click at [156, 195] on input "Include booth services (under Booth tab)" at bounding box center [153, 196] width 7 height 7
checkbox input "false"
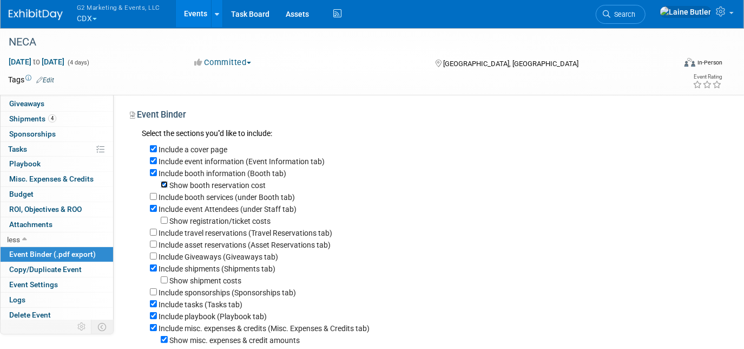
click at [167, 181] on input "Show booth reservation cost" at bounding box center [164, 184] width 7 height 7
checkbox input "false"
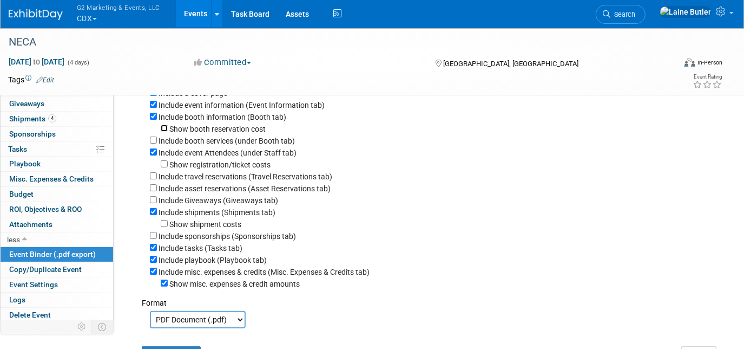
scroll to position [57, 0]
click at [168, 283] on div "Show misc. expenses & credit amounts" at bounding box center [432, 283] width 565 height 12
click at [161, 286] on input "Show misc. expenses & credit amounts" at bounding box center [164, 282] width 7 height 7
checkbox input "false"
click at [150, 269] on div "Include misc. expenses & credits (Misc. Expenses & Credits tab)" at bounding box center [432, 271] width 565 height 12
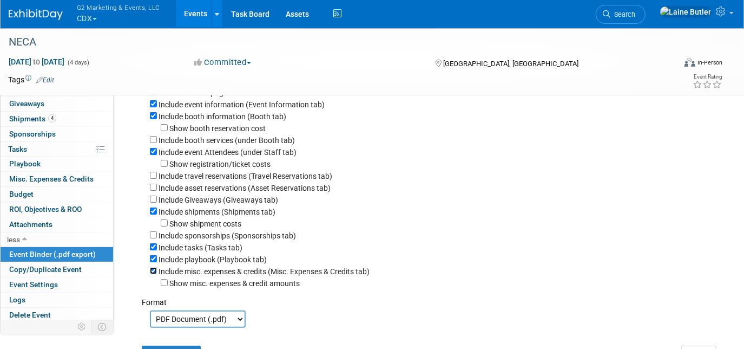
click at [154, 273] on input "Include misc. expenses & credits (Misc. Expenses & Credits tab)" at bounding box center [153, 270] width 7 height 7
checkbox input "false"
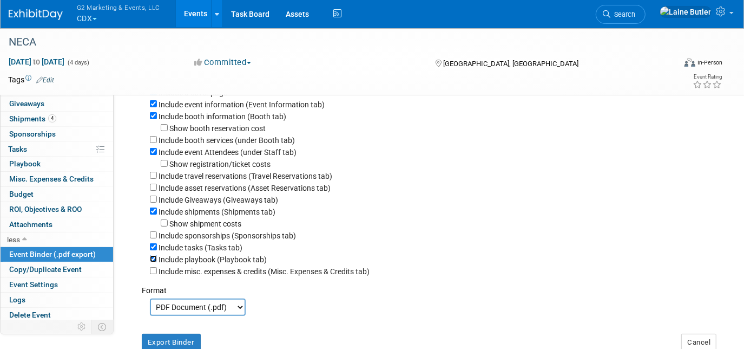
click at [150, 262] on input "Include playbook (Playbook tab)" at bounding box center [153, 258] width 7 height 7
checkbox input "false"
click at [152, 250] on input "Include tasks (Tasks tab)" at bounding box center [153, 246] width 7 height 7
checkbox input "false"
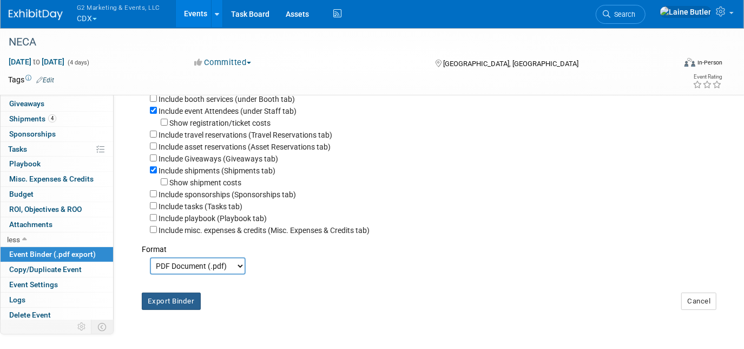
click at [156, 306] on button "Export Binder" at bounding box center [171, 300] width 59 height 17
click at [21, 116] on span "Shipments 4" at bounding box center [32, 118] width 47 height 9
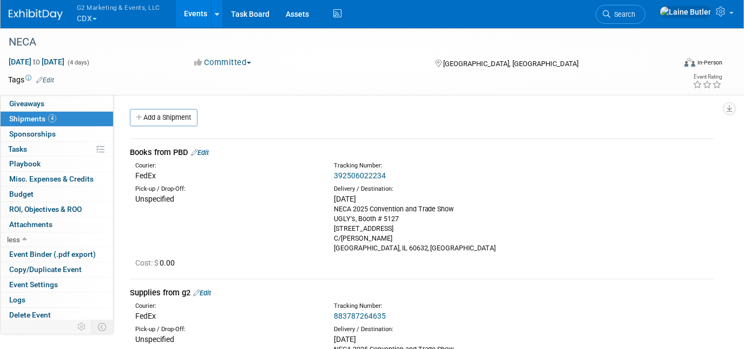
scroll to position [0, 0]
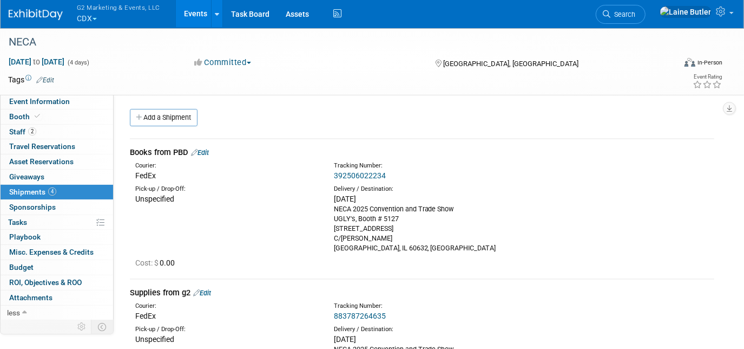
click at [54, 125] on link "2 Staff 2" at bounding box center [57, 132] width 113 height 15
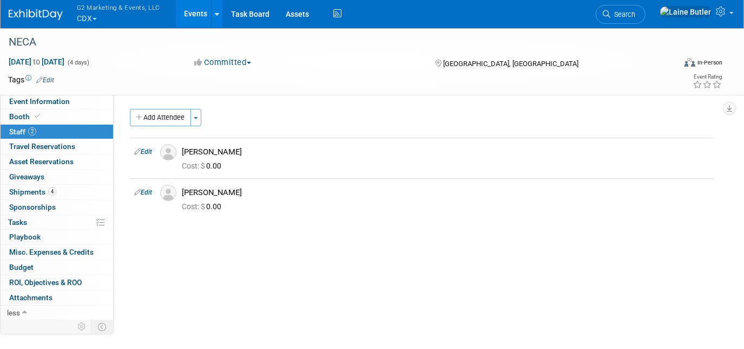
click at [187, 185] on div "Stacy Thies" at bounding box center [446, 191] width 545 height 13
click at [143, 193] on link "Edit" at bounding box center [143, 192] width 18 height 8
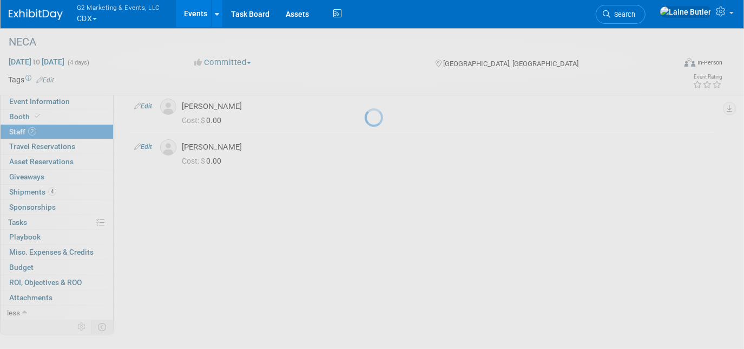
select select "fe465d2f-c357-4deb-8977-f26b940c8f50"
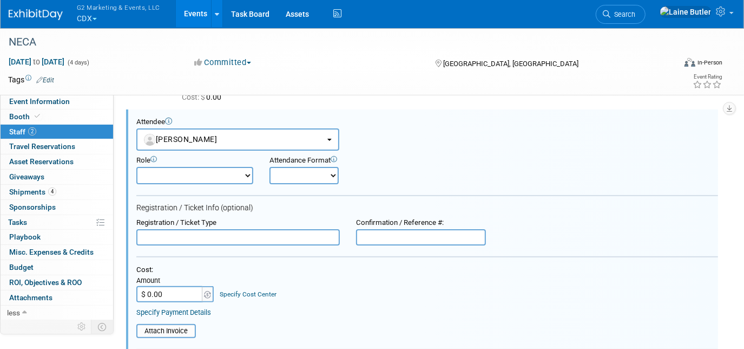
scroll to position [68, 0]
click at [82, 15] on button "G2 Marketing & Events, LLC CDX" at bounding box center [125, 14] width 98 height 28
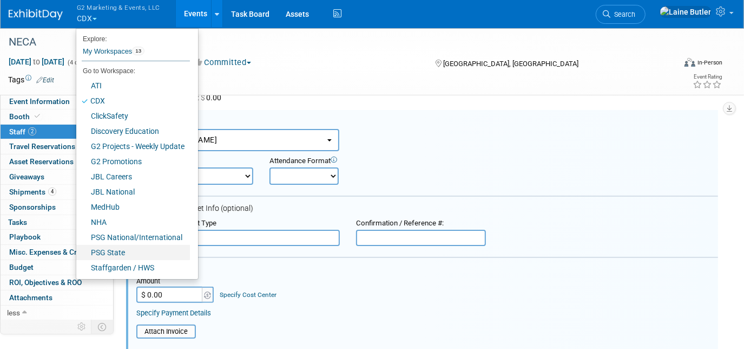
click at [107, 248] on link "PSG State" at bounding box center [133, 252] width 114 height 15
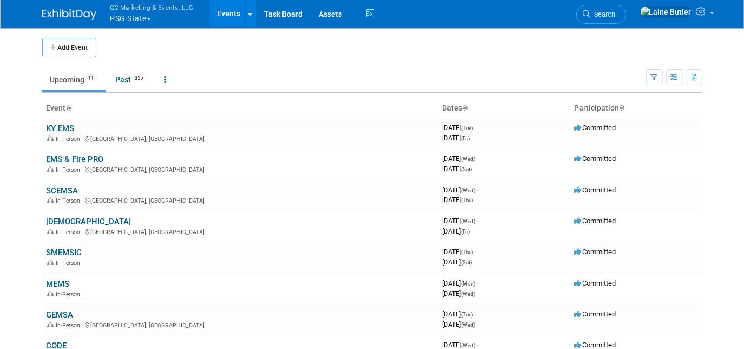
click at [71, 32] on div "Add Event" at bounding box center [372, 42] width 660 height 30
click at [59, 50] on button "Add Event" at bounding box center [69, 47] width 54 height 19
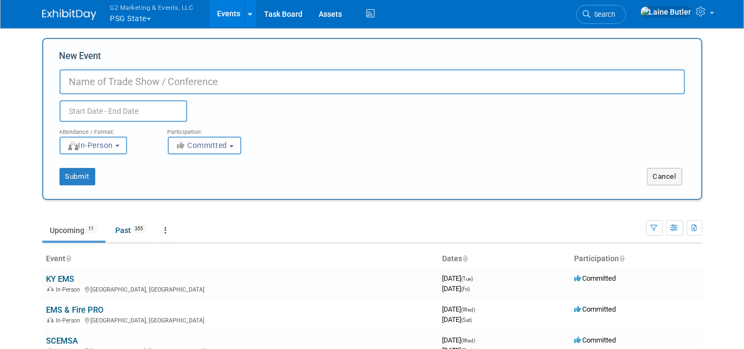
paste input "VAVRS"
type input "VAVRS"
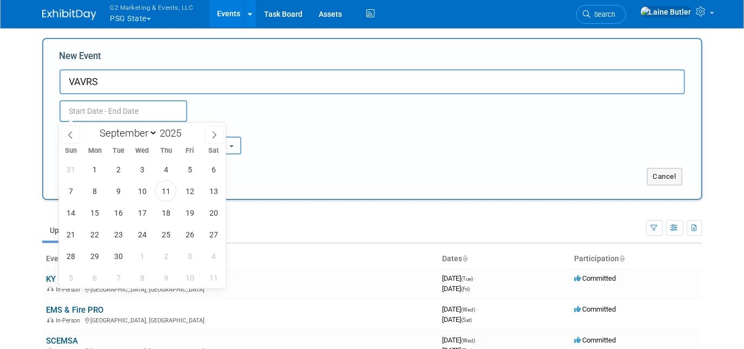
click at [122, 113] on input "text" at bounding box center [124, 111] width 128 height 22
click at [131, 138] on select "January February March April May June July August September October November De…" at bounding box center [126, 133] width 62 height 14
select select "9"
click at [95, 126] on select "January February March April May June July August September October November De…" at bounding box center [126, 133] width 62 height 14
click at [165, 166] on span "2" at bounding box center [165, 169] width 21 height 21
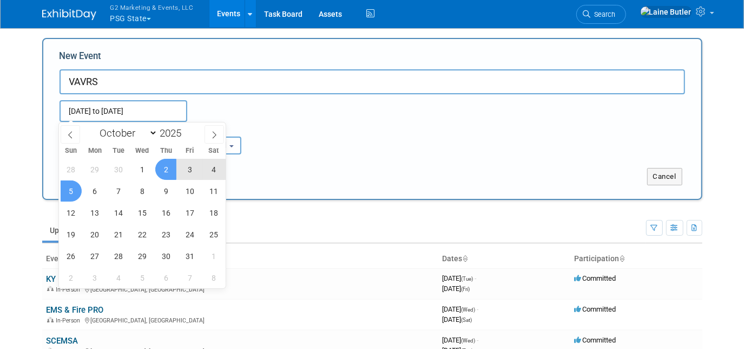
click at [69, 187] on span "5" at bounding box center [71, 190] width 21 height 21
type input "[DATE] to [DATE]"
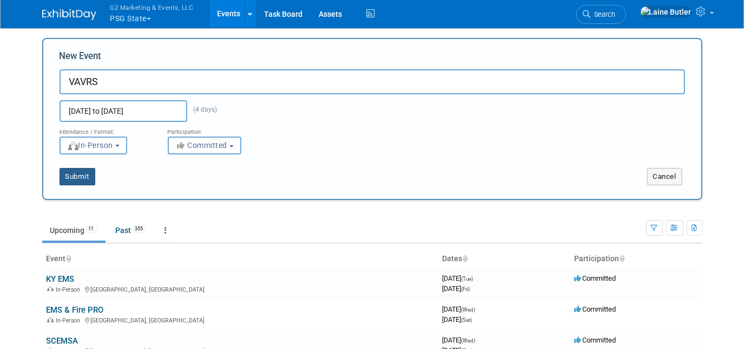
click at [82, 174] on button "Submit" at bounding box center [78, 176] width 36 height 17
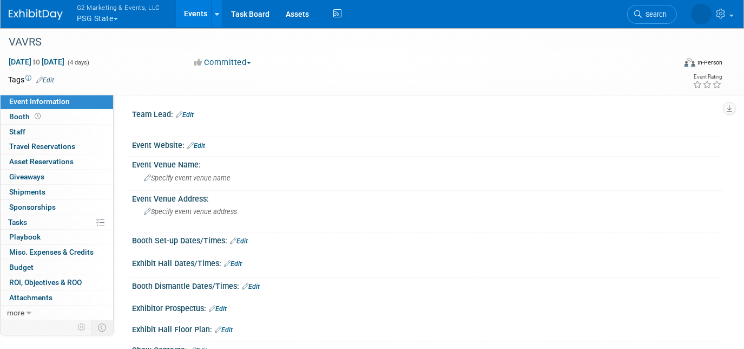
click at [79, 117] on link "Booth" at bounding box center [57, 116] width 113 height 15
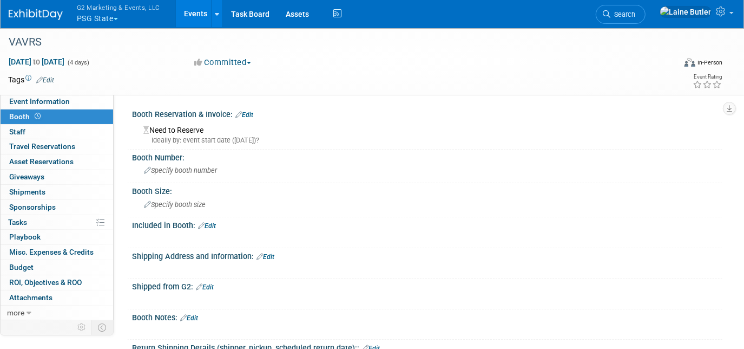
click at [246, 109] on div "Booth Reservation & Invoice: Edit" at bounding box center [427, 113] width 591 height 14
click at [247, 112] on link "Edit" at bounding box center [245, 115] width 18 height 8
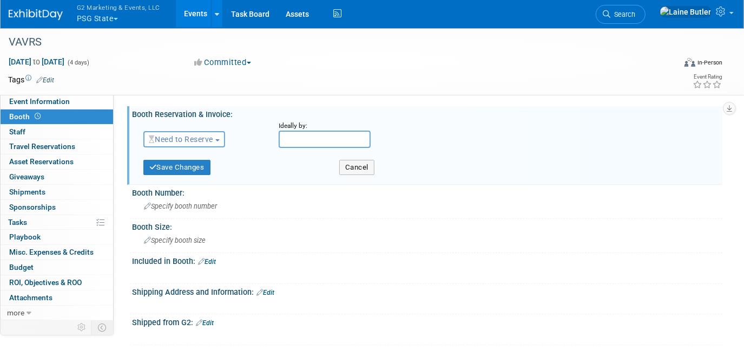
click at [189, 140] on span "Need to Reserve" at bounding box center [181, 139] width 64 height 9
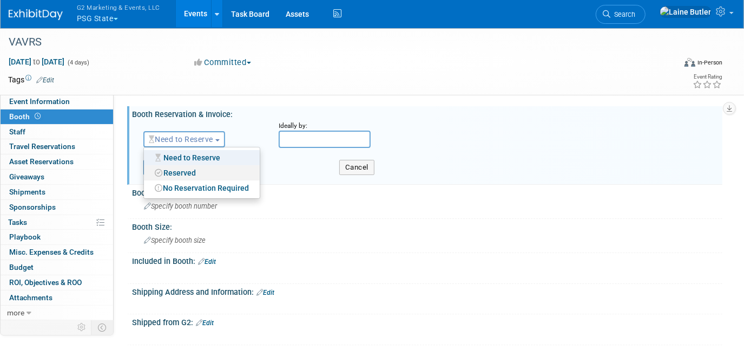
click at [180, 171] on link "Reserved" at bounding box center [202, 172] width 116 height 15
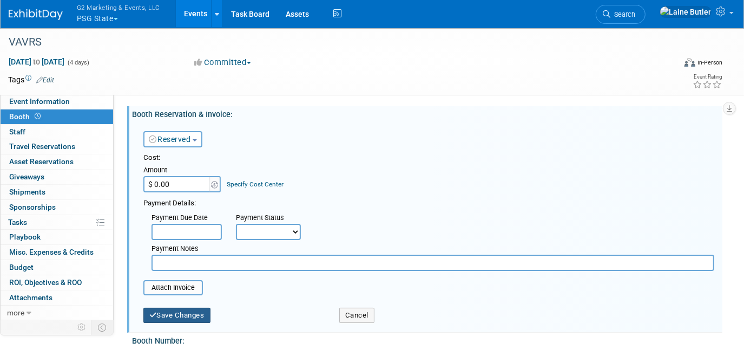
click at [169, 308] on button "Save Changes" at bounding box center [176, 315] width 67 height 15
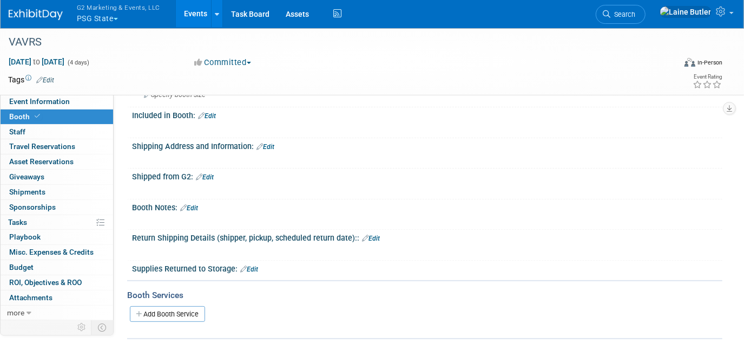
scroll to position [98, 0]
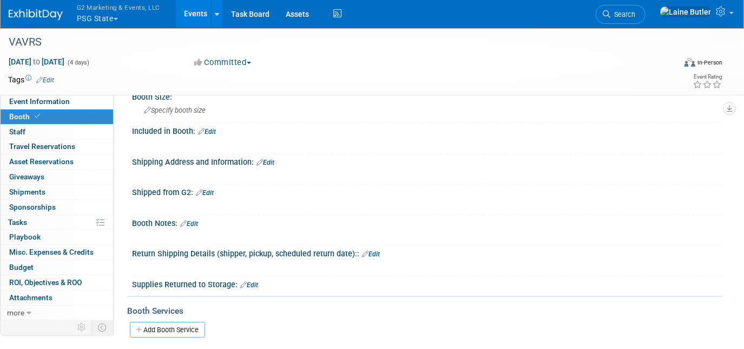
click at [276, 166] on div "X" at bounding box center [426, 168] width 577 height 5
click at [266, 161] on link "Edit" at bounding box center [266, 163] width 18 height 8
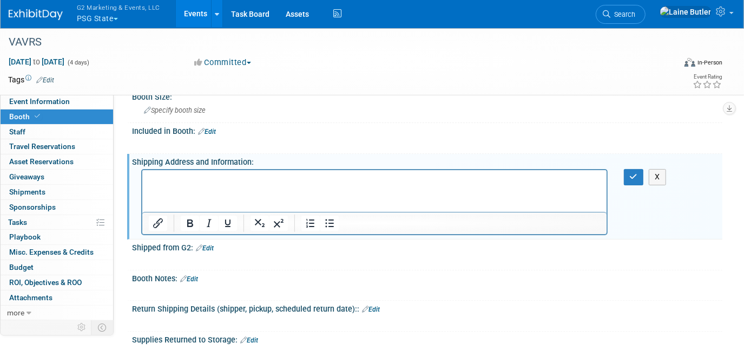
scroll to position [0, 0]
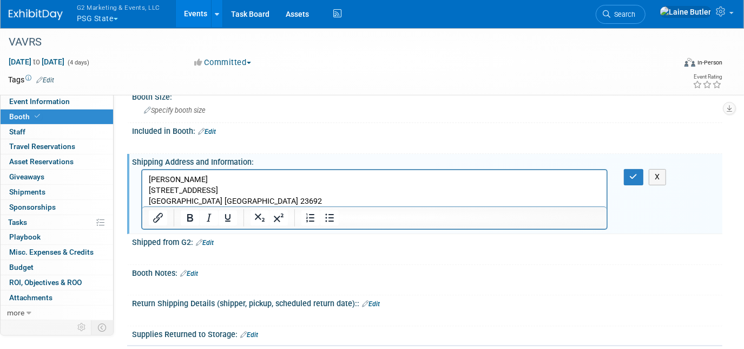
click at [632, 178] on button "button" at bounding box center [634, 177] width 20 height 16
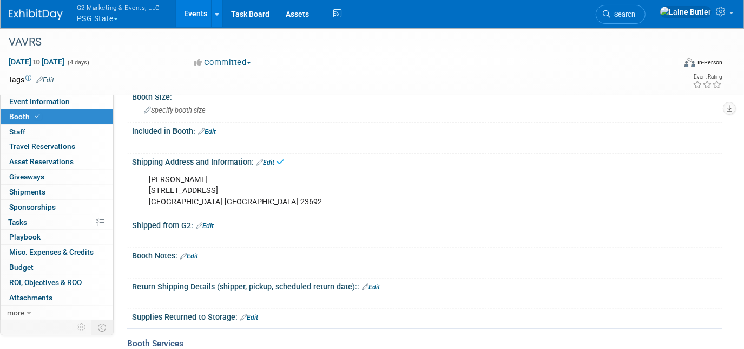
click at [27, 42] on div "VAVRS" at bounding box center [333, 41] width 657 height 19
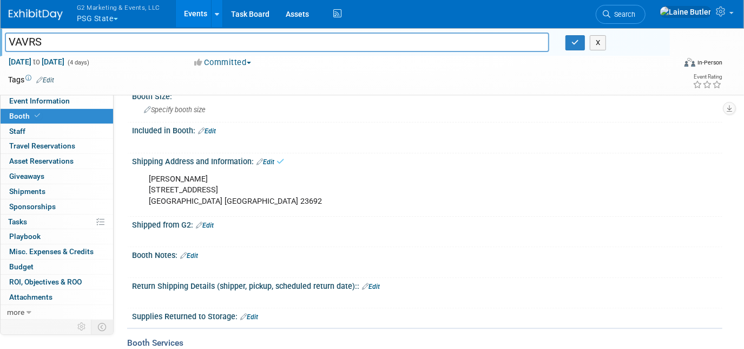
drag, startPoint x: 53, startPoint y: 43, endPoint x: 0, endPoint y: 43, distance: 53.1
click at [0, 43] on html "G2 Marketing & Events, LLC PSG State Explore: My Workspaces 13 Go to Workspace:…" at bounding box center [372, 76] width 744 height 349
